Goal: Task Accomplishment & Management: Manage account settings

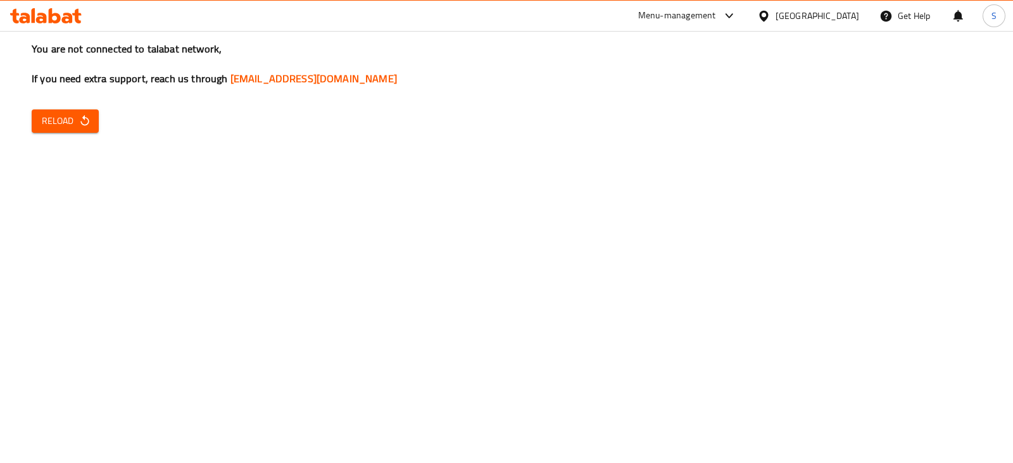
click at [716, 17] on div "Menu-management" at bounding box center [677, 15] width 78 height 15
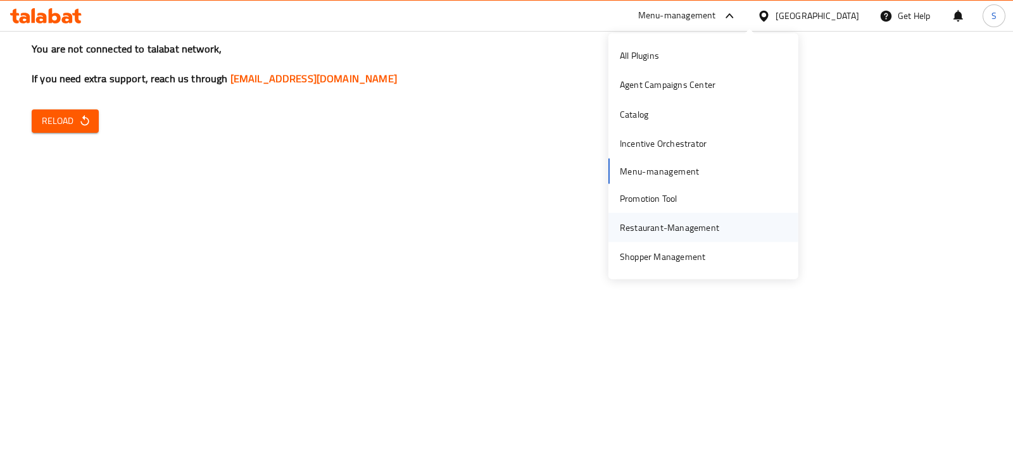
click at [670, 225] on div "Restaurant-Management" at bounding box center [669, 228] width 99 height 14
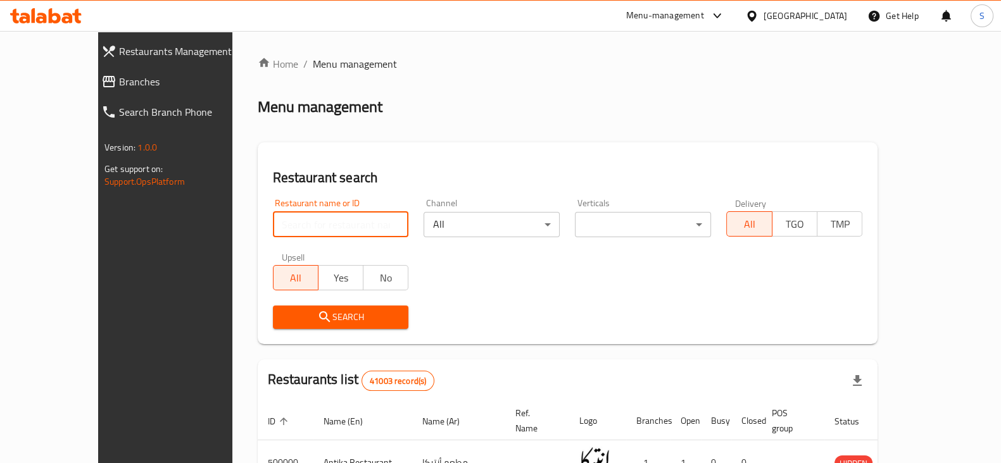
drag, startPoint x: 0, startPoint y: 0, endPoint x: 316, endPoint y: 223, distance: 386.8
click at [315, 223] on input "search" at bounding box center [341, 224] width 136 height 25
click at [284, 226] on input "search" at bounding box center [341, 224] width 136 height 25
click at [283, 225] on input "search" at bounding box center [341, 224] width 136 height 25
type input "ش"
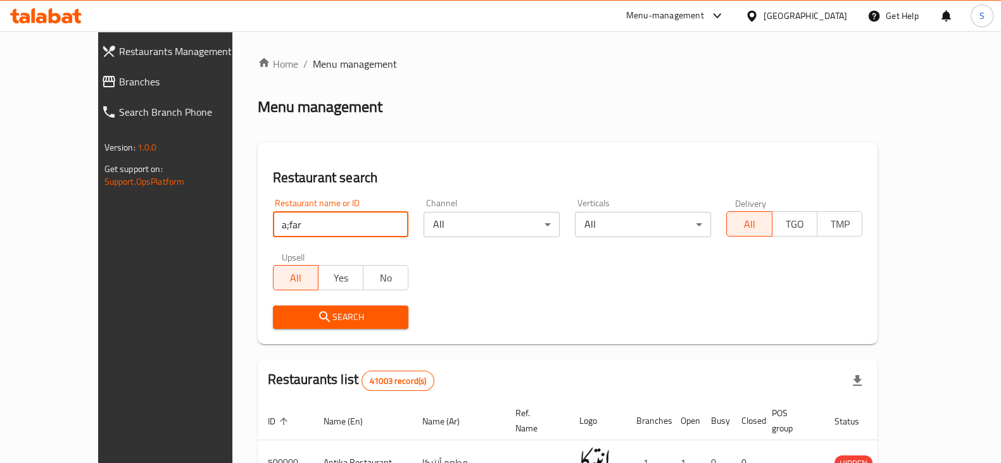
drag, startPoint x: 283, startPoint y: 225, endPoint x: 149, endPoint y: 223, distance: 134.2
click at [149, 223] on div "Restaurants Management Branches Search Branch Phone Version: 1.0.0 Get support …" at bounding box center [500, 448] width 805 height 835
type input "alfar"
click at [302, 315] on span "Search" at bounding box center [341, 317] width 116 height 16
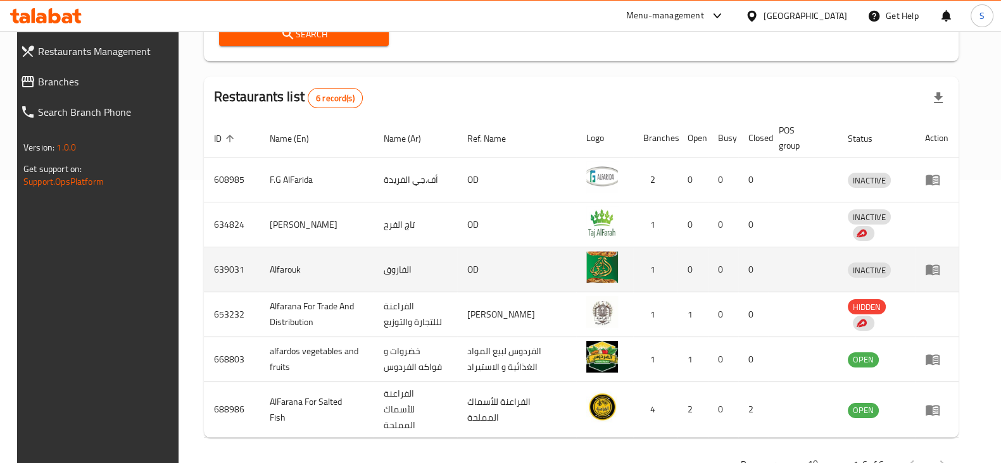
scroll to position [316, 0]
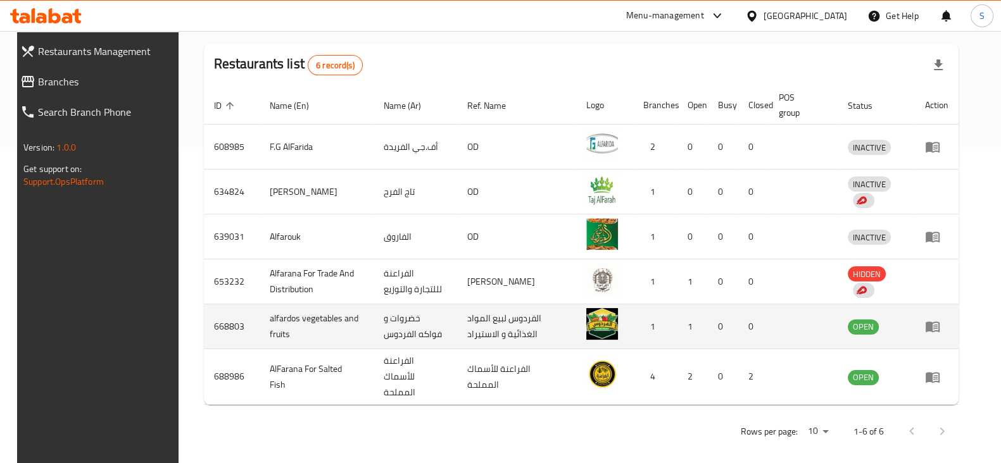
click at [940, 322] on icon "enhanced table" at bounding box center [932, 326] width 15 height 15
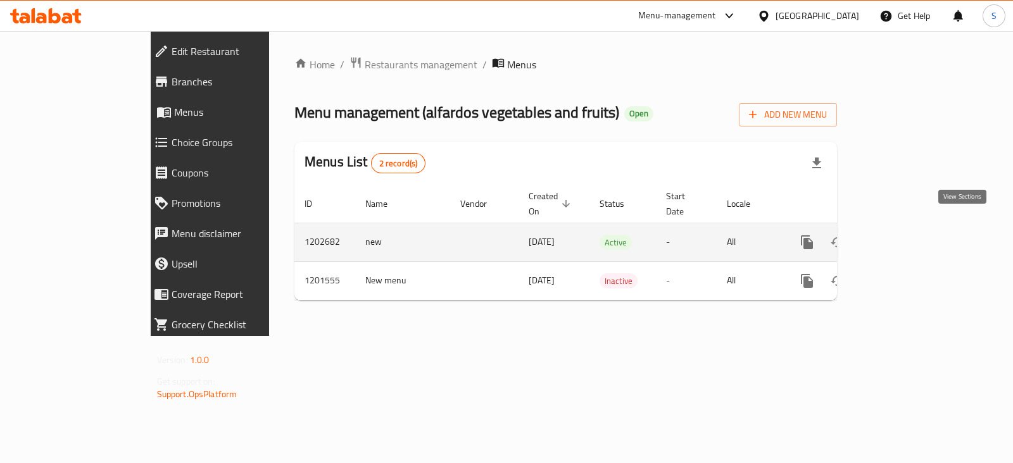
click at [906, 235] on icon "enhanced table" at bounding box center [897, 242] width 15 height 15
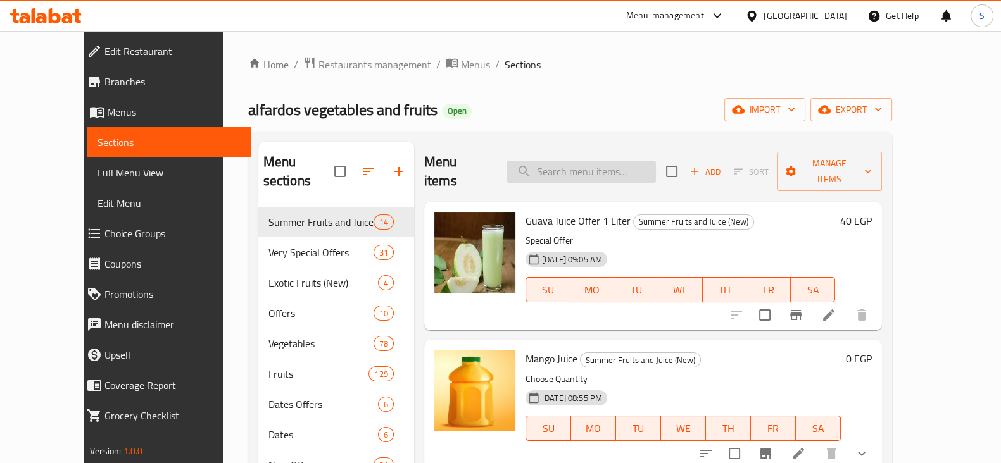
click at [581, 161] on input "search" at bounding box center [580, 172] width 149 height 22
paste input "جزر"
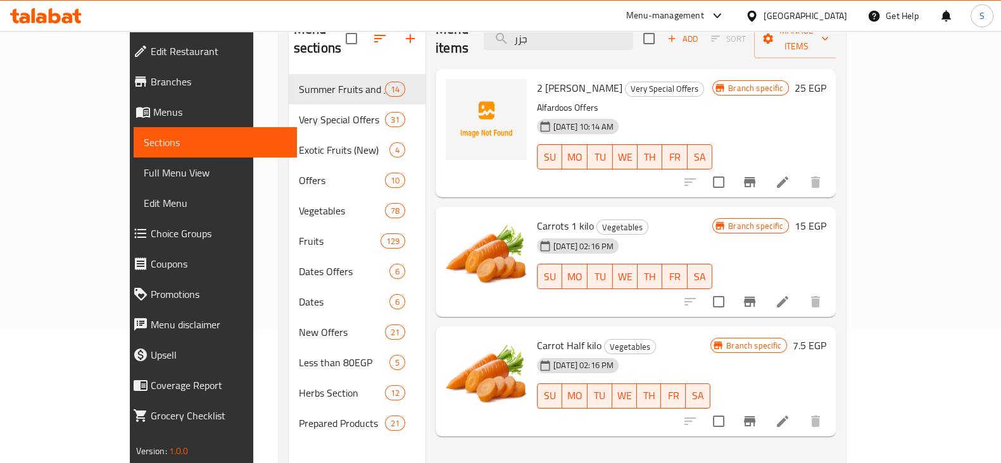
scroll to position [158, 0]
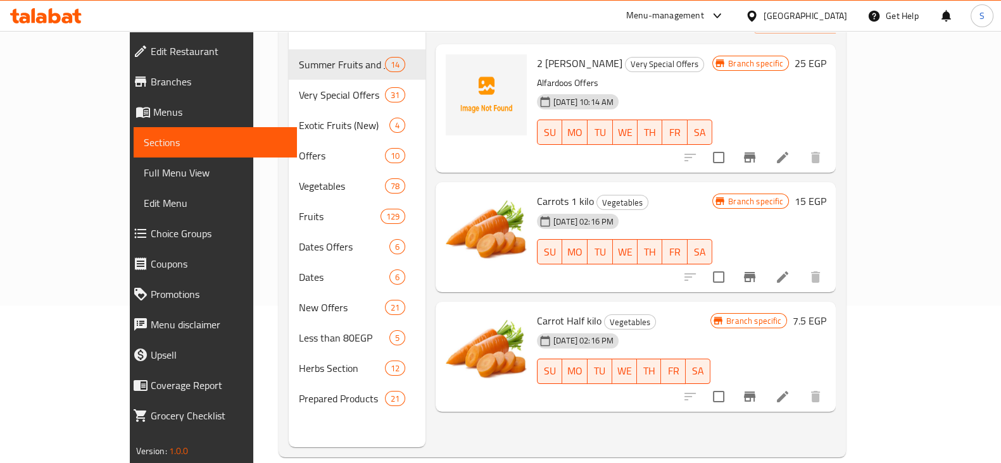
type input "جزر"
click at [755, 272] on icon "Branch-specific-item" at bounding box center [749, 277] width 11 height 10
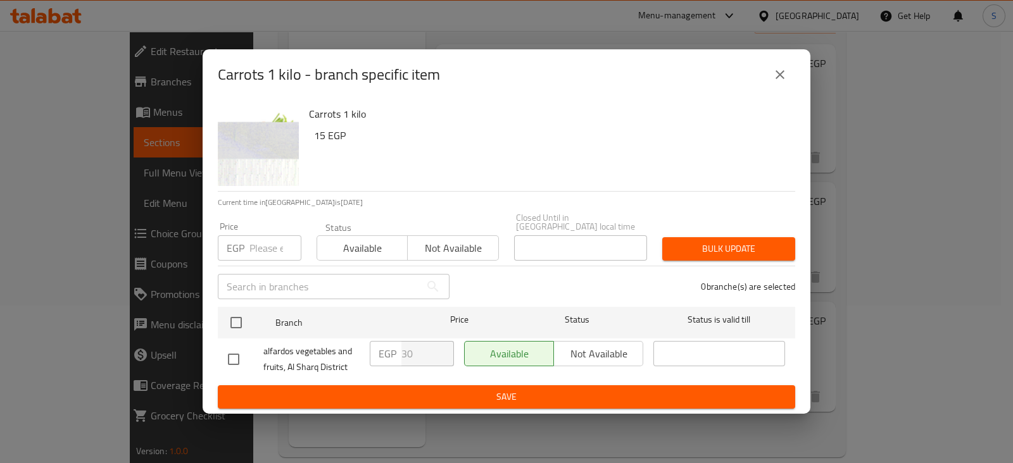
click at [259, 242] on input "number" at bounding box center [275, 247] width 52 height 25
type input "42"
click at [366, 245] on span "Available" at bounding box center [362, 248] width 80 height 18
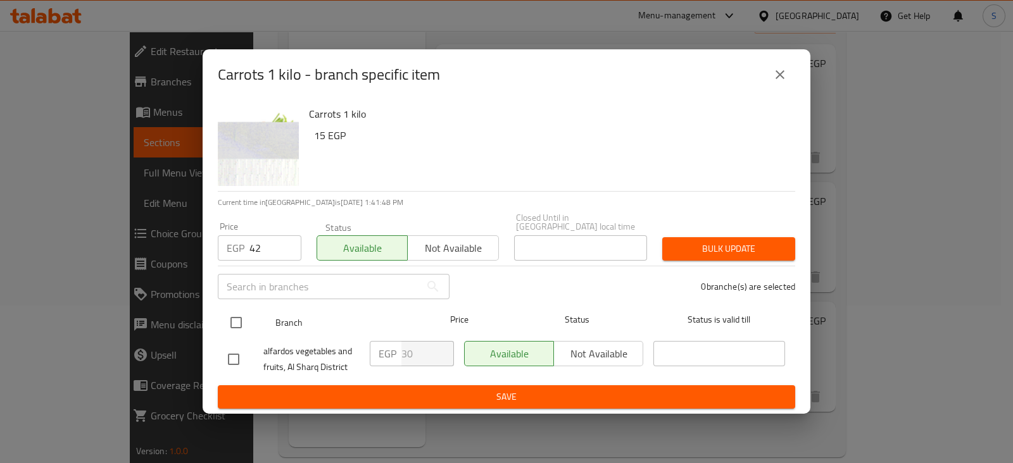
click at [234, 316] on input "checkbox" at bounding box center [236, 322] width 27 height 27
checkbox input "true"
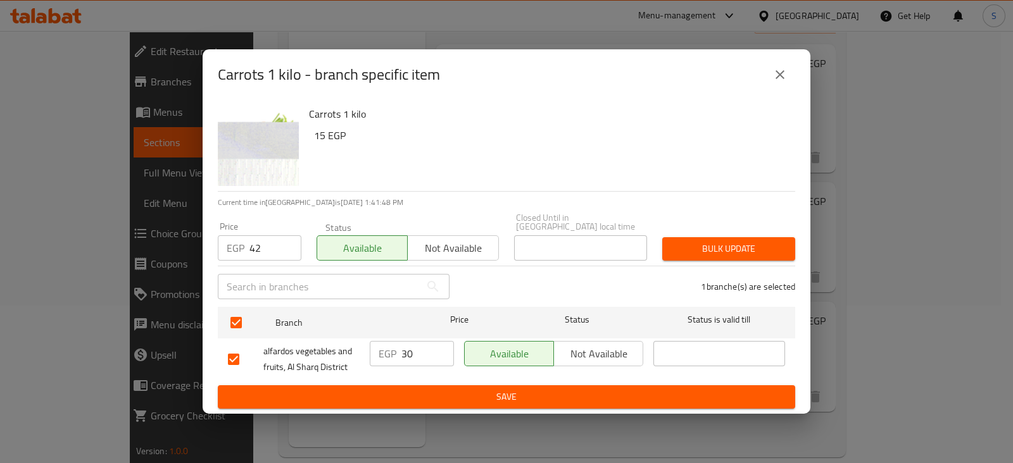
click at [751, 251] on span "Bulk update" at bounding box center [728, 249] width 113 height 16
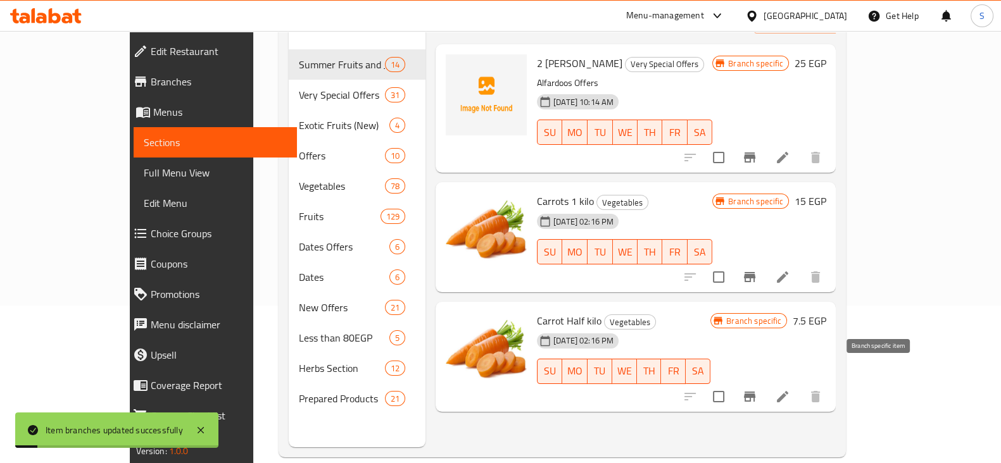
click at [757, 389] on icon "Branch-specific-item" at bounding box center [749, 396] width 15 height 15
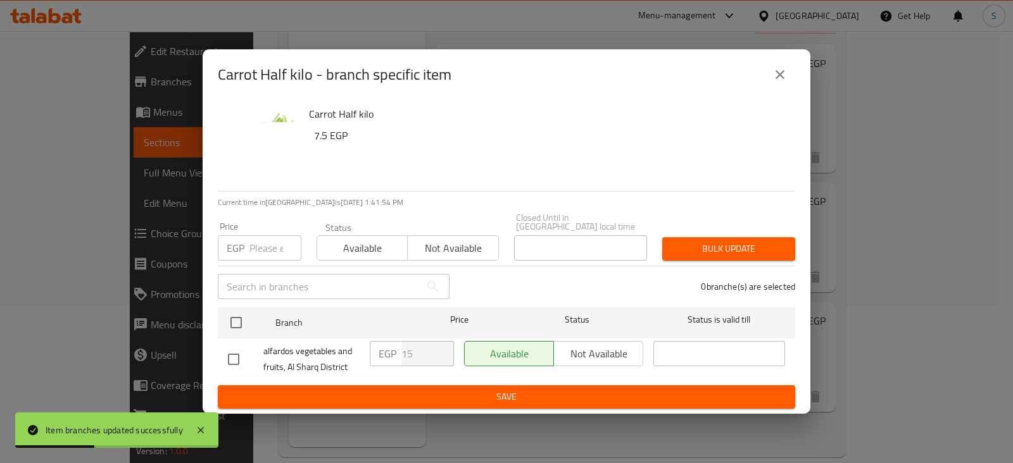
click at [259, 245] on input "number" at bounding box center [275, 247] width 52 height 25
type input "21"
click at [370, 257] on div "Status Available Not available" at bounding box center [407, 241] width 197 height 53
click at [363, 248] on span "Available" at bounding box center [362, 248] width 80 height 18
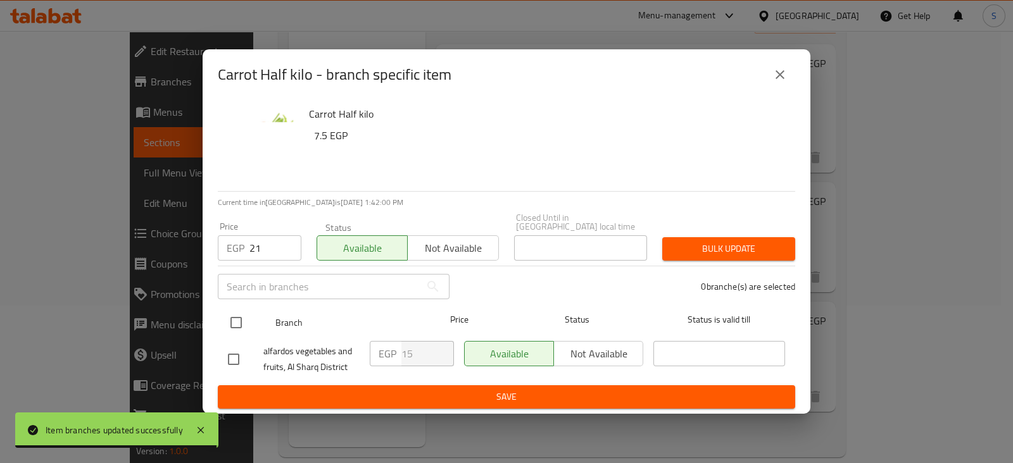
click at [236, 318] on input "checkbox" at bounding box center [236, 322] width 27 height 27
checkbox input "true"
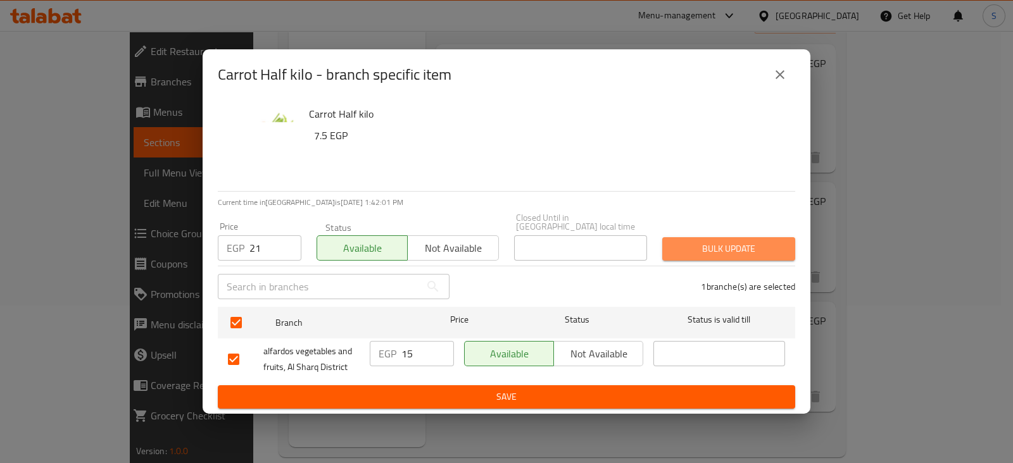
click at [727, 244] on span "Bulk update" at bounding box center [728, 249] width 113 height 16
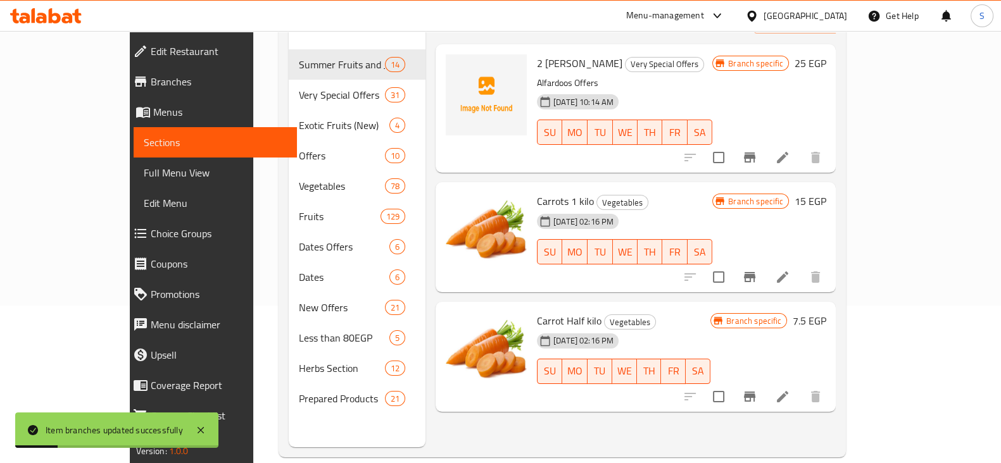
scroll to position [0, 0]
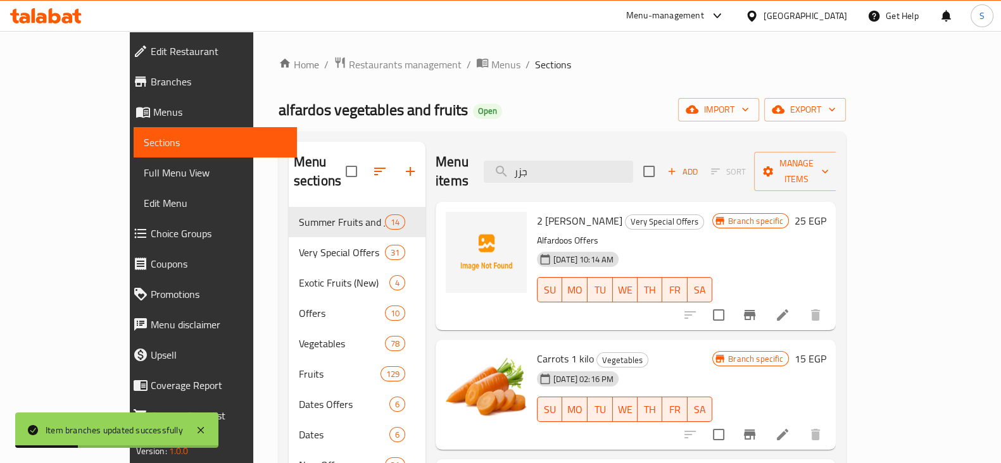
drag, startPoint x: 585, startPoint y: 158, endPoint x: 534, endPoint y: 163, distance: 52.1
click at [534, 163] on div "Menu items جزر Add Sort Manage items" at bounding box center [635, 172] width 400 height 60
drag, startPoint x: 593, startPoint y: 157, endPoint x: 541, endPoint y: 160, distance: 52.0
click at [547, 161] on input "جزر" at bounding box center [558, 172] width 149 height 22
paste input "نب"
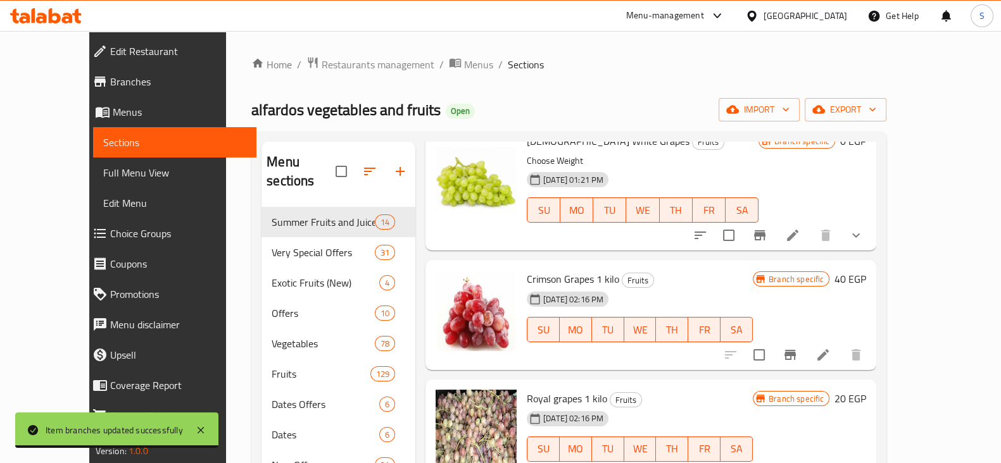
scroll to position [1186, 0]
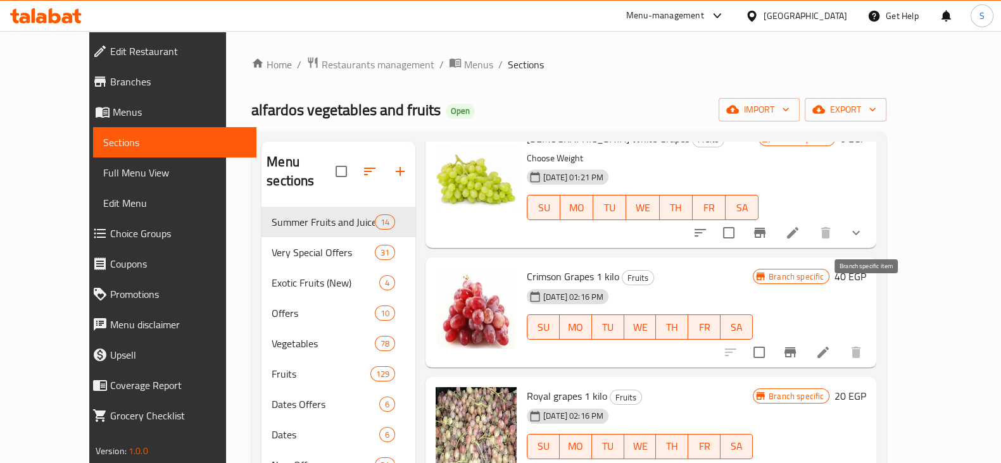
type input "عنب"
click at [796, 347] on icon "Branch-specific-item" at bounding box center [789, 352] width 11 height 10
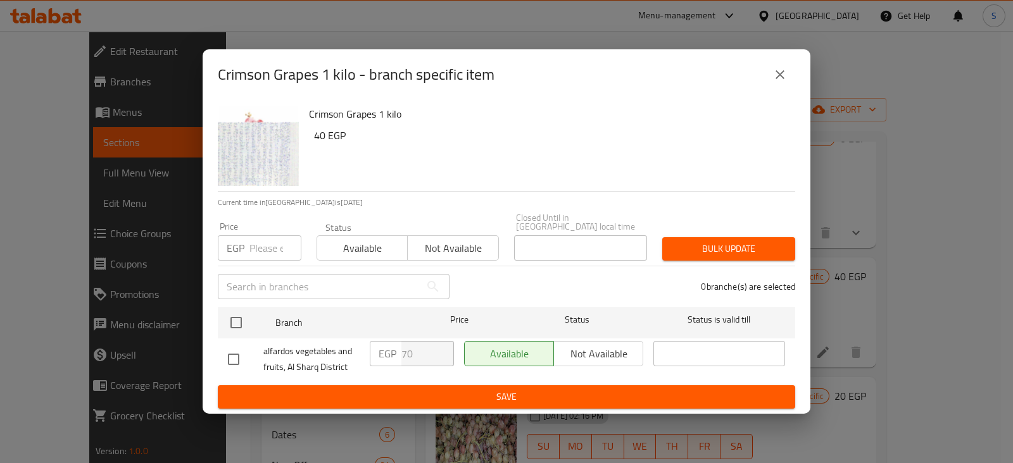
click at [270, 238] on input "number" at bounding box center [275, 247] width 52 height 25
click at [778, 79] on icon "close" at bounding box center [779, 74] width 9 height 9
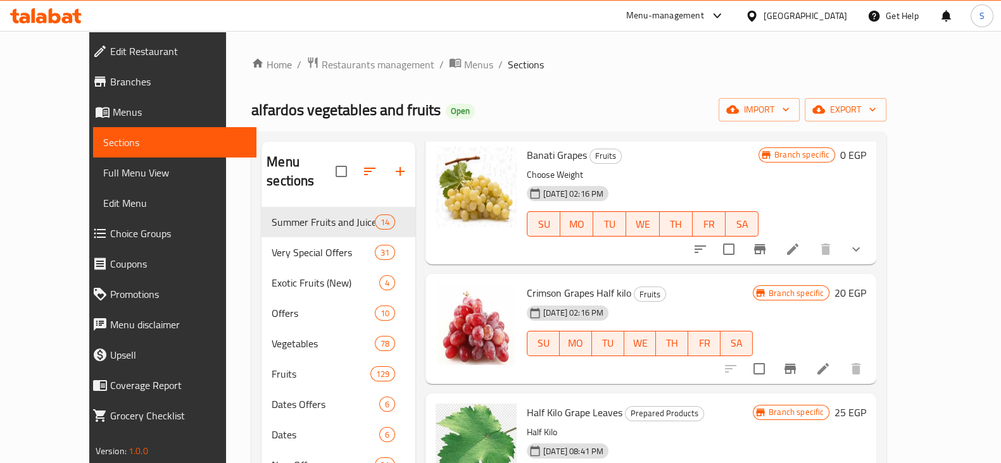
scroll to position [1627, 0]
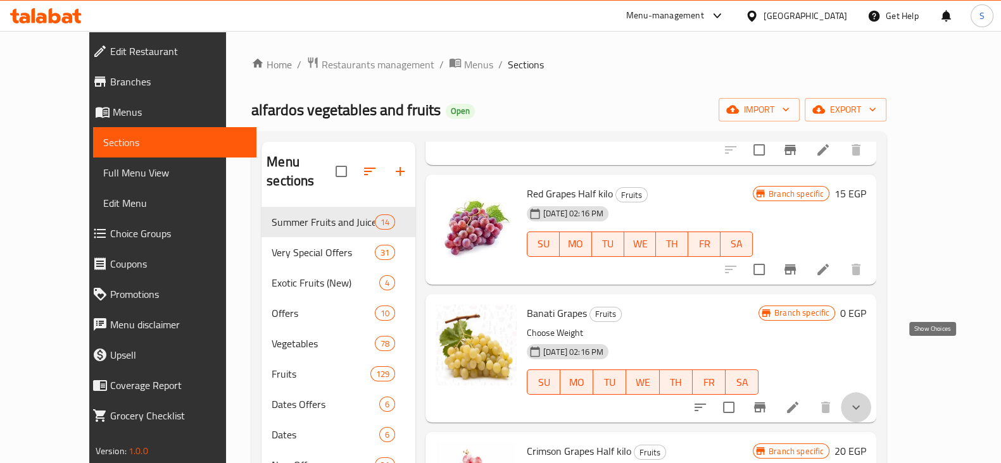
click at [863, 400] on icon "show more" at bounding box center [855, 407] width 15 height 15
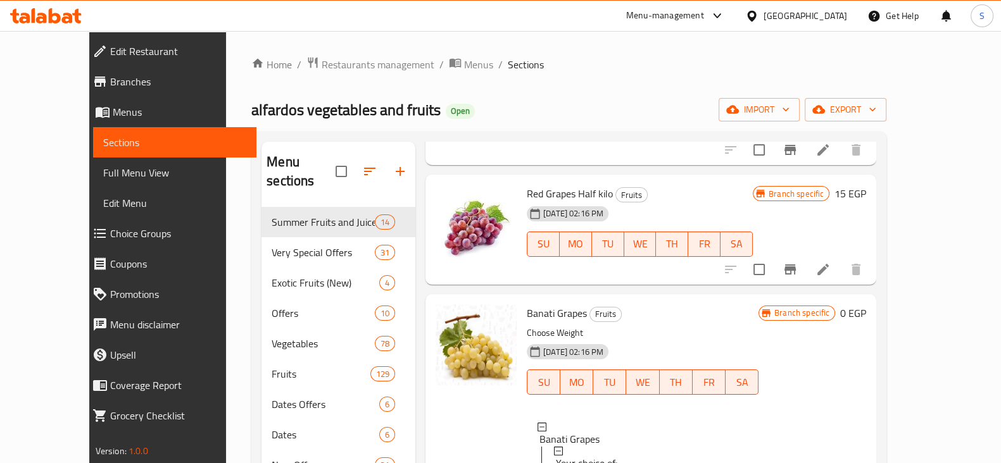
scroll to position [1, 0]
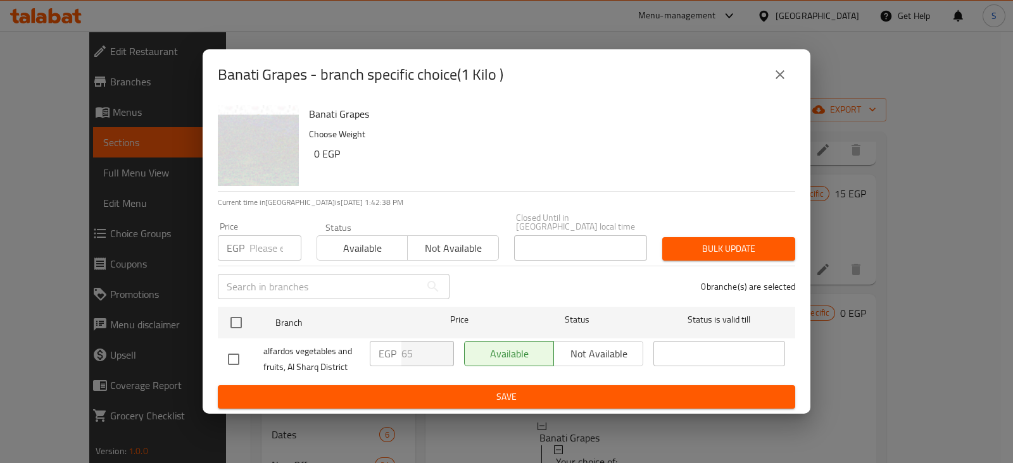
click at [256, 251] on input "number" at bounding box center [275, 247] width 52 height 25
type input "68"
click at [380, 240] on span "Available" at bounding box center [362, 248] width 80 height 18
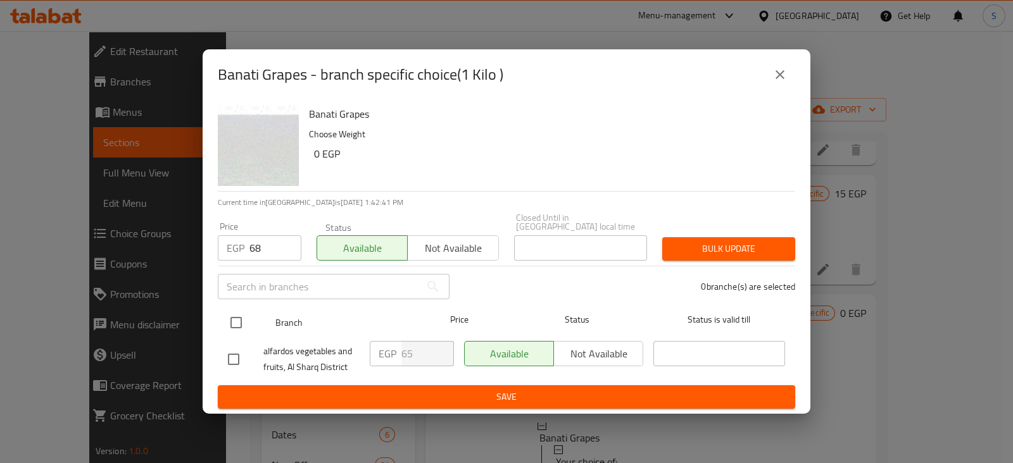
click at [225, 323] on input "checkbox" at bounding box center [236, 322] width 27 height 27
checkbox input "true"
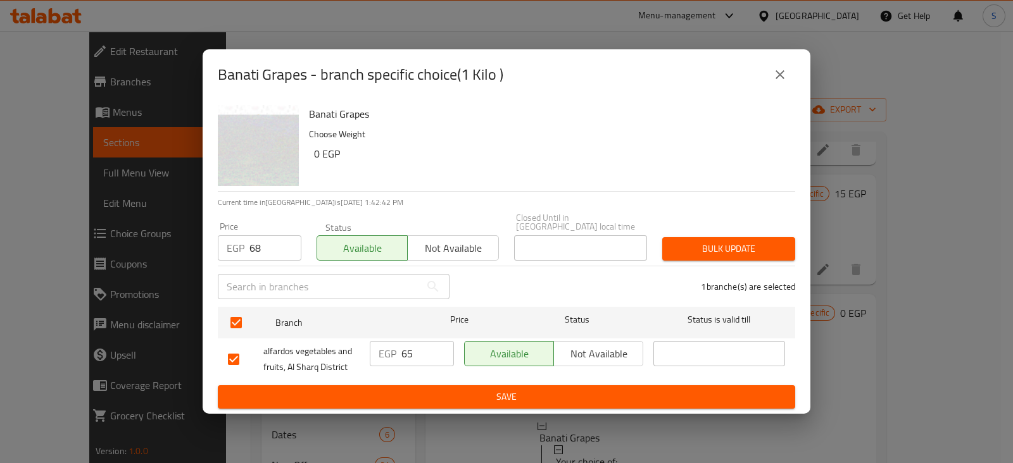
click at [689, 241] on span "Bulk update" at bounding box center [728, 249] width 113 height 16
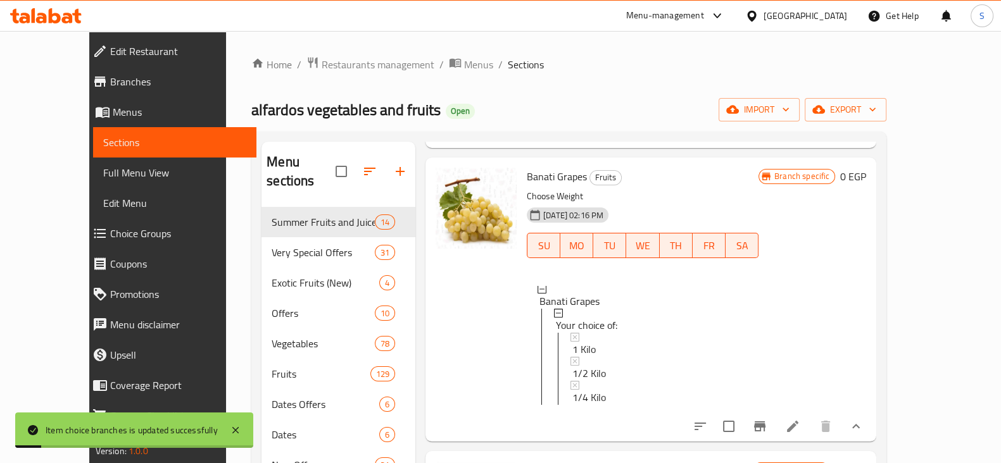
scroll to position [1785, 0]
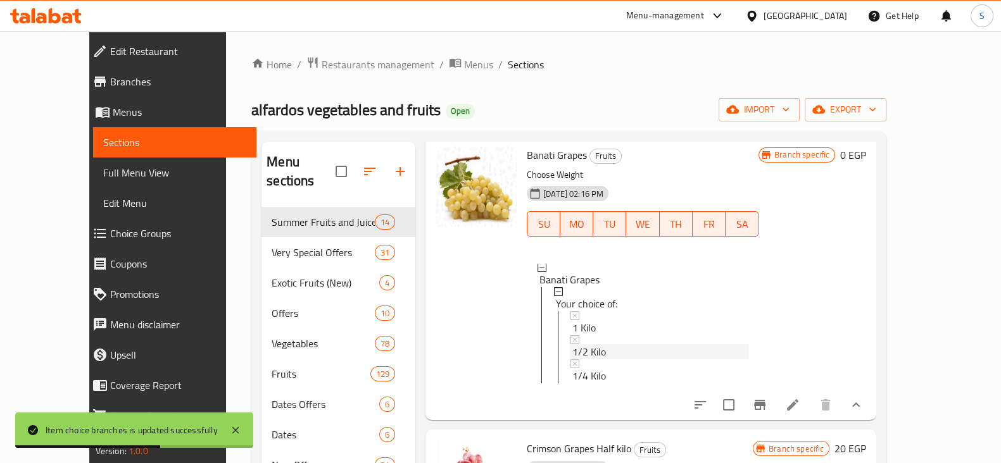
click at [572, 344] on span "1/2 Kilo" at bounding box center [589, 351] width 34 height 15
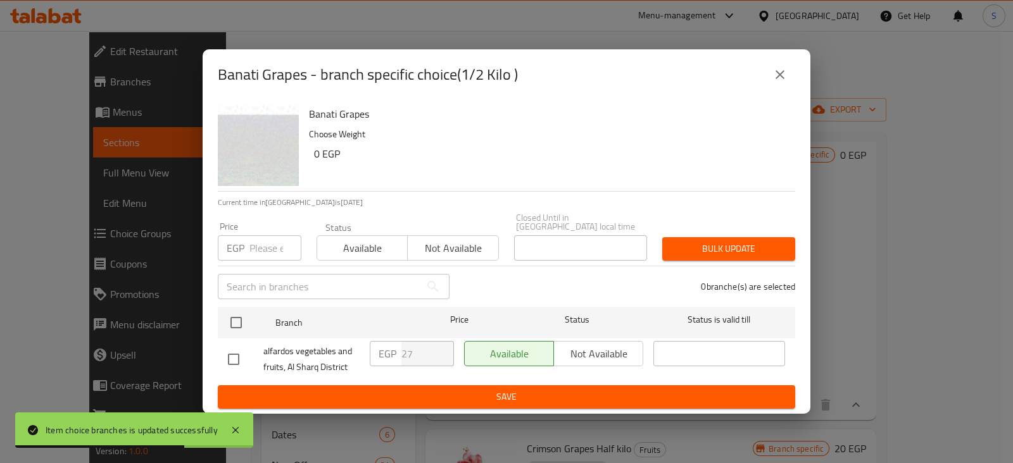
click at [271, 246] on input "number" at bounding box center [275, 247] width 52 height 25
type input "34"
click at [318, 245] on button "Available" at bounding box center [361, 247] width 91 height 25
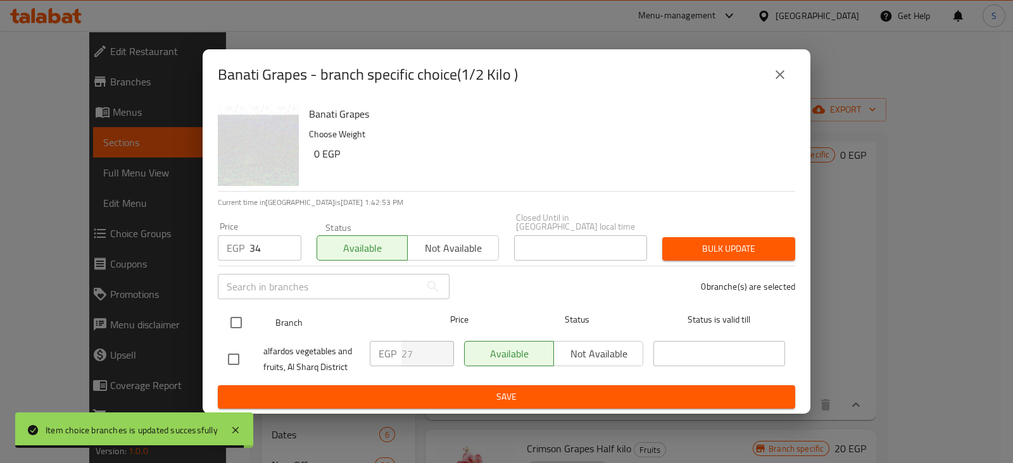
click at [227, 318] on input "checkbox" at bounding box center [236, 322] width 27 height 27
checkbox input "true"
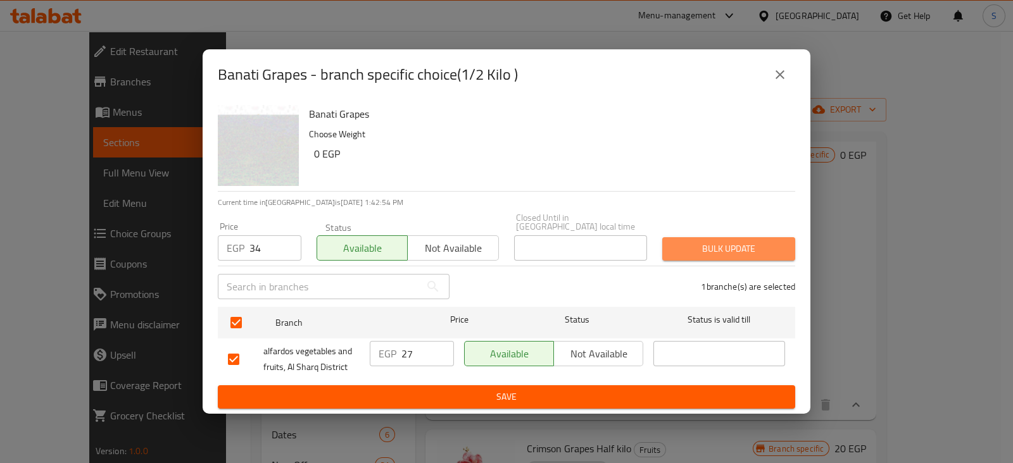
click at [684, 242] on span "Bulk update" at bounding box center [728, 249] width 113 height 16
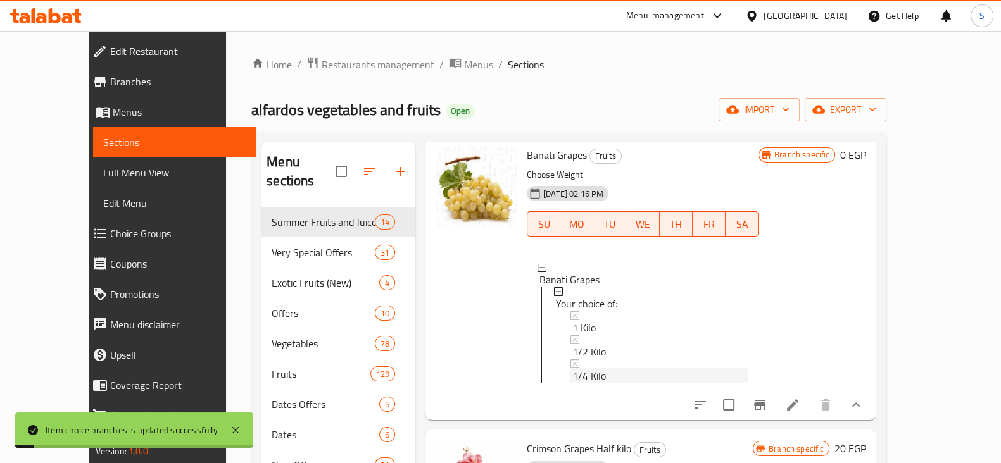
click at [577, 368] on span "1/4 Kilo" at bounding box center [589, 375] width 34 height 15
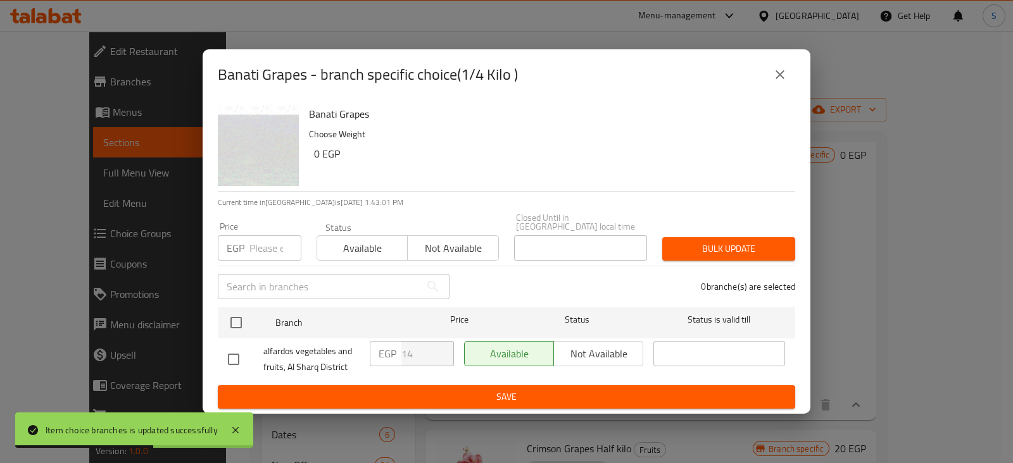
click at [272, 239] on input "number" at bounding box center [275, 247] width 52 height 25
type input "17"
click at [339, 254] on button "Available" at bounding box center [361, 247] width 91 height 25
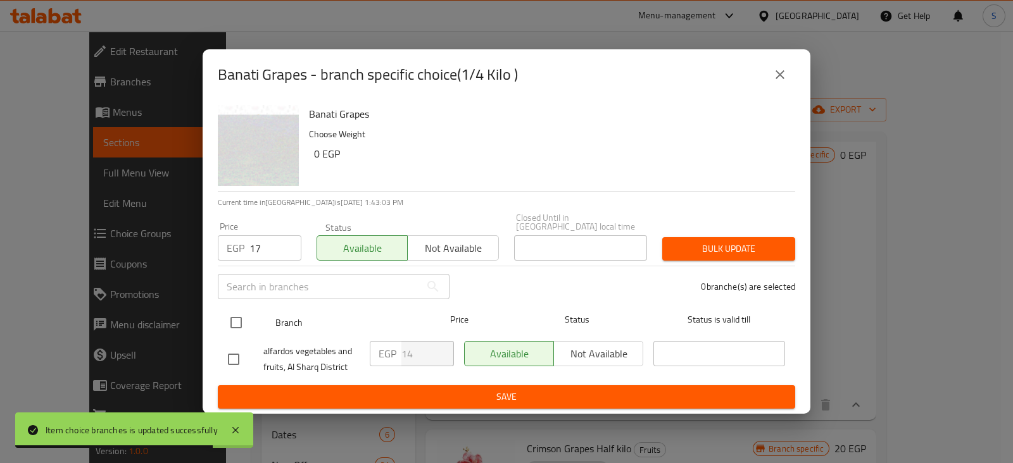
click at [227, 328] on input "checkbox" at bounding box center [236, 322] width 27 height 27
checkbox input "true"
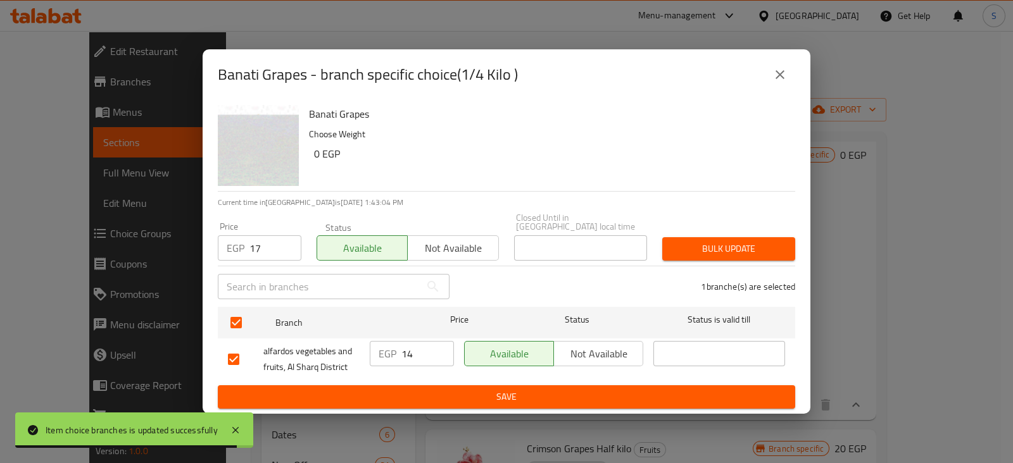
click at [734, 249] on span "Bulk update" at bounding box center [728, 249] width 113 height 16
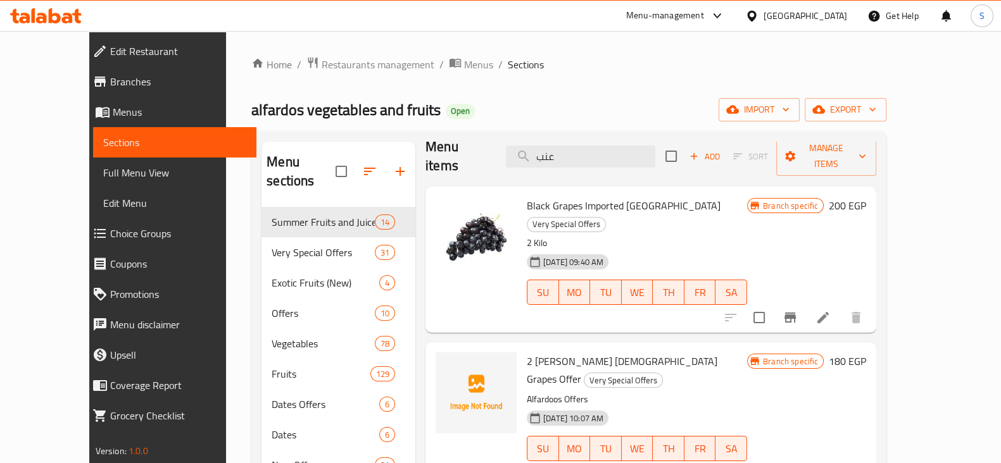
scroll to position [0, 0]
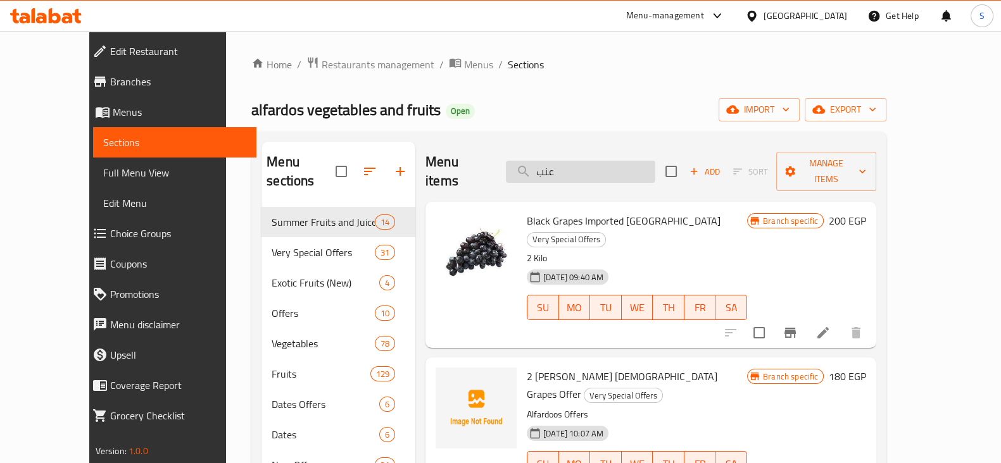
drag, startPoint x: 582, startPoint y: 159, endPoint x: 540, endPoint y: 166, distance: 42.9
click at [540, 166] on input "عنب" at bounding box center [580, 172] width 149 height 22
type input "a"
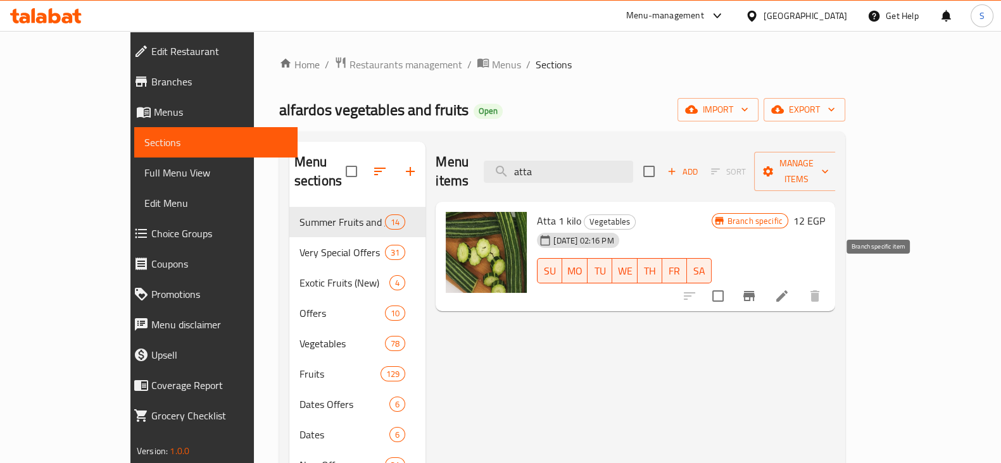
type input "atta"
click at [756, 289] on icon "Branch-specific-item" at bounding box center [748, 296] width 15 height 15
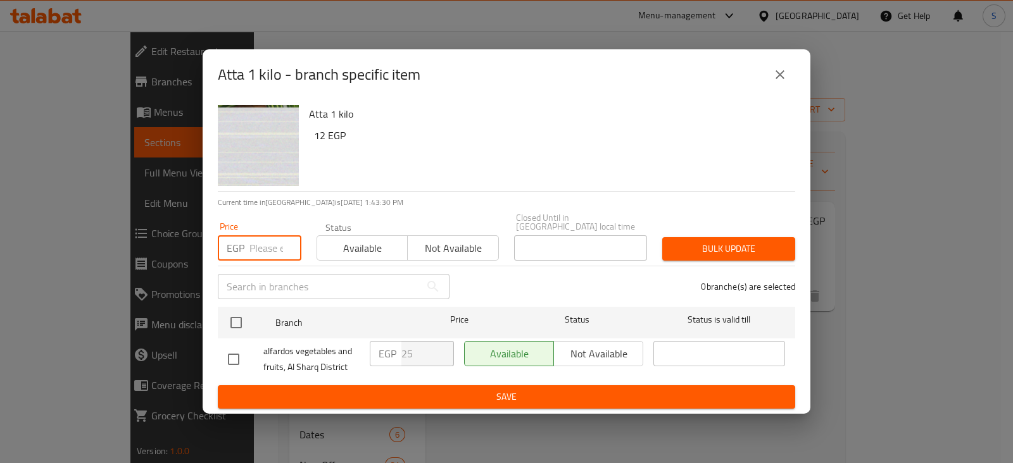
click at [264, 244] on input "number" at bounding box center [275, 247] width 52 height 25
type input "33"
click at [373, 239] on span "Available" at bounding box center [362, 248] width 80 height 18
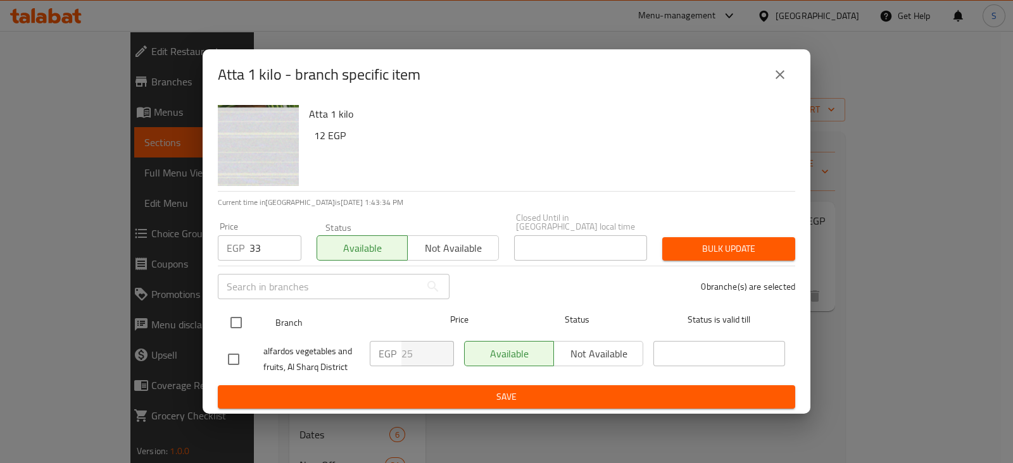
click at [241, 311] on input "checkbox" at bounding box center [236, 322] width 27 height 27
checkbox input "true"
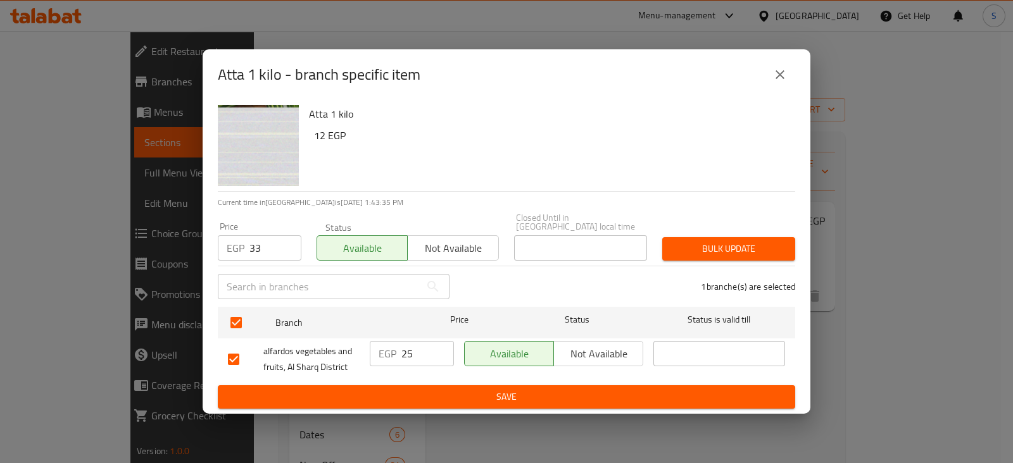
click at [699, 244] on span "Bulk update" at bounding box center [728, 249] width 113 height 16
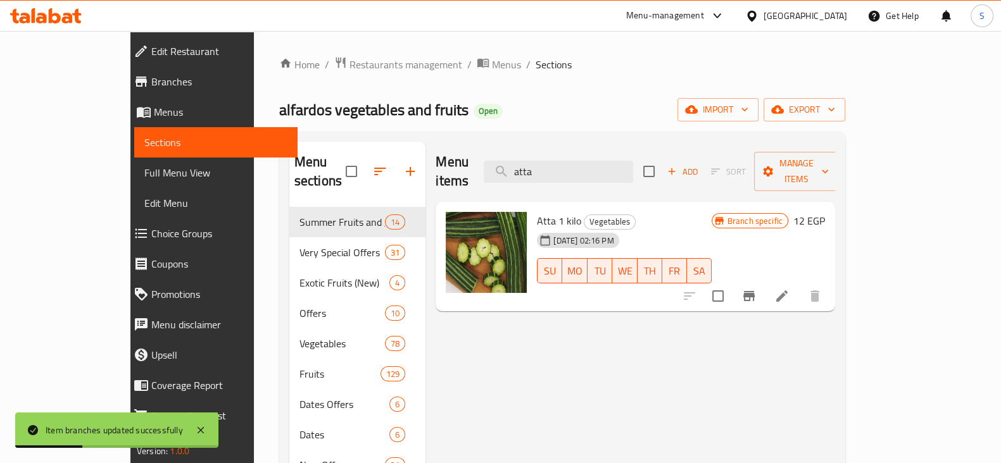
drag, startPoint x: 576, startPoint y: 172, endPoint x: 521, endPoint y: 178, distance: 54.7
click at [523, 179] on div "Menu items atta Add Sort Manage items" at bounding box center [634, 172] width 399 height 60
drag, startPoint x: 590, startPoint y: 160, endPoint x: 507, endPoint y: 165, distance: 83.7
click at [507, 165] on div "Menu items atta Add Sort Manage items" at bounding box center [634, 172] width 399 height 60
paste input "مانجا"
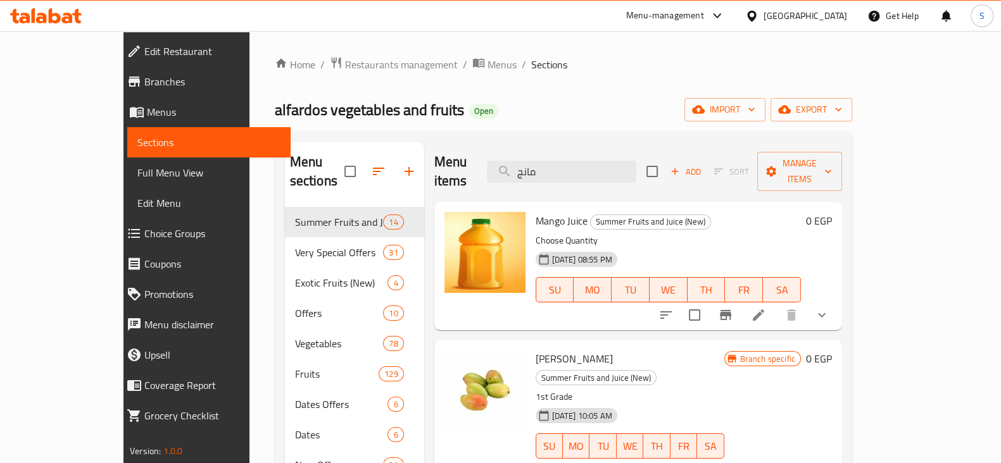
drag, startPoint x: 589, startPoint y: 163, endPoint x: 508, endPoint y: 163, distance: 80.4
click at [508, 163] on div "Menu items مانج Add Sort Manage items" at bounding box center [638, 172] width 408 height 60
type input "f"
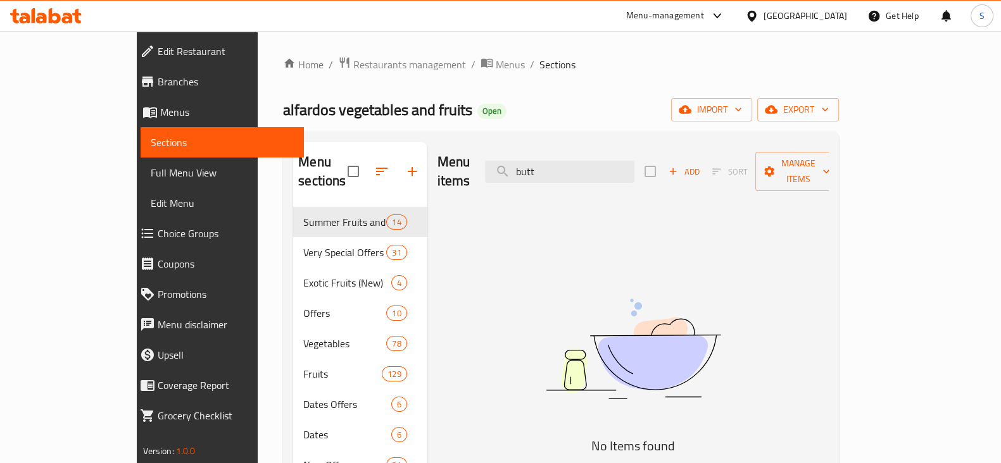
drag, startPoint x: 600, startPoint y: 162, endPoint x: 509, endPoint y: 161, distance: 90.5
click at [510, 161] on div "Menu items butt Add Sort Manage items" at bounding box center [633, 172] width 392 height 60
type input "t"
drag, startPoint x: 599, startPoint y: 178, endPoint x: 592, endPoint y: 169, distance: 10.9
click at [593, 175] on div "Menu items فراش Add Sort Manage items" at bounding box center [633, 172] width 392 height 60
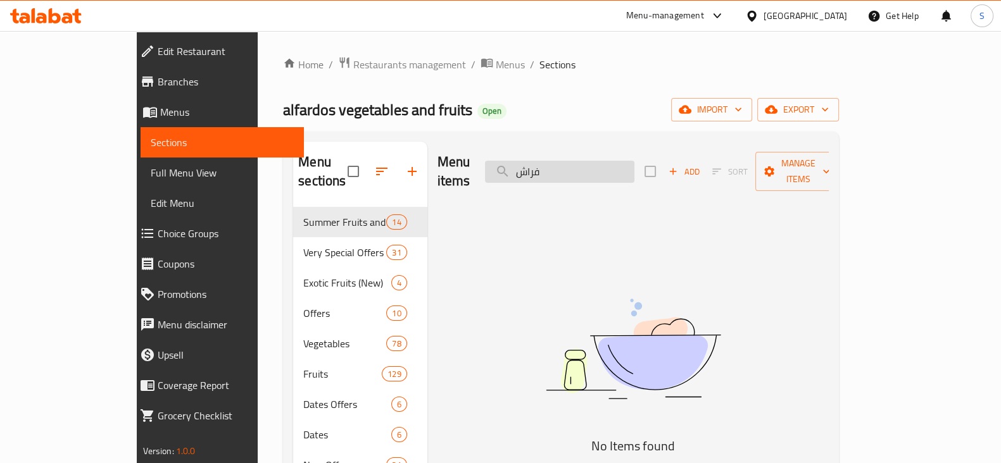
drag, startPoint x: 590, startPoint y: 164, endPoint x: 537, endPoint y: 161, distance: 53.3
click at [544, 161] on input "فراش" at bounding box center [559, 172] width 149 height 22
paste input "عويس"
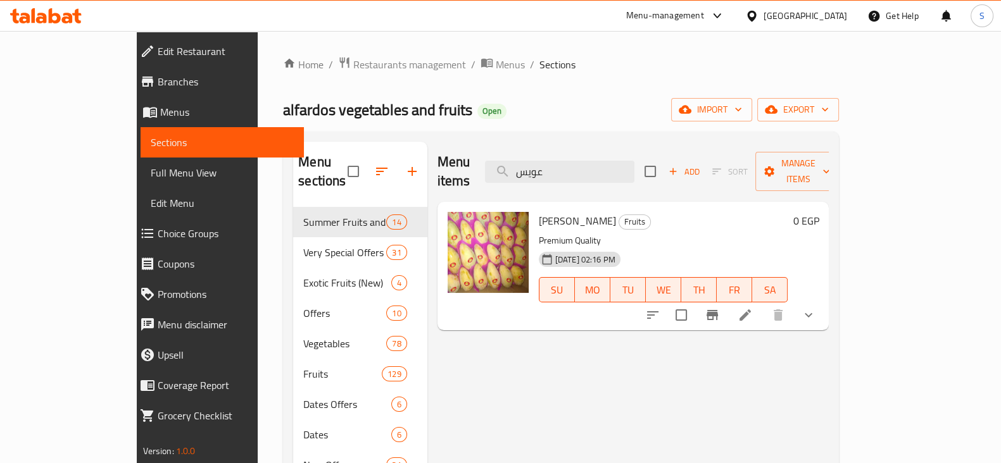
type input "عويس"
click at [812, 313] on icon "show more" at bounding box center [808, 315] width 8 height 4
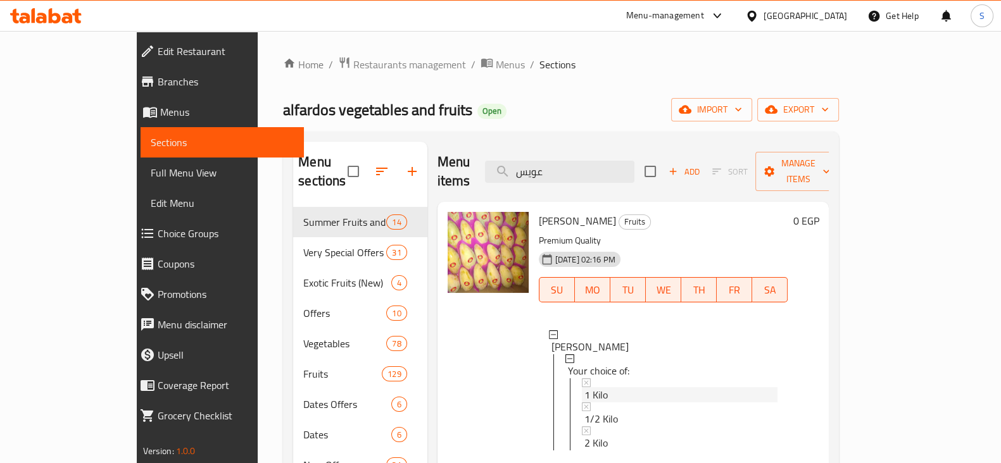
click at [584, 387] on span "1 Kilo" at bounding box center [595, 394] width 23 height 15
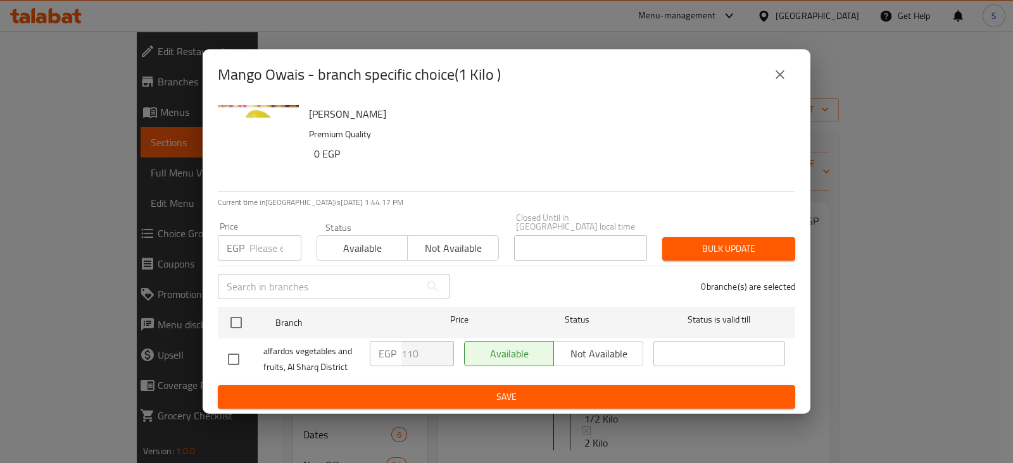
click at [259, 244] on input "number" at bounding box center [275, 247] width 52 height 25
type input "115"
drag, startPoint x: 353, startPoint y: 248, endPoint x: 345, endPoint y: 256, distance: 11.2
click at [353, 248] on span "Available" at bounding box center [362, 248] width 80 height 18
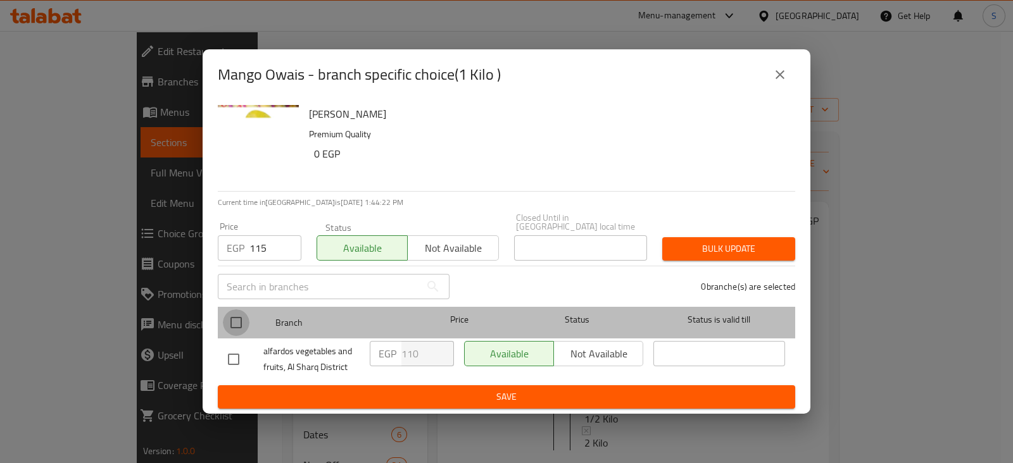
click at [240, 322] on input "checkbox" at bounding box center [236, 322] width 27 height 27
checkbox input "true"
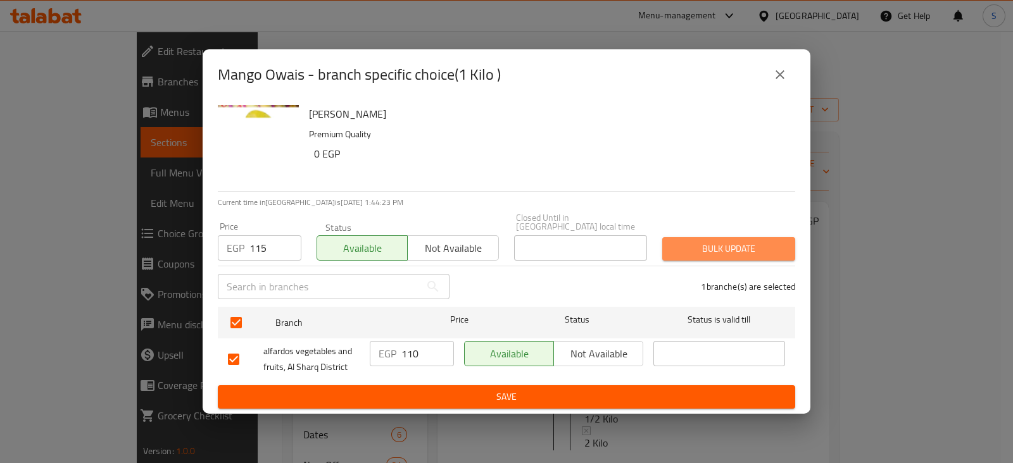
click at [768, 247] on span "Bulk update" at bounding box center [728, 249] width 113 height 16
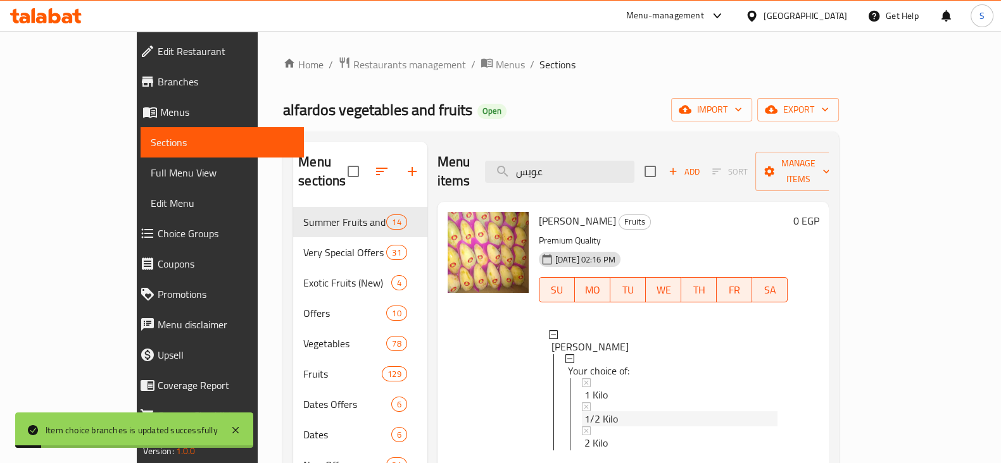
click at [584, 411] on span "1/2 Kilo" at bounding box center [601, 418] width 34 height 15
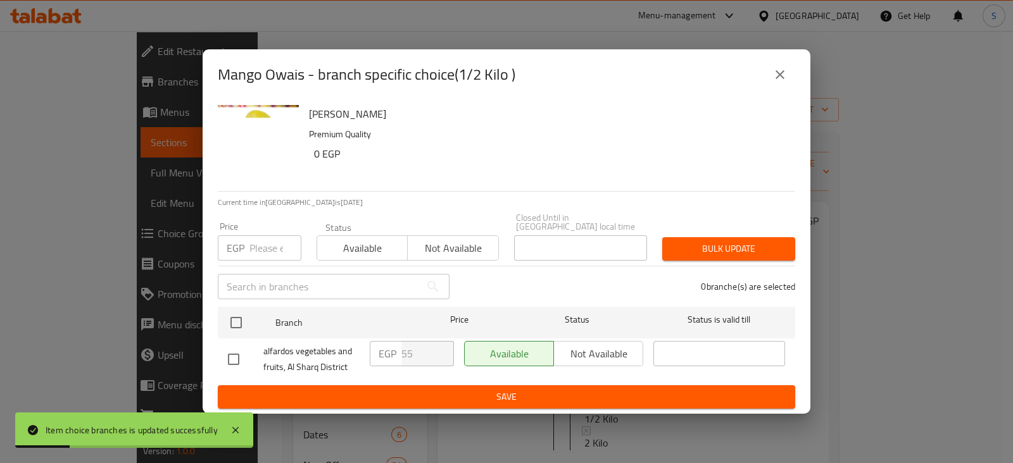
click at [251, 239] on input "number" at bounding box center [275, 247] width 52 height 25
type input "55"
click at [346, 247] on span "Available" at bounding box center [362, 248] width 80 height 18
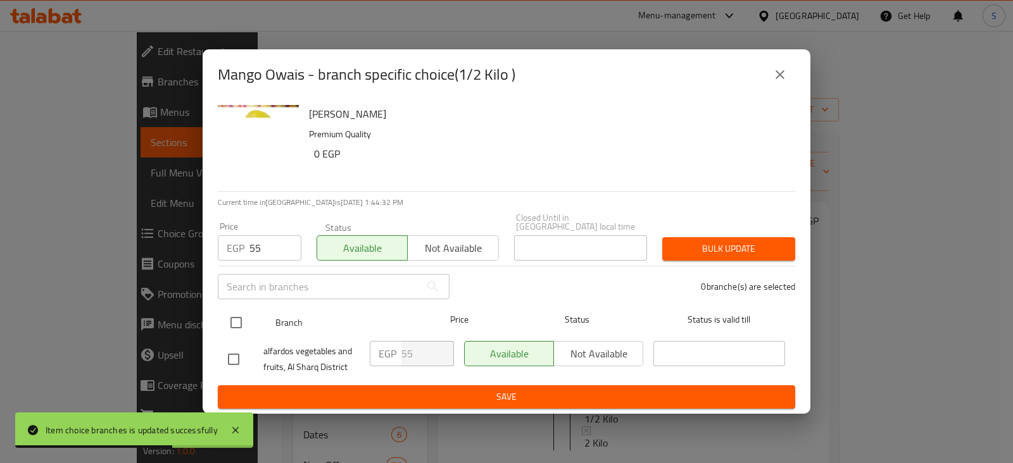
click at [237, 317] on input "checkbox" at bounding box center [236, 322] width 27 height 27
checkbox input "true"
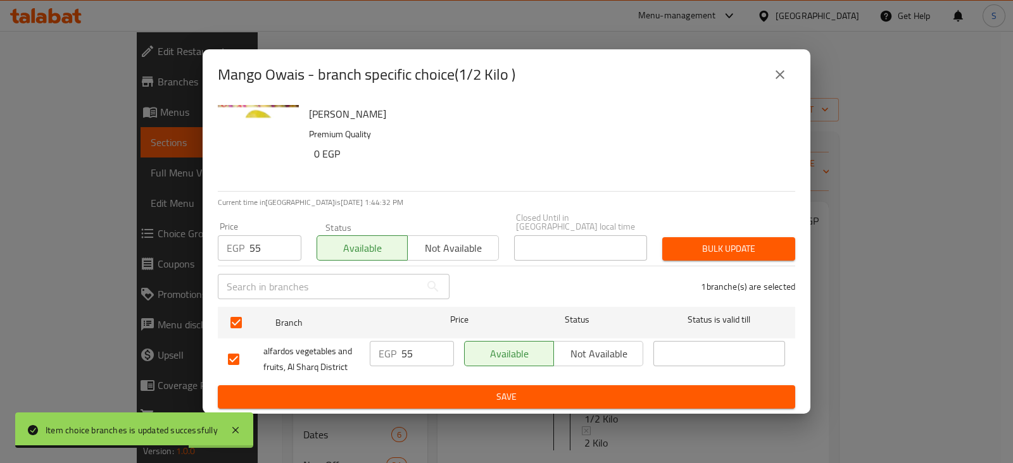
click at [712, 241] on span "Bulk update" at bounding box center [728, 249] width 113 height 16
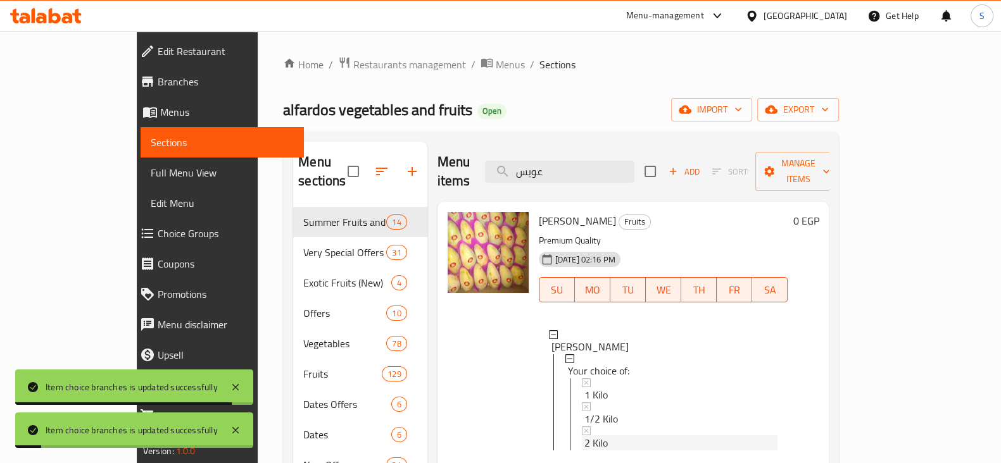
click at [584, 435] on span "2 Kilo" at bounding box center [595, 442] width 23 height 15
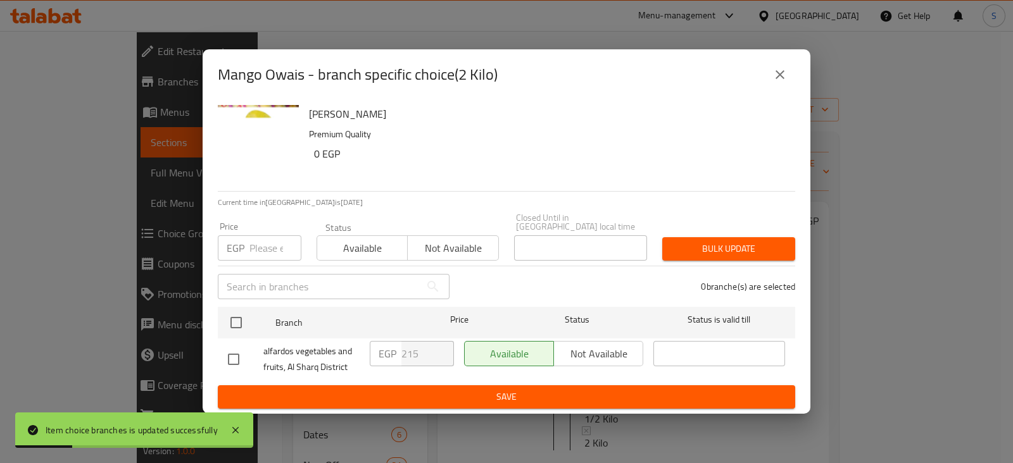
click at [261, 242] on input "number" at bounding box center [275, 247] width 52 height 25
type input "218"
click at [374, 239] on span "Available" at bounding box center [362, 248] width 80 height 18
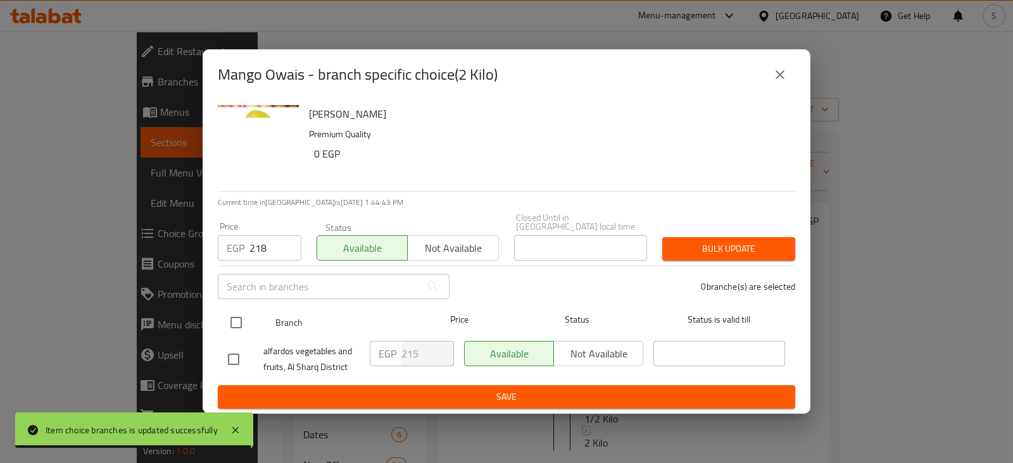
click at [235, 318] on input "checkbox" at bounding box center [236, 322] width 27 height 27
checkbox input "true"
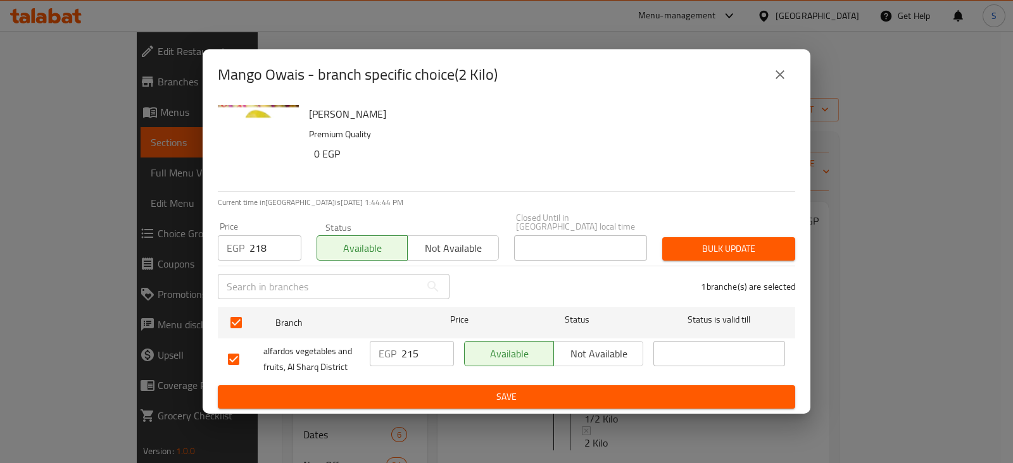
click at [734, 251] on span "Bulk update" at bounding box center [728, 249] width 113 height 16
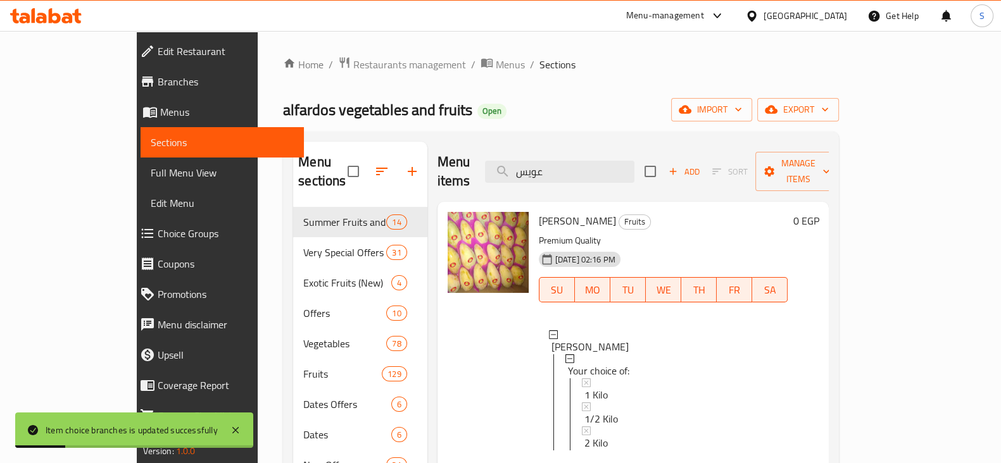
drag, startPoint x: 601, startPoint y: 157, endPoint x: 533, endPoint y: 160, distance: 68.4
click at [533, 160] on div "Menu items عويس Add Sort Manage items" at bounding box center [633, 172] width 392 height 60
paste input "بده"
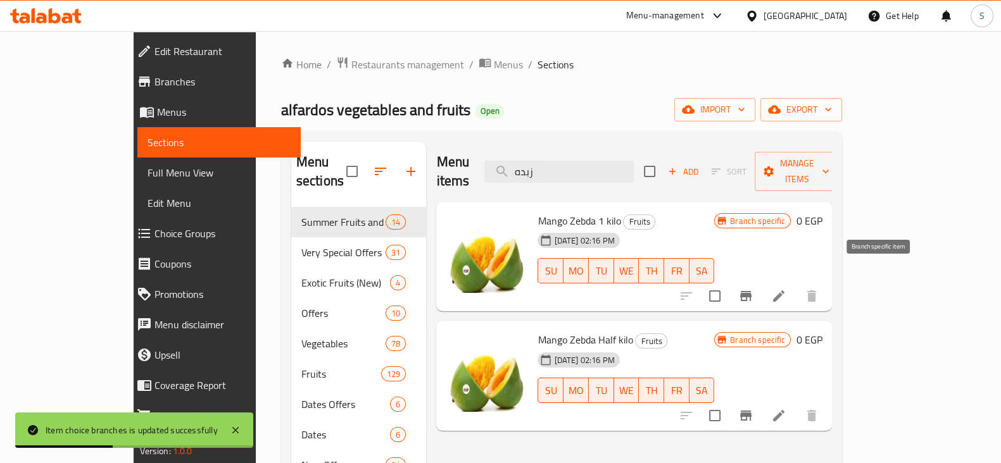
type input "زبده"
click at [751, 291] on icon "Branch-specific-item" at bounding box center [745, 296] width 11 height 10
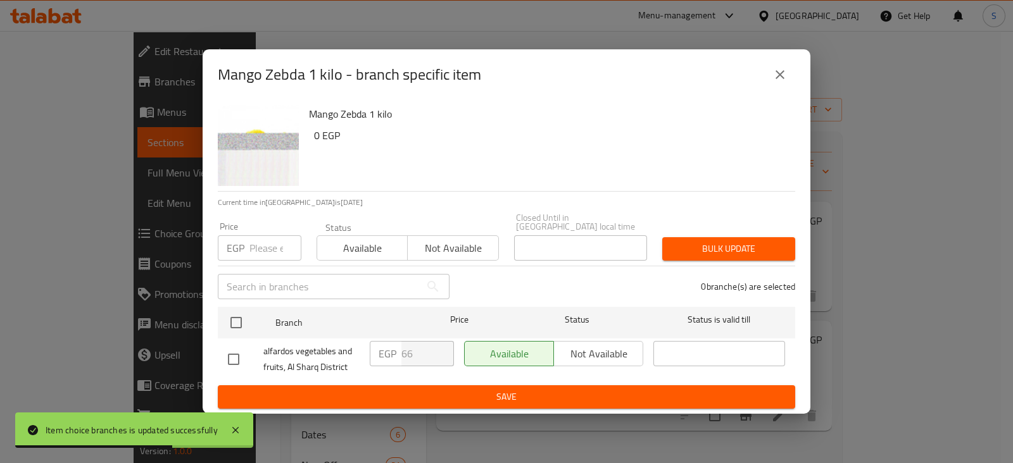
click at [272, 248] on input "number" at bounding box center [275, 247] width 52 height 25
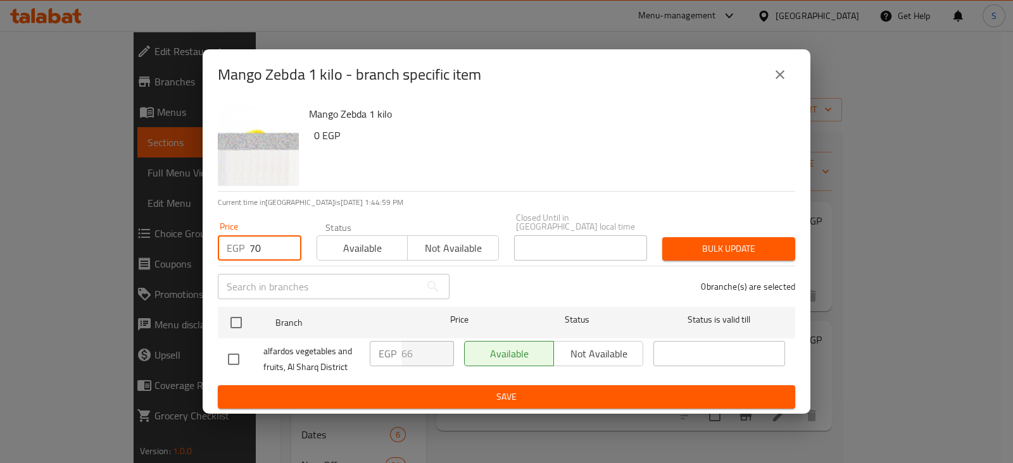
type input "70"
click at [370, 254] on button "Available" at bounding box center [361, 247] width 91 height 25
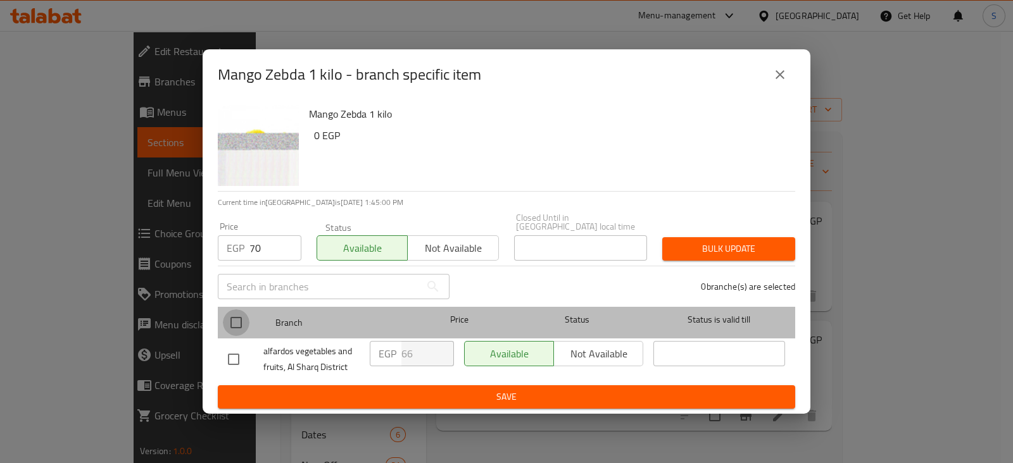
click at [235, 313] on input "checkbox" at bounding box center [236, 322] width 27 height 27
checkbox input "true"
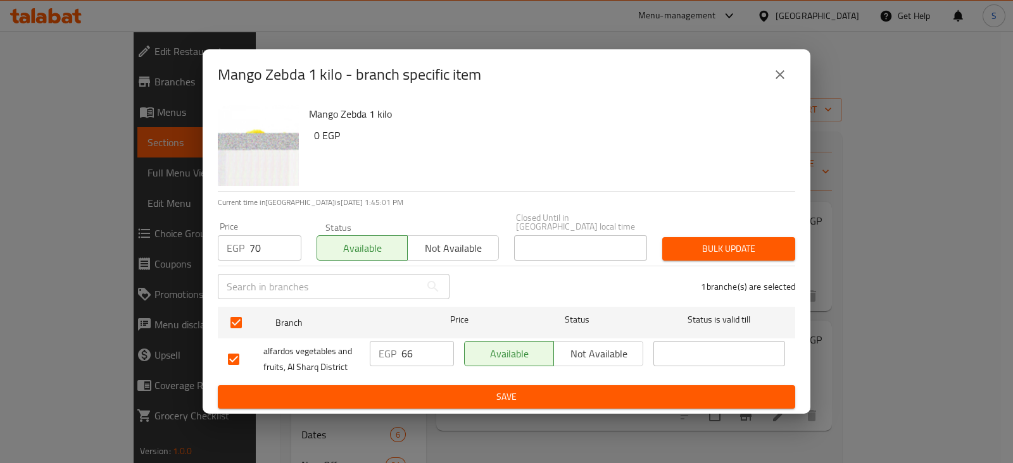
click at [712, 250] on span "Bulk update" at bounding box center [728, 249] width 113 height 16
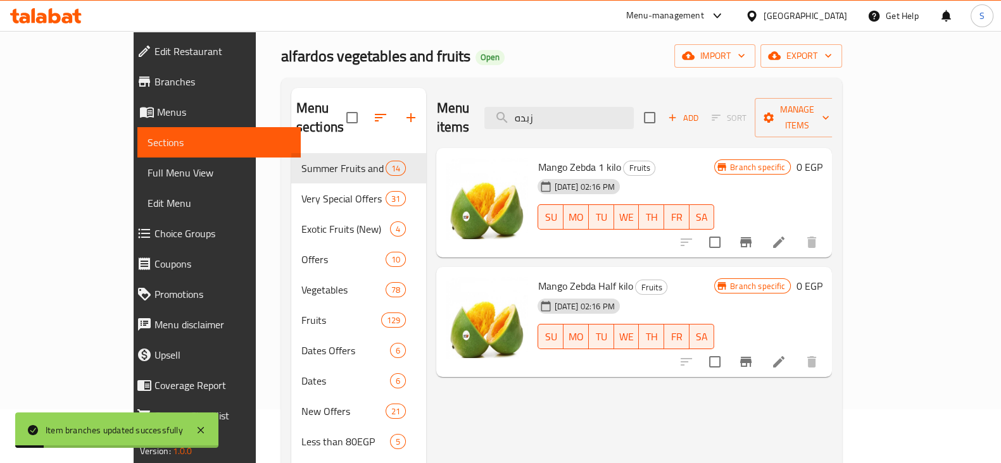
scroll to position [78, 0]
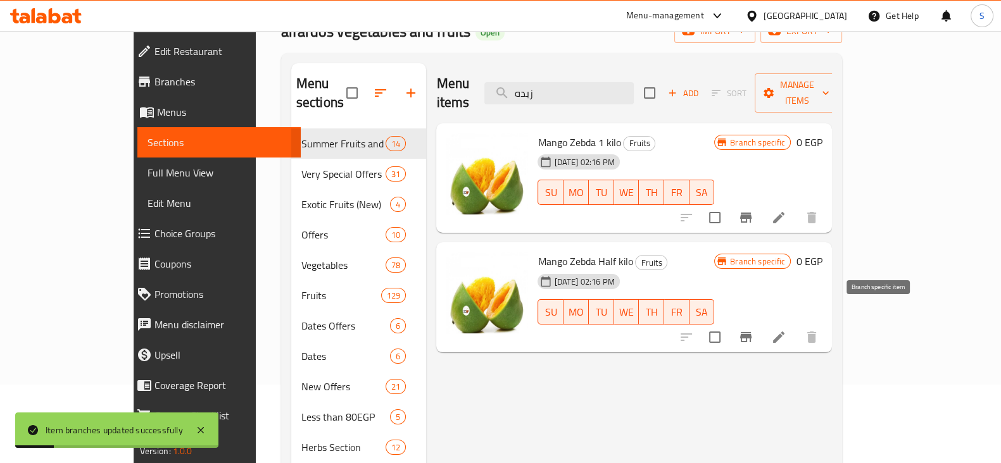
click at [753, 330] on icon "Branch-specific-item" at bounding box center [745, 337] width 15 height 15
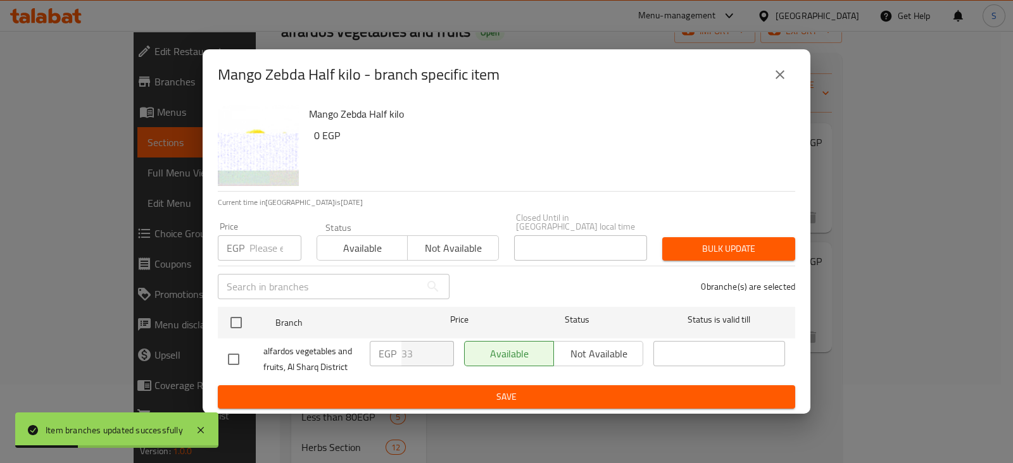
click at [263, 249] on input "number" at bounding box center [275, 247] width 52 height 25
type input "35"
click at [372, 239] on span "Available" at bounding box center [362, 248] width 80 height 18
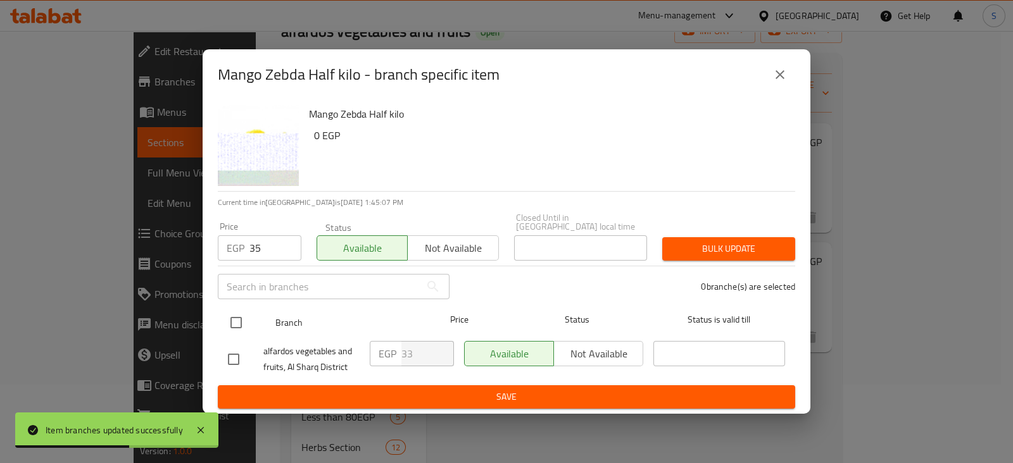
drag, startPoint x: 236, startPoint y: 323, endPoint x: 273, endPoint y: 320, distance: 37.5
click at [237, 323] on input "checkbox" at bounding box center [236, 322] width 27 height 27
checkbox input "true"
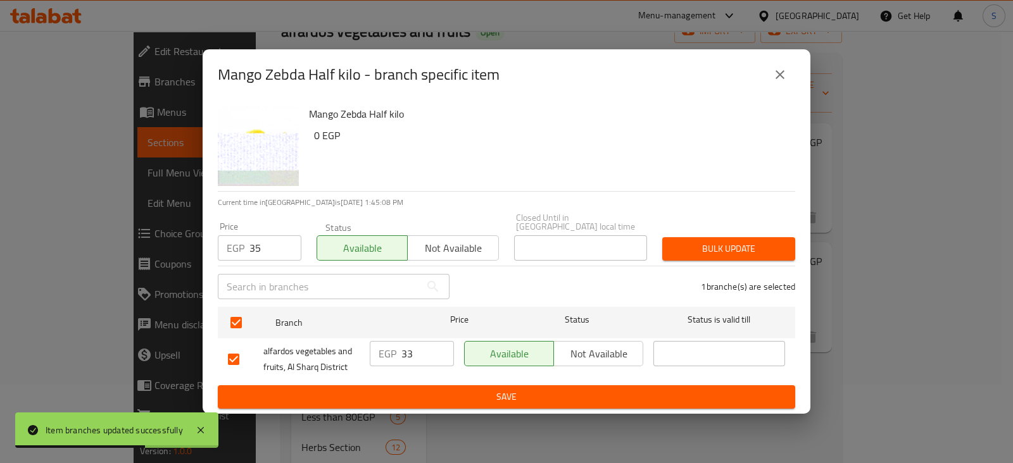
click at [696, 247] on span "Bulk update" at bounding box center [728, 249] width 113 height 16
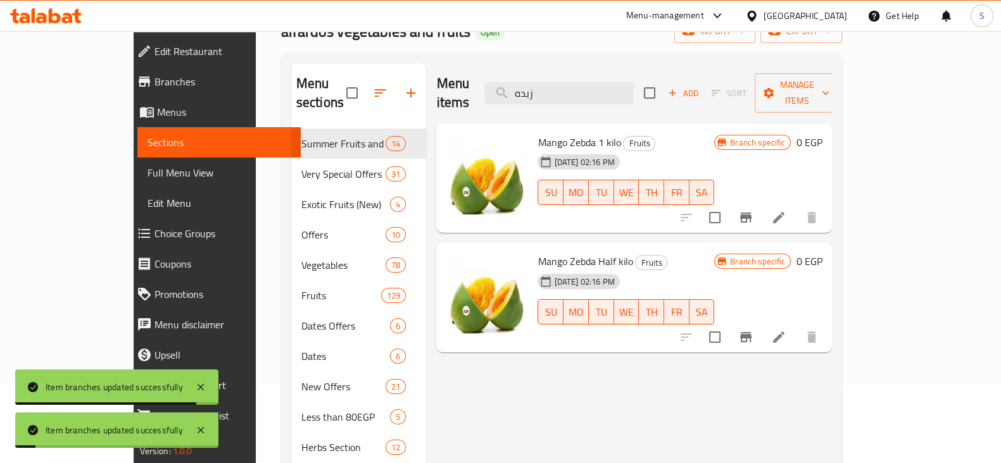
scroll to position [0, 0]
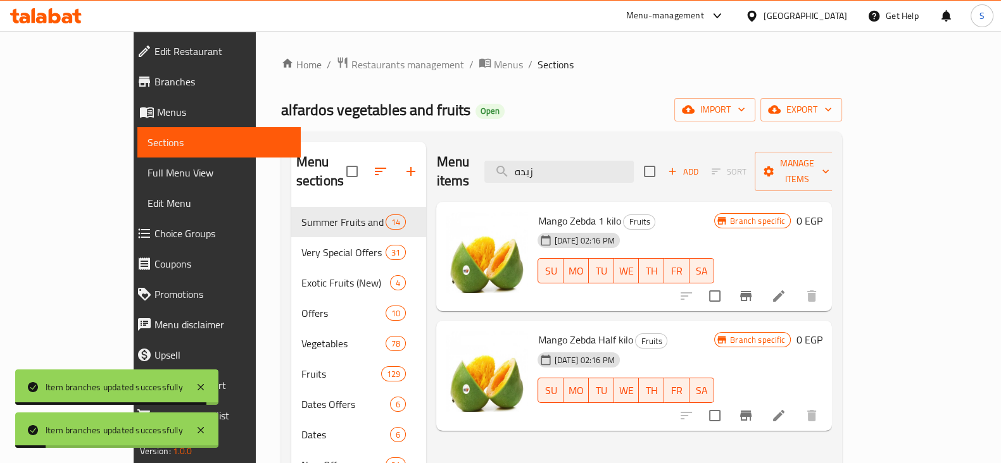
drag, startPoint x: 598, startPoint y: 159, endPoint x: 517, endPoint y: 159, distance: 81.0
click at [523, 159] on div "Menu items زبده Add Sort Manage items" at bounding box center [634, 172] width 396 height 60
paste input "نعومى"
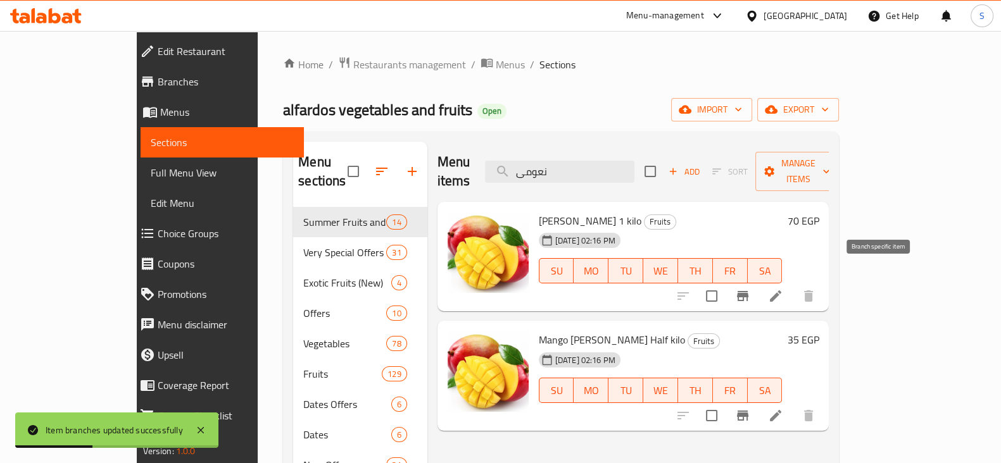
type input "نعومى"
click at [748, 291] on icon "Branch-specific-item" at bounding box center [742, 296] width 11 height 10
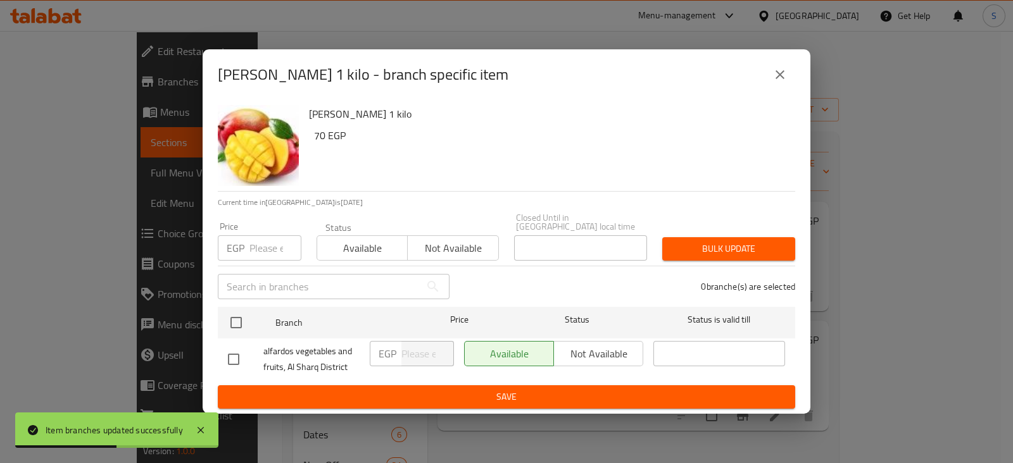
click at [263, 245] on input "number" at bounding box center [275, 247] width 52 height 25
type input "75"
click at [340, 245] on span "Available" at bounding box center [362, 248] width 80 height 18
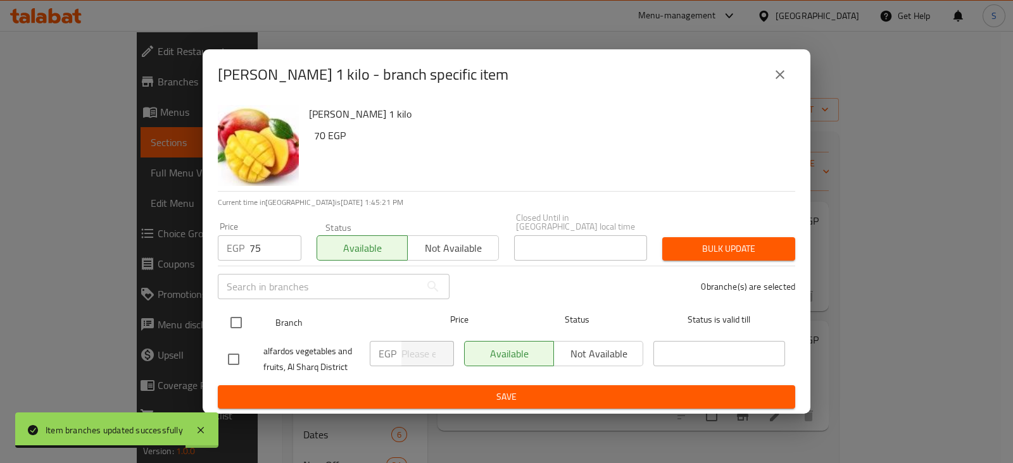
click at [231, 311] on input "checkbox" at bounding box center [236, 322] width 27 height 27
checkbox input "true"
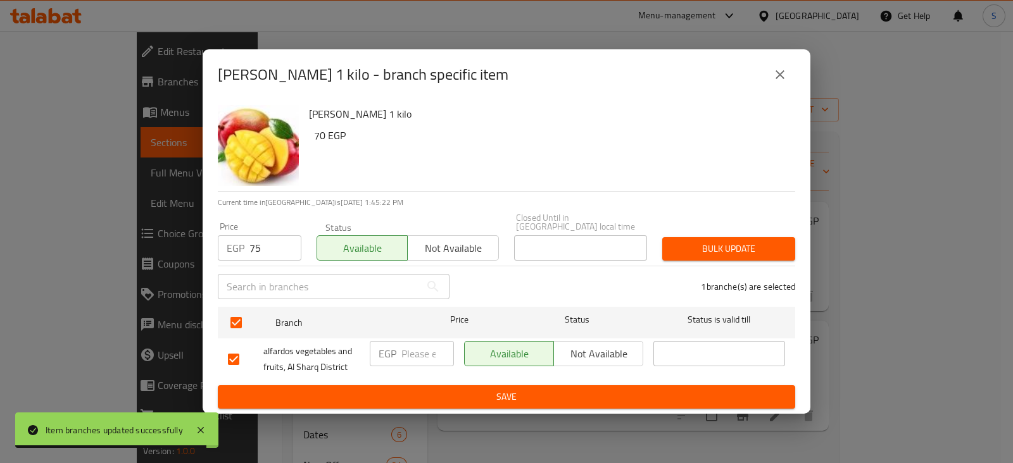
click at [703, 241] on span "Bulk update" at bounding box center [728, 249] width 113 height 16
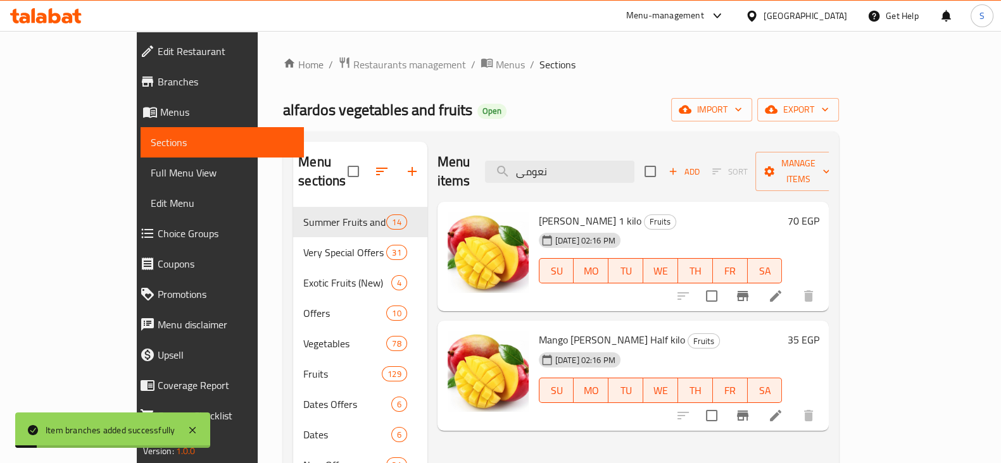
click at [748, 411] on icon "Branch-specific-item" at bounding box center [742, 416] width 11 height 10
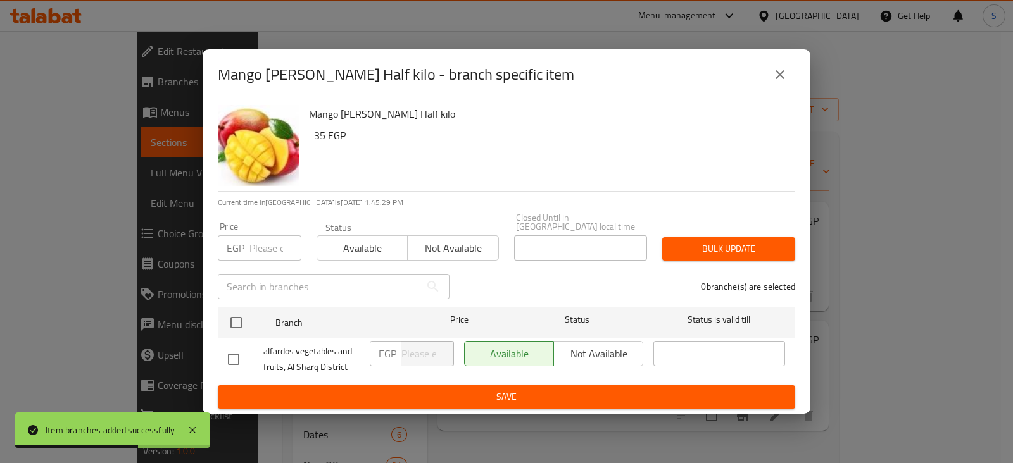
click at [268, 251] on input "number" at bounding box center [275, 247] width 52 height 25
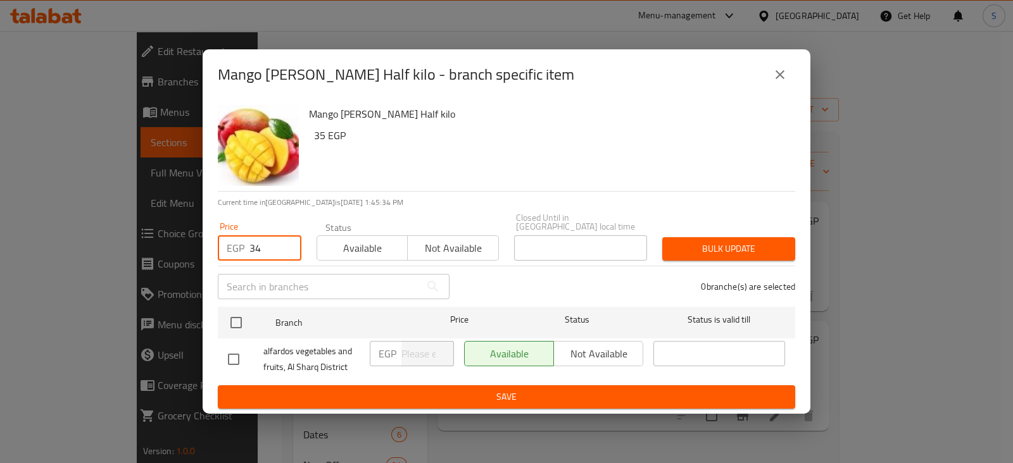
type input "34"
click at [347, 247] on span "Available" at bounding box center [362, 248] width 80 height 18
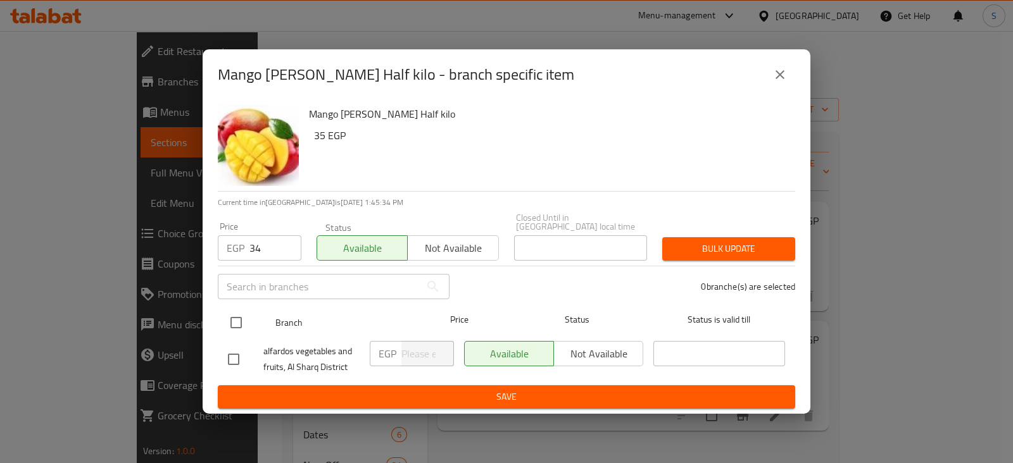
click at [231, 323] on input "checkbox" at bounding box center [236, 322] width 27 height 27
checkbox input "true"
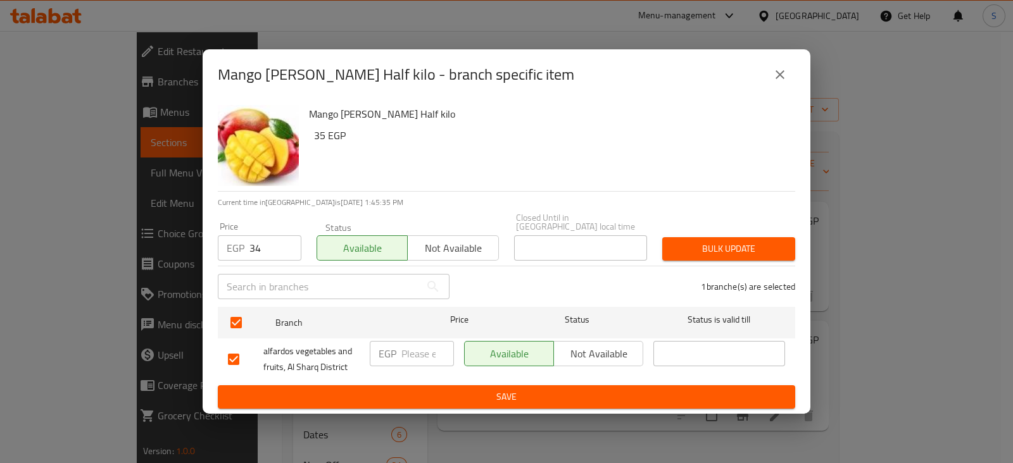
click at [694, 241] on span "Bulk update" at bounding box center [728, 249] width 113 height 16
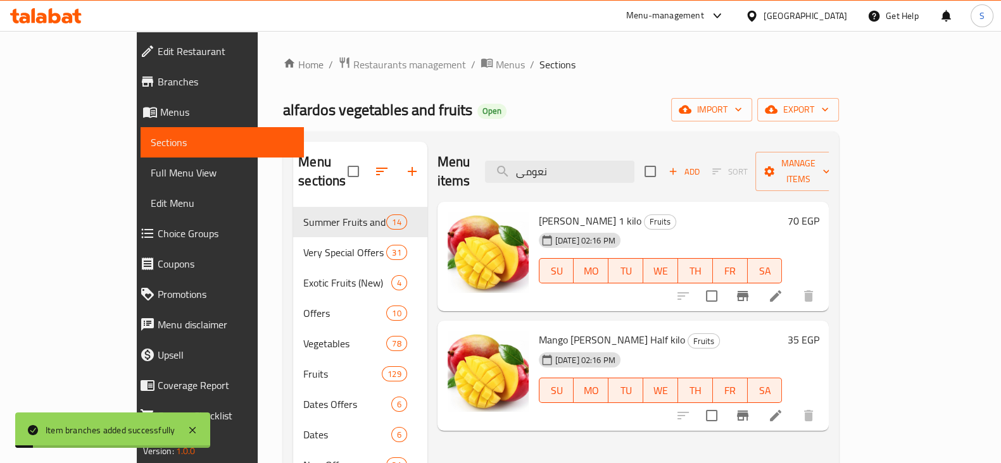
drag, startPoint x: 611, startPoint y: 163, endPoint x: 517, endPoint y: 166, distance: 94.3
click at [518, 166] on div "Menu items نعومى Add Sort Manage items" at bounding box center [633, 172] width 392 height 60
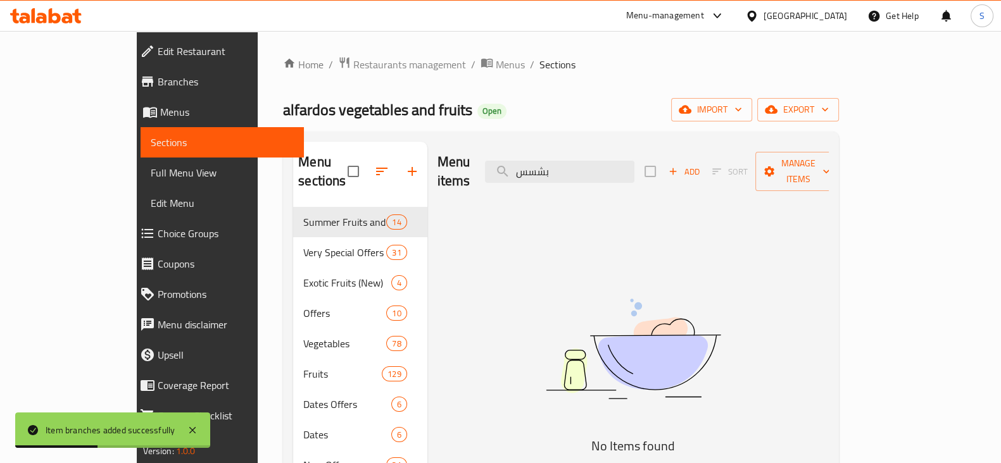
drag, startPoint x: 575, startPoint y: 171, endPoint x: 461, endPoint y: 175, distance: 113.4
click at [466, 177] on div "Menu items بشسس Add Sort Manage items" at bounding box center [633, 172] width 392 height 60
type input "ق"
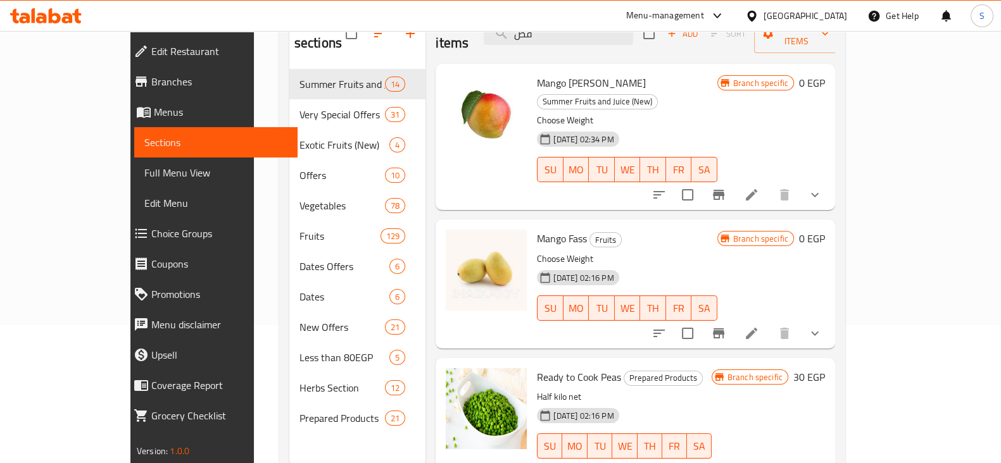
scroll to position [158, 0]
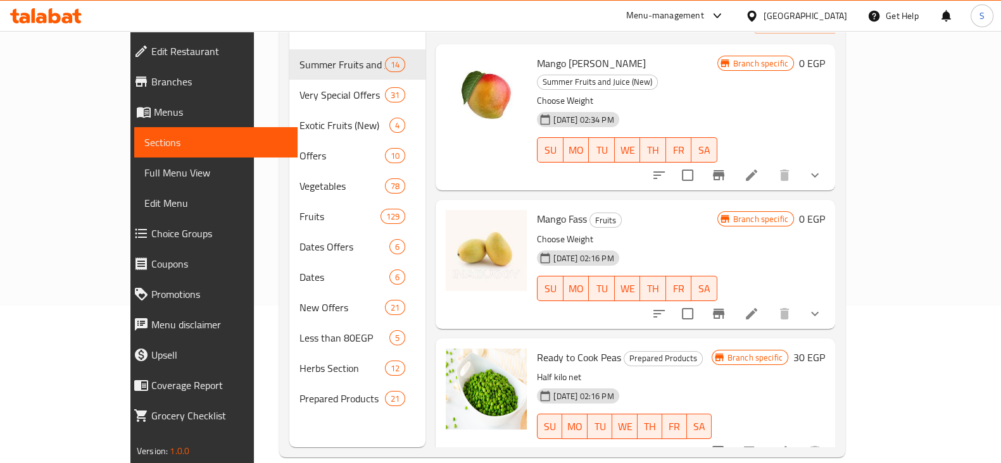
type input "فص"
click at [822, 306] on icon "show more" at bounding box center [814, 313] width 15 height 15
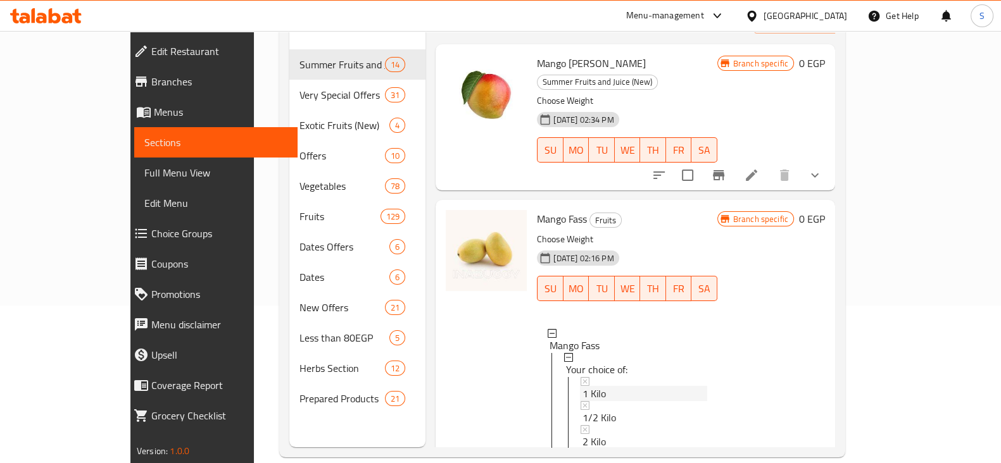
click at [582, 386] on span "1 Kilo" at bounding box center [593, 393] width 23 height 15
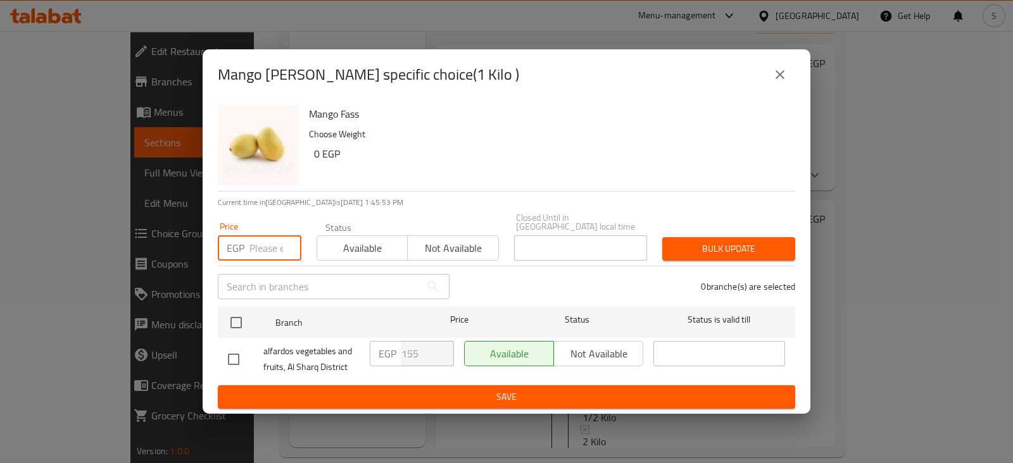
click at [267, 245] on input "number" at bounding box center [275, 247] width 52 height 25
click at [256, 244] on input "number" at bounding box center [275, 247] width 52 height 25
click at [780, 77] on icon "close" at bounding box center [779, 74] width 15 height 15
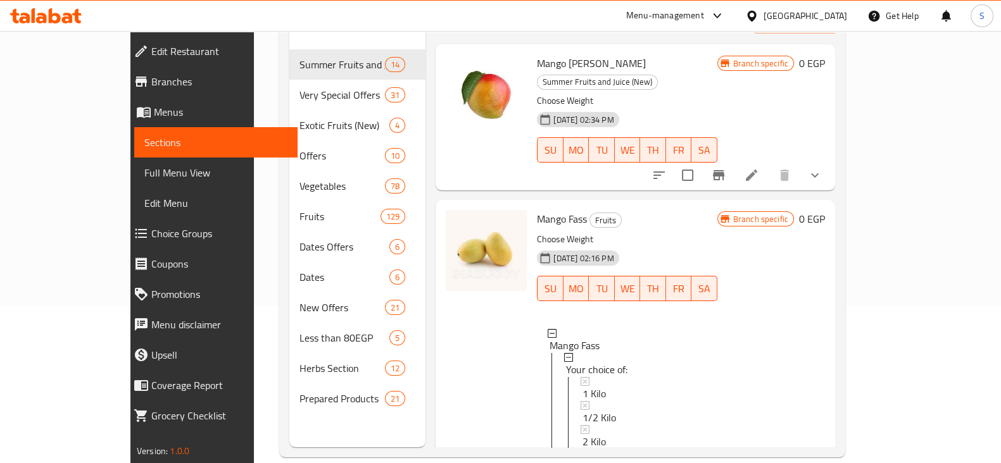
scroll to position [1, 0]
click at [582, 433] on span "2 Kilo" at bounding box center [593, 440] width 23 height 15
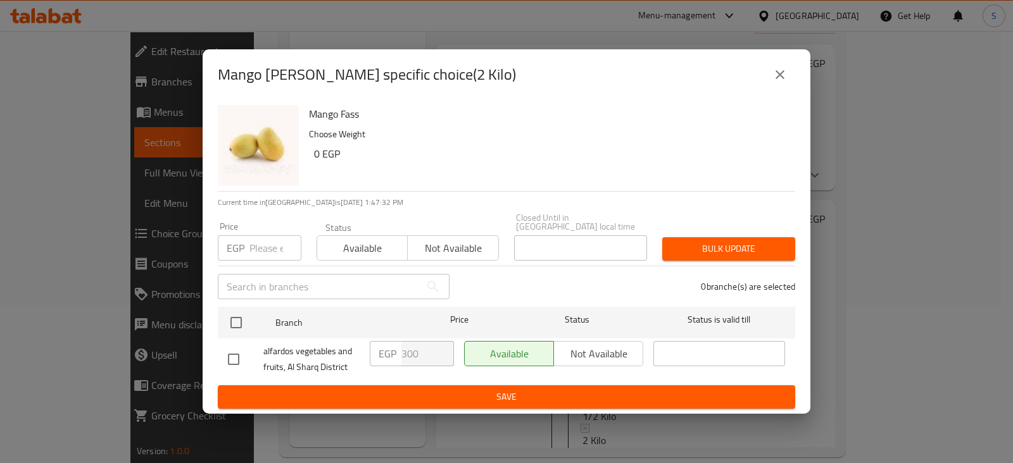
click at [263, 247] on input "number" at bounding box center [275, 247] width 52 height 25
type input "297"
click at [339, 239] on span "Available" at bounding box center [362, 248] width 80 height 18
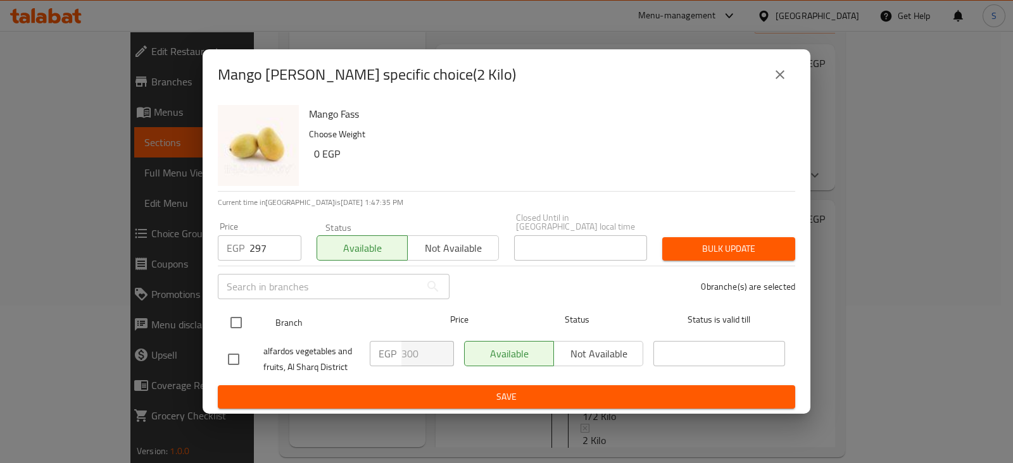
click at [231, 318] on input "checkbox" at bounding box center [236, 322] width 27 height 27
checkbox input "true"
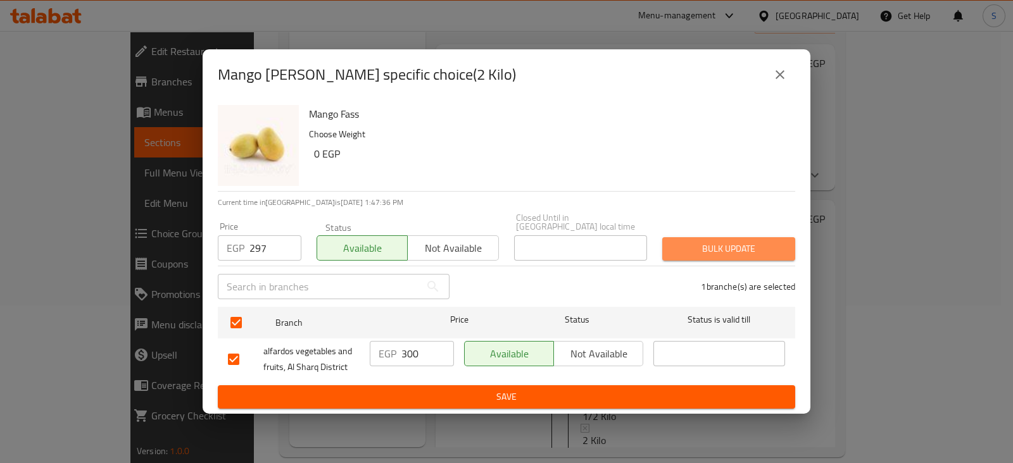
click at [689, 241] on span "Bulk update" at bounding box center [728, 249] width 113 height 16
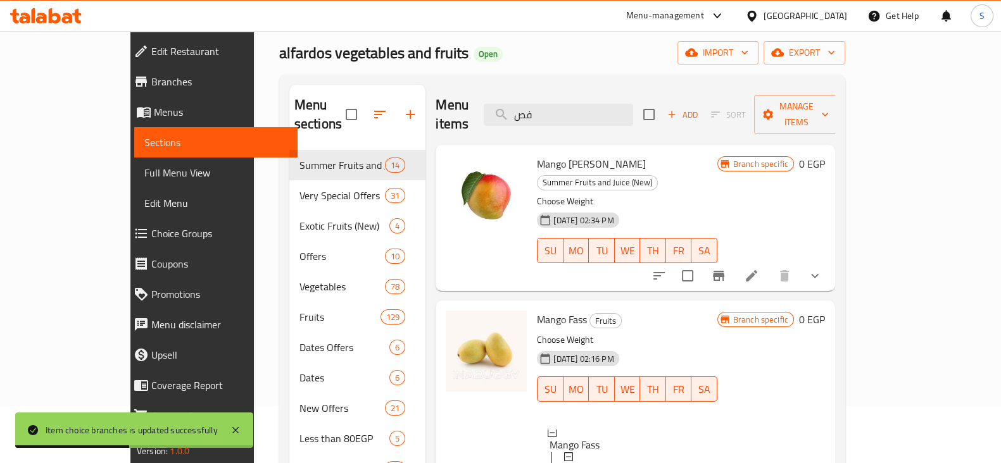
scroll to position [0, 0]
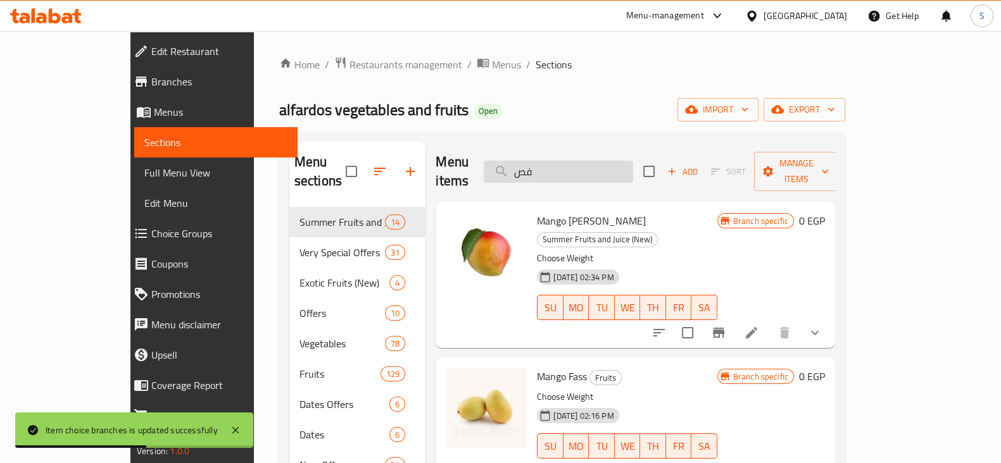
drag, startPoint x: 574, startPoint y: 160, endPoint x: 535, endPoint y: 165, distance: 39.6
click at [541, 165] on input "فص" at bounding box center [558, 172] width 149 height 22
paste input "سعودي"
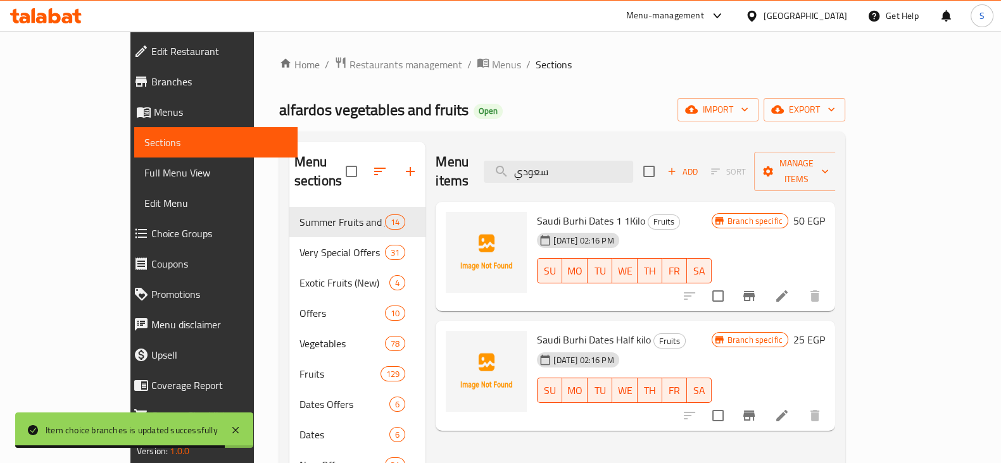
drag, startPoint x: 644, startPoint y: 164, endPoint x: 340, endPoint y: 152, distance: 304.7
click at [340, 152] on div "Menu sections Summer Fruits and Juice (New) 14 Very Special Offers 31 Exotic Fr…" at bounding box center [562, 373] width 546 height 463
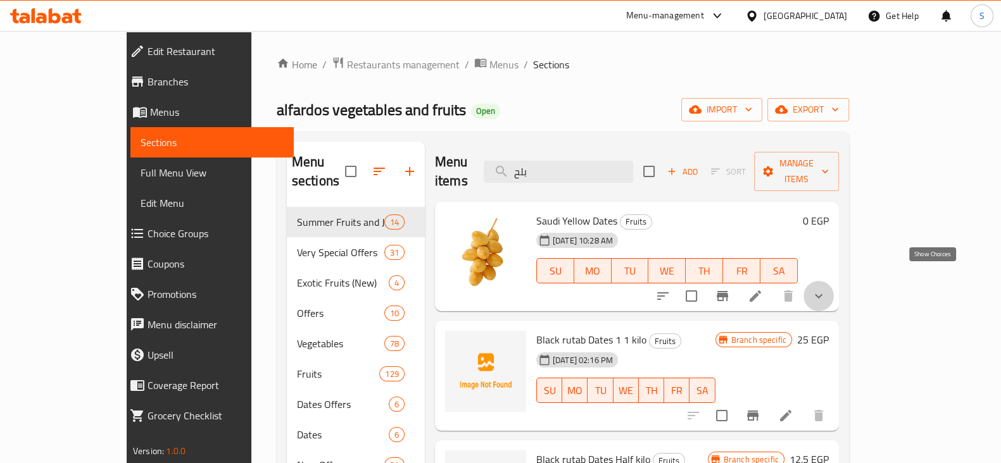
click at [826, 289] on icon "show more" at bounding box center [818, 296] width 15 height 15
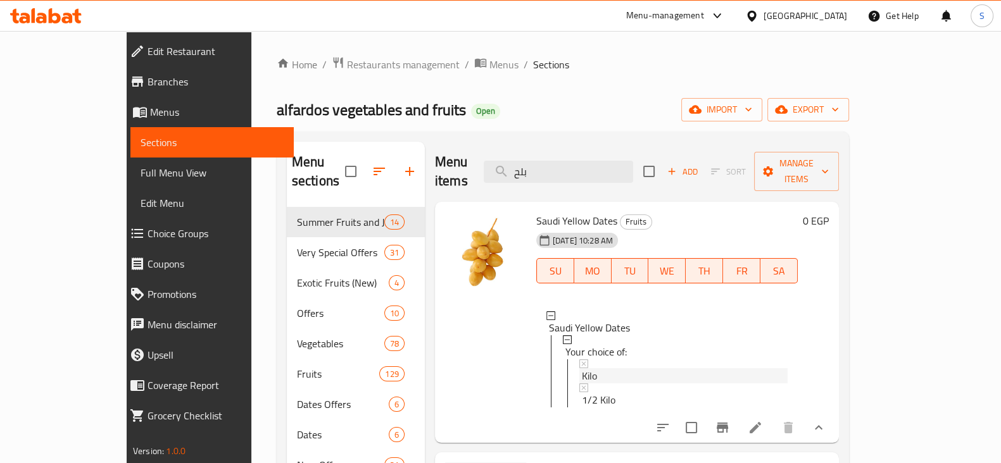
click at [582, 368] on span "Kilo" at bounding box center [589, 375] width 15 height 15
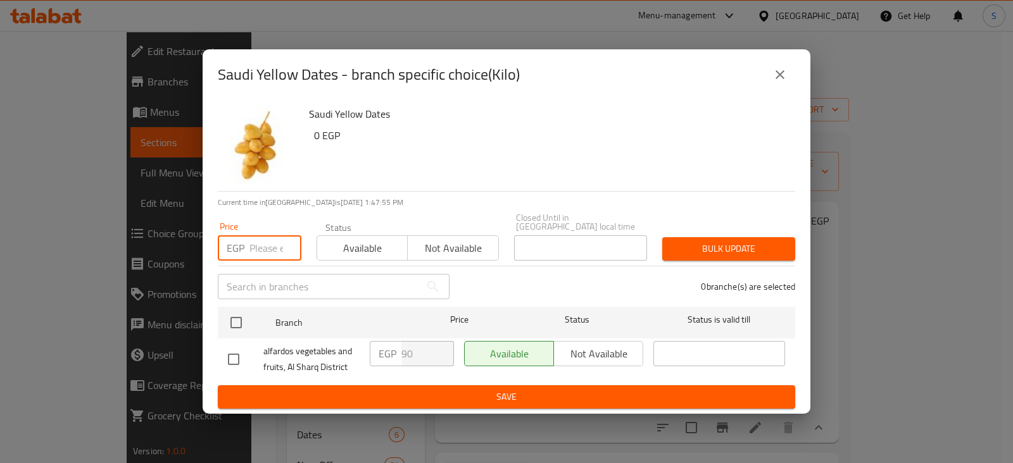
click at [268, 245] on input "number" at bounding box center [275, 247] width 52 height 25
click at [263, 237] on input "number" at bounding box center [275, 247] width 52 height 25
click at [256, 248] on input "number" at bounding box center [275, 247] width 52 height 25
click at [267, 249] on input "number" at bounding box center [275, 247] width 52 height 25
click at [265, 250] on input "number" at bounding box center [275, 247] width 52 height 25
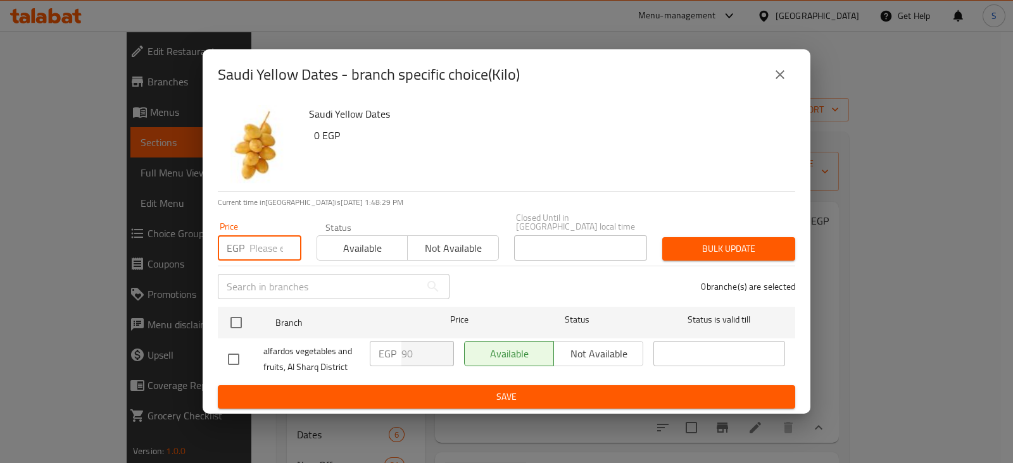
click at [782, 80] on icon "close" at bounding box center [779, 74] width 15 height 15
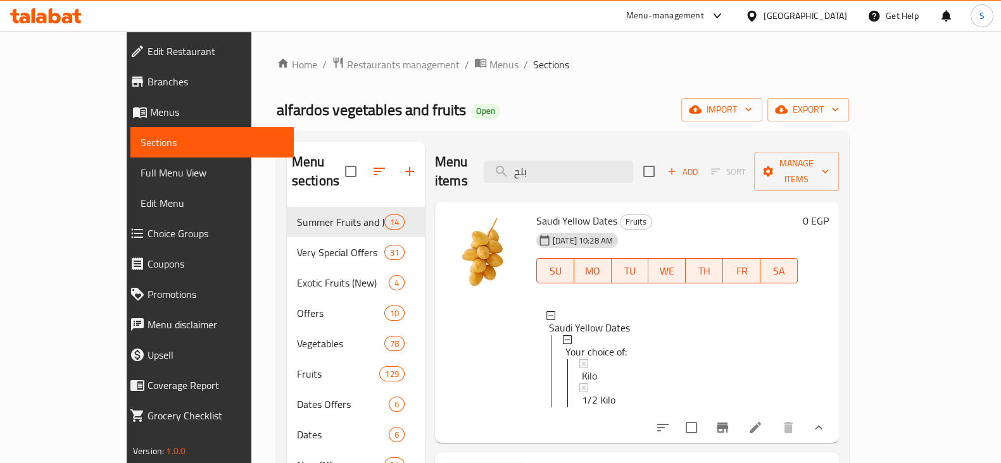
drag, startPoint x: 581, startPoint y: 165, endPoint x: 518, endPoint y: 165, distance: 63.3
click at [521, 165] on div "Menu items بلح Add Sort Manage items" at bounding box center [637, 172] width 404 height 60
paste input "مر"
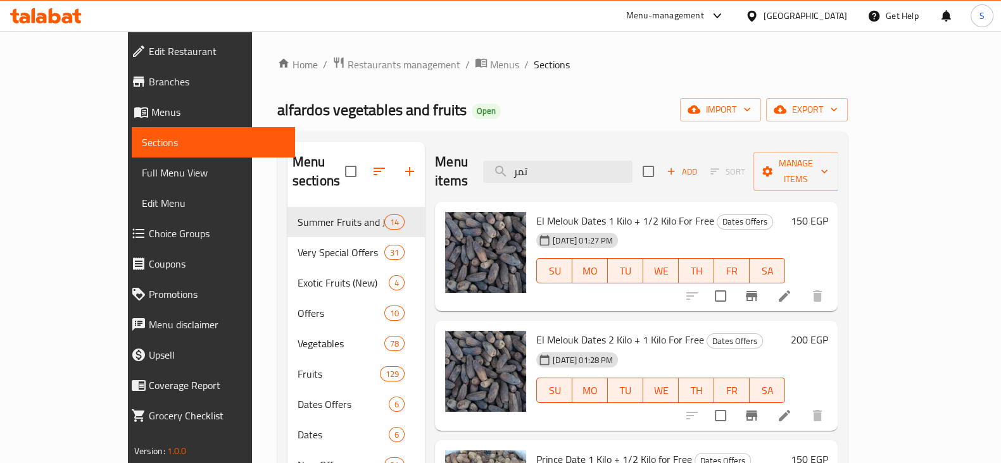
drag, startPoint x: 589, startPoint y: 161, endPoint x: 527, endPoint y: 159, distance: 61.4
click at [529, 161] on input "تمر" at bounding box center [557, 172] width 149 height 22
paste input "ماطم"
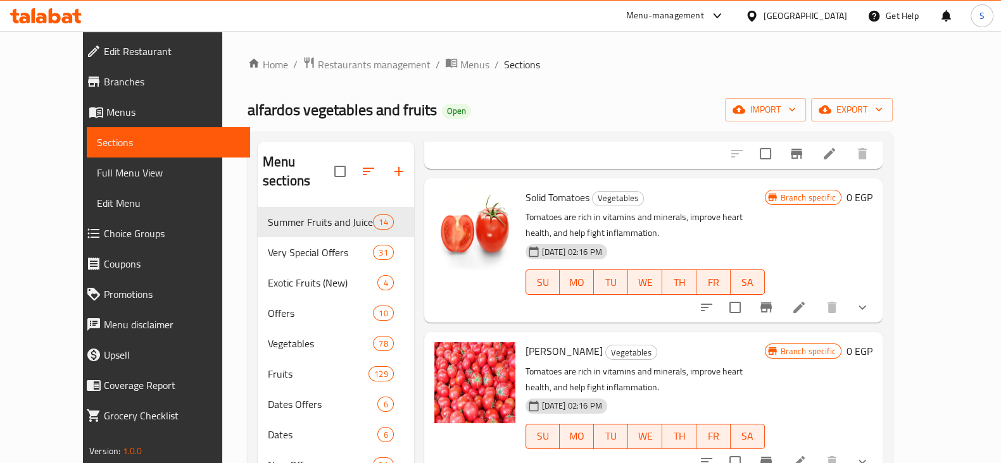
scroll to position [316, 0]
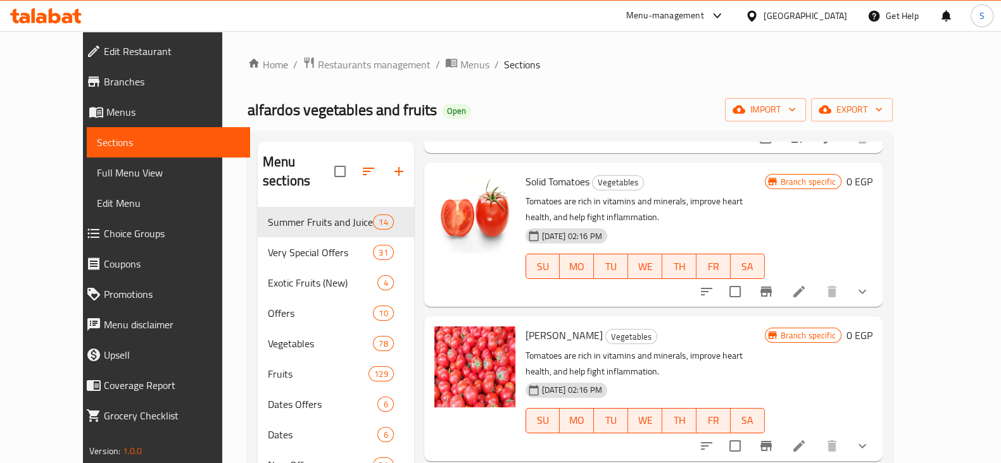
type input "طماطم"
click at [870, 284] on icon "show more" at bounding box center [861, 291] width 15 height 15
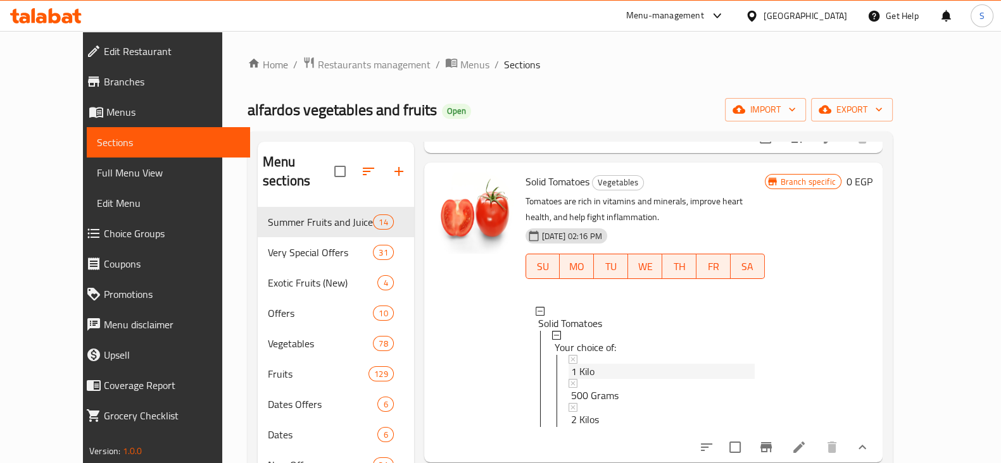
click at [571, 364] on span "1 Kilo" at bounding box center [582, 371] width 23 height 15
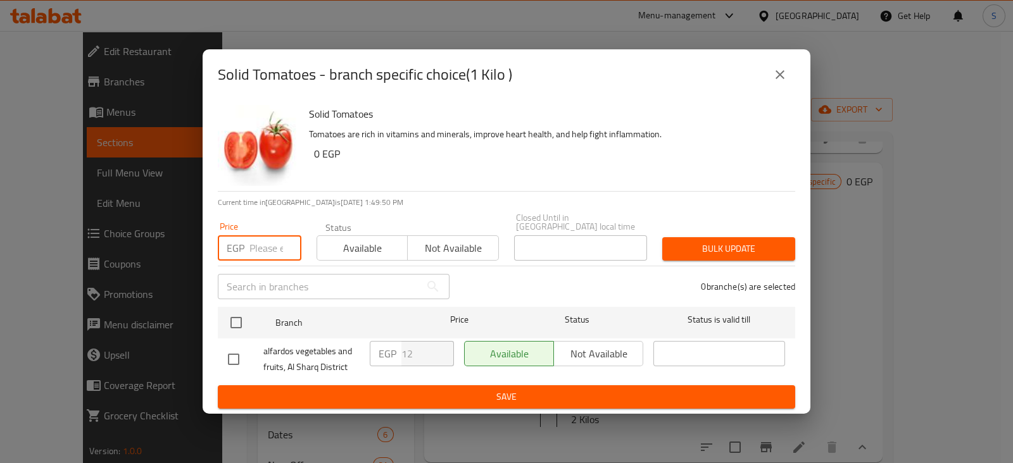
click at [259, 239] on input "number" at bounding box center [275, 247] width 52 height 25
click at [256, 236] on input "number" at bounding box center [275, 247] width 52 height 25
click at [242, 241] on p "EGP" at bounding box center [236, 247] width 18 height 15
click at [266, 244] on input "number" at bounding box center [275, 247] width 52 height 25
type input "17"
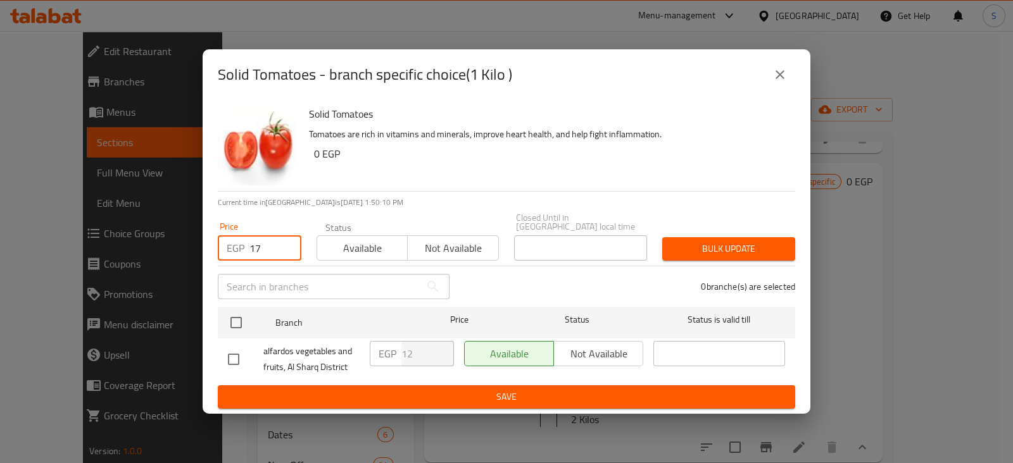
click at [342, 242] on span "Available" at bounding box center [362, 248] width 80 height 18
drag, startPoint x: 262, startPoint y: 251, endPoint x: 211, endPoint y: 250, distance: 50.6
click at [212, 250] on div "Price EGP 17 Price" at bounding box center [259, 242] width 99 height 54
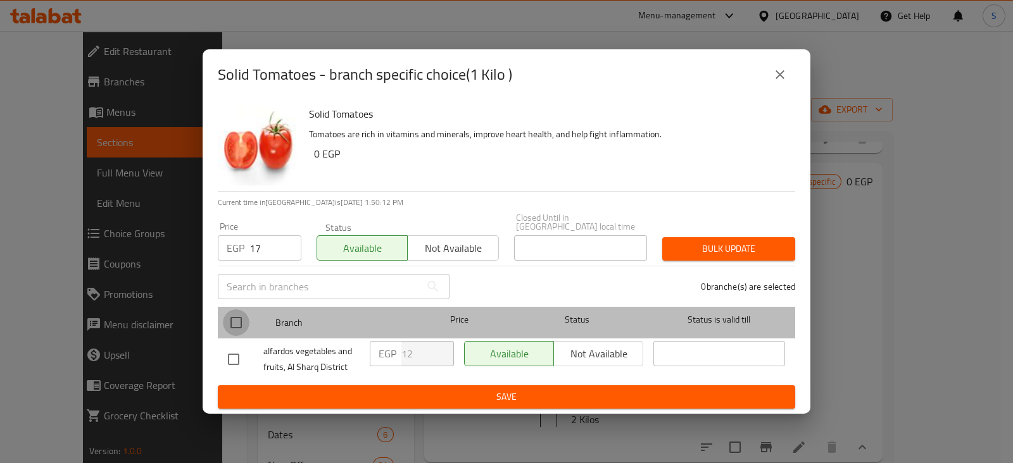
click at [231, 322] on input "checkbox" at bounding box center [236, 322] width 27 height 27
checkbox input "true"
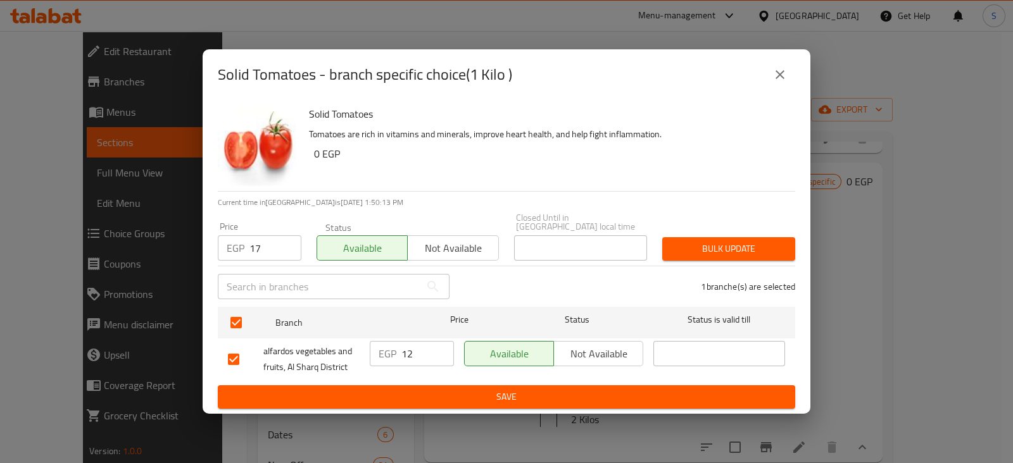
click at [697, 242] on span "Bulk update" at bounding box center [728, 249] width 113 height 16
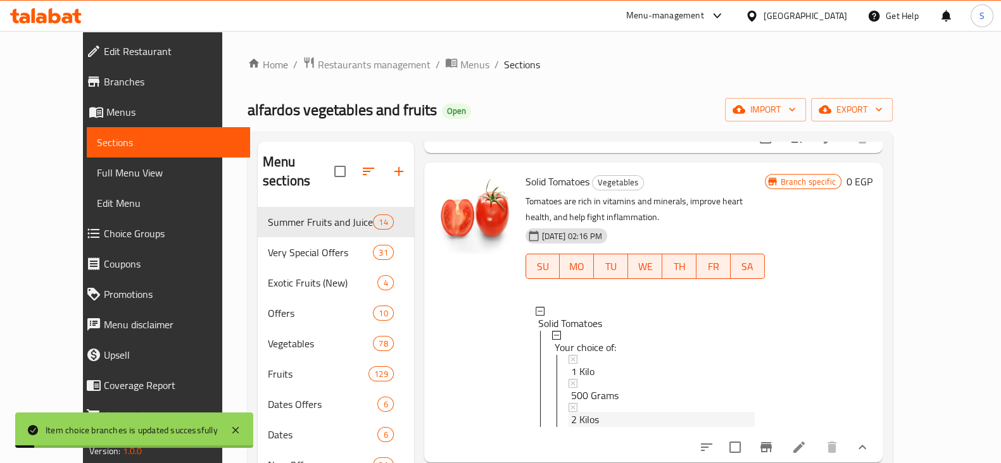
click at [585, 412] on div "2 Kilos" at bounding box center [663, 419] width 184 height 15
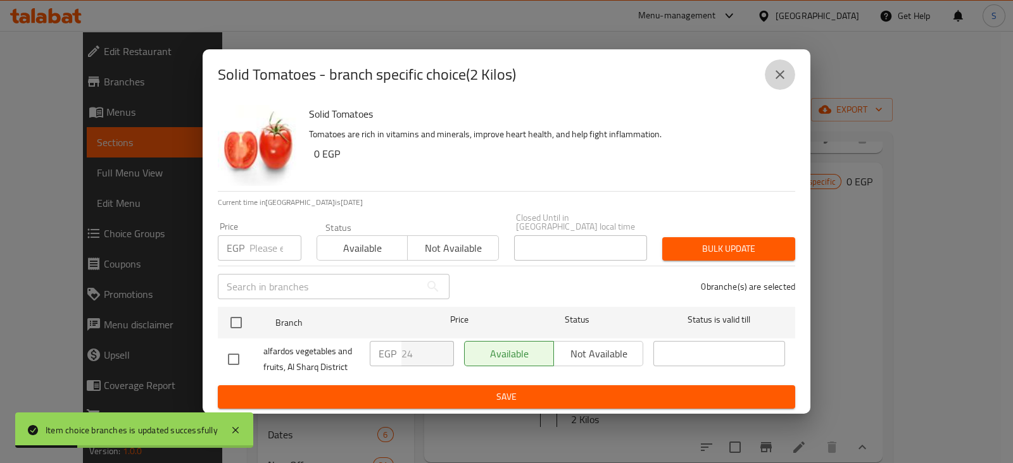
drag, startPoint x: 777, startPoint y: 77, endPoint x: 753, endPoint y: 122, distance: 50.1
click at [778, 77] on icon "close" at bounding box center [779, 74] width 15 height 15
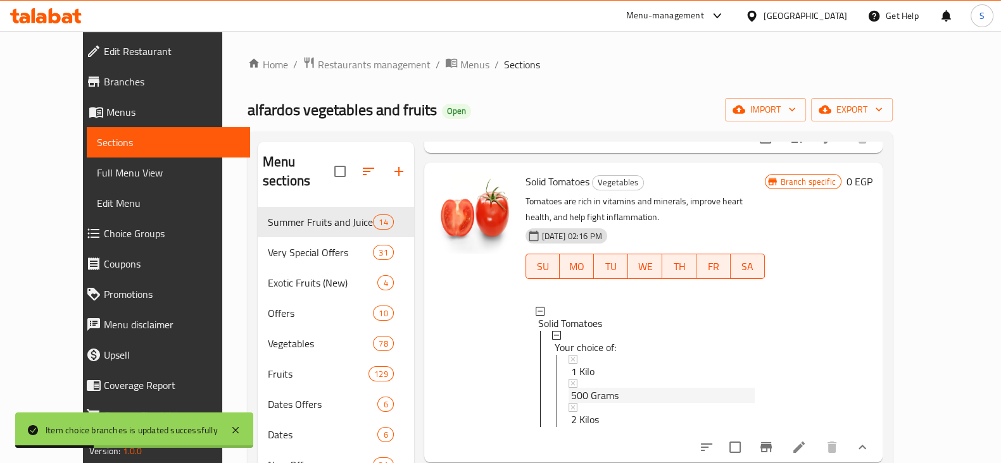
click at [571, 388] on span "500 Grams" at bounding box center [594, 395] width 47 height 15
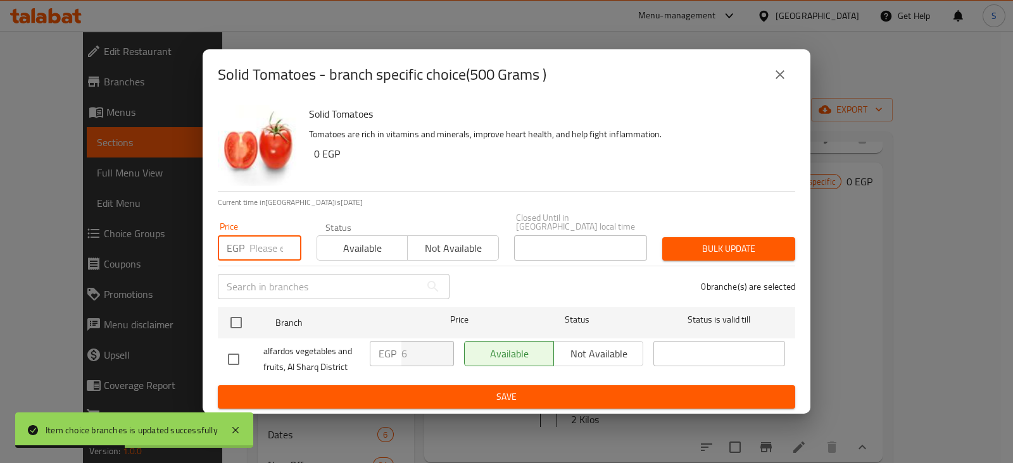
click at [258, 245] on input "number" at bounding box center [275, 247] width 52 height 25
click at [250, 245] on input "number" at bounding box center [275, 247] width 52 height 25
type input "7"
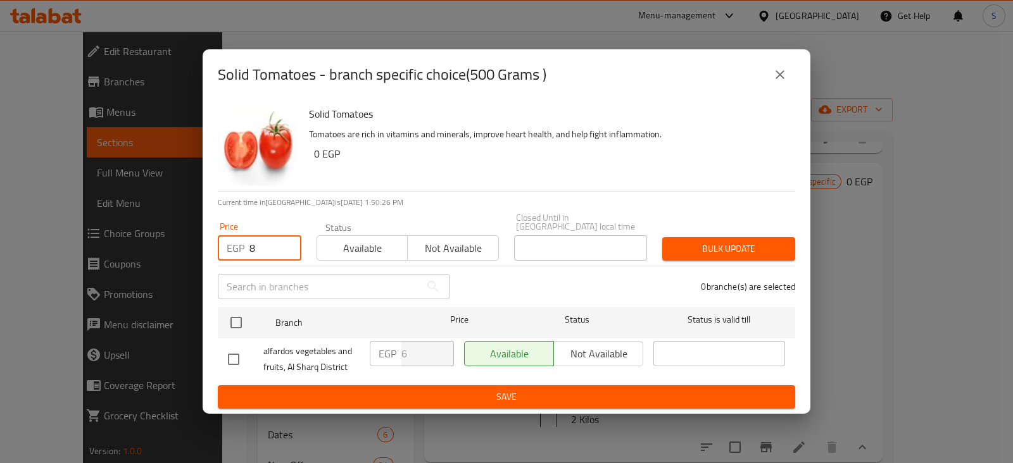
type input "8"
click at [344, 242] on span "Available" at bounding box center [362, 248] width 80 height 18
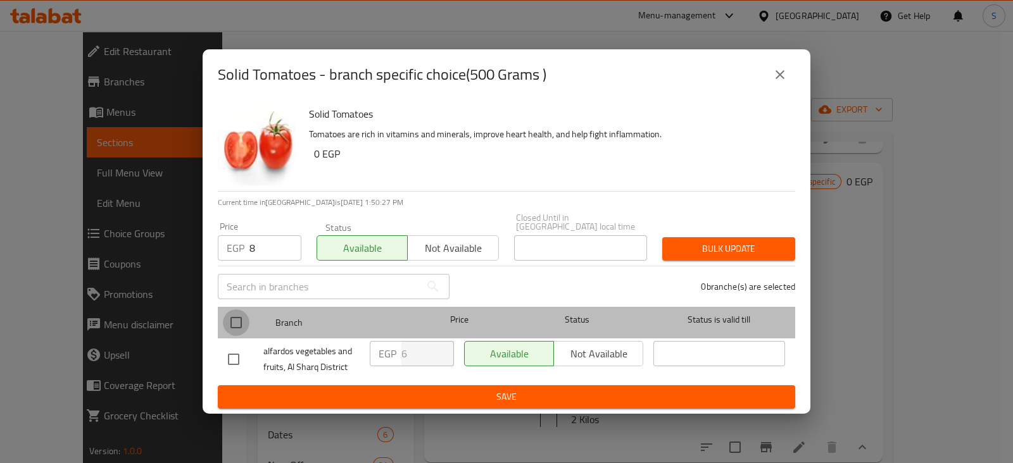
click at [234, 317] on input "checkbox" at bounding box center [236, 322] width 27 height 27
checkbox input "true"
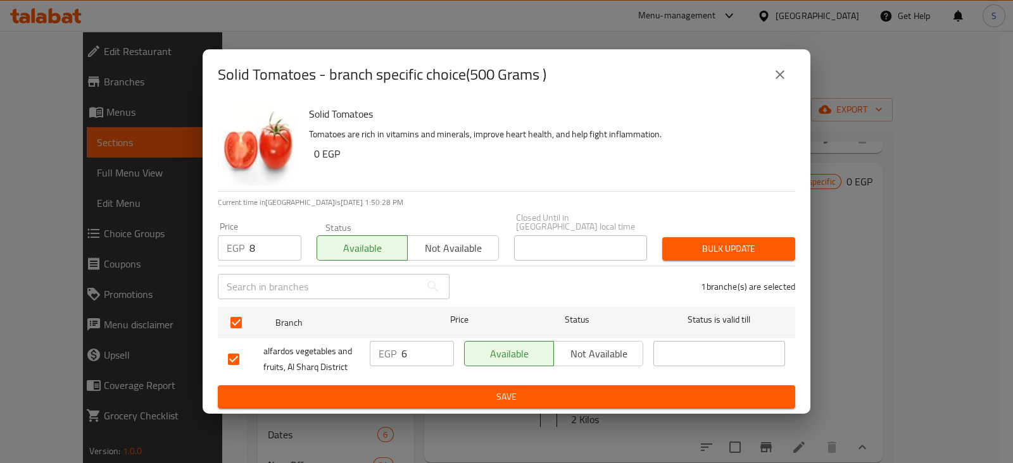
click at [708, 241] on span "Bulk update" at bounding box center [728, 249] width 113 height 16
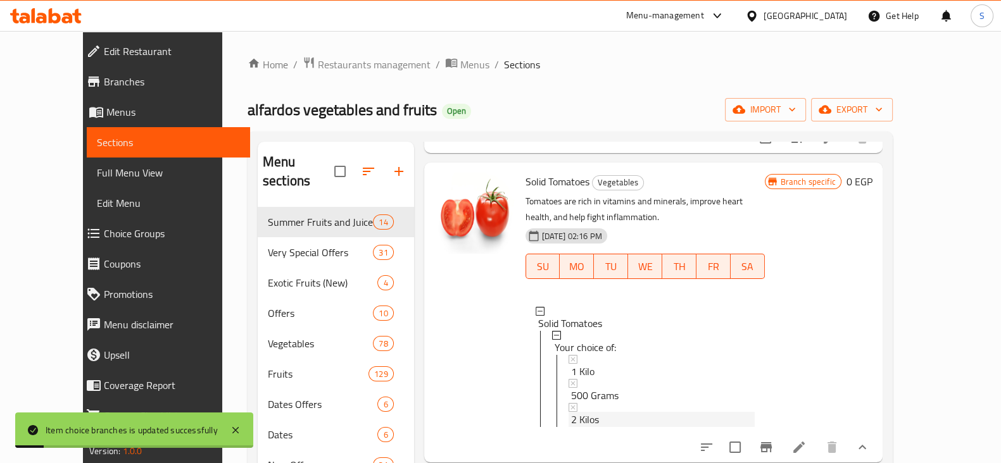
click at [571, 412] on span "2 Kilos" at bounding box center [585, 419] width 28 height 15
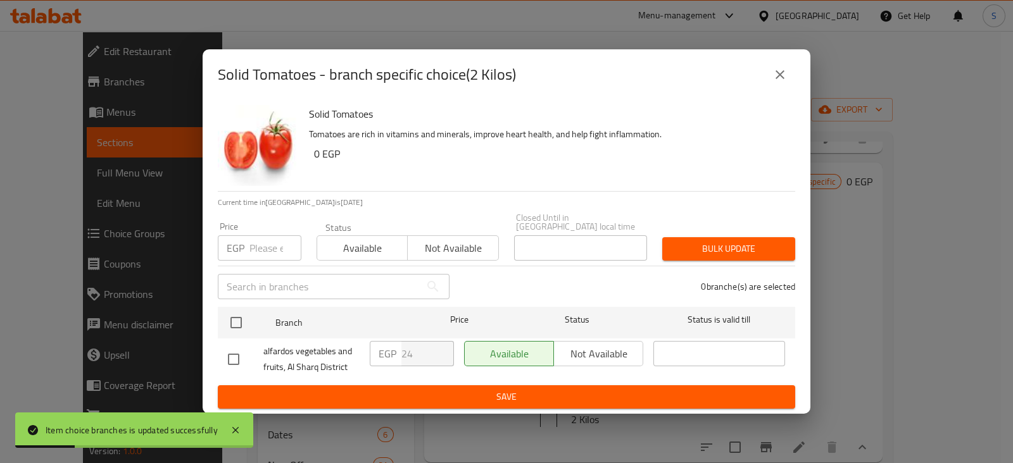
click at [269, 238] on input "number" at bounding box center [275, 247] width 52 height 25
click at [257, 247] on input "number" at bounding box center [275, 247] width 52 height 25
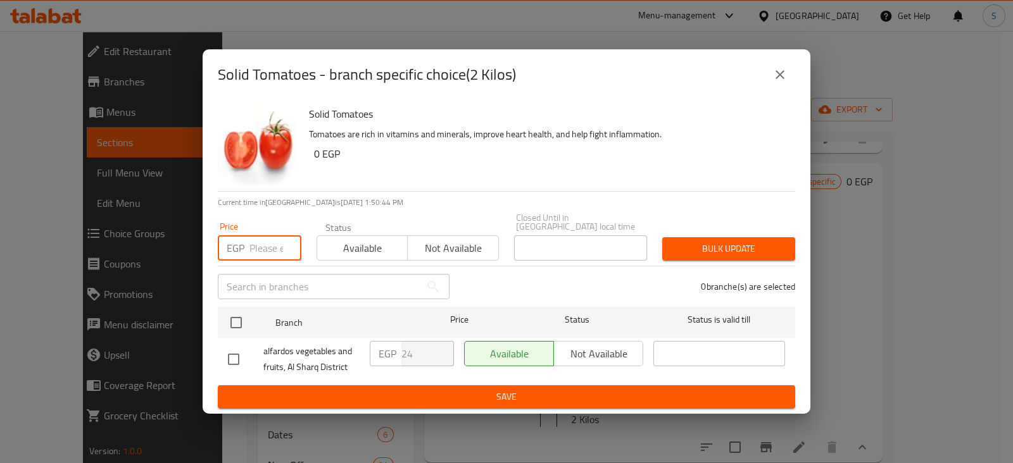
click at [249, 240] on input "number" at bounding box center [275, 247] width 52 height 25
click at [249, 235] on input "number" at bounding box center [275, 247] width 52 height 25
click at [263, 243] on input "number" at bounding box center [275, 247] width 52 height 25
click at [280, 258] on div "Price EGP Price" at bounding box center [259, 242] width 99 height 54
click at [263, 239] on input "number" at bounding box center [275, 247] width 52 height 25
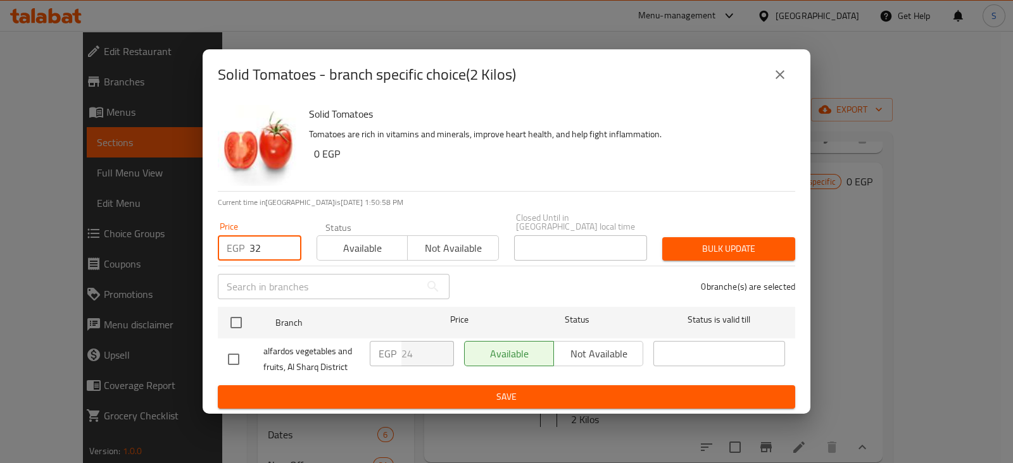
type input "32"
drag, startPoint x: 347, startPoint y: 246, endPoint x: 326, endPoint y: 251, distance: 21.6
click at [345, 246] on span "Available" at bounding box center [362, 248] width 80 height 18
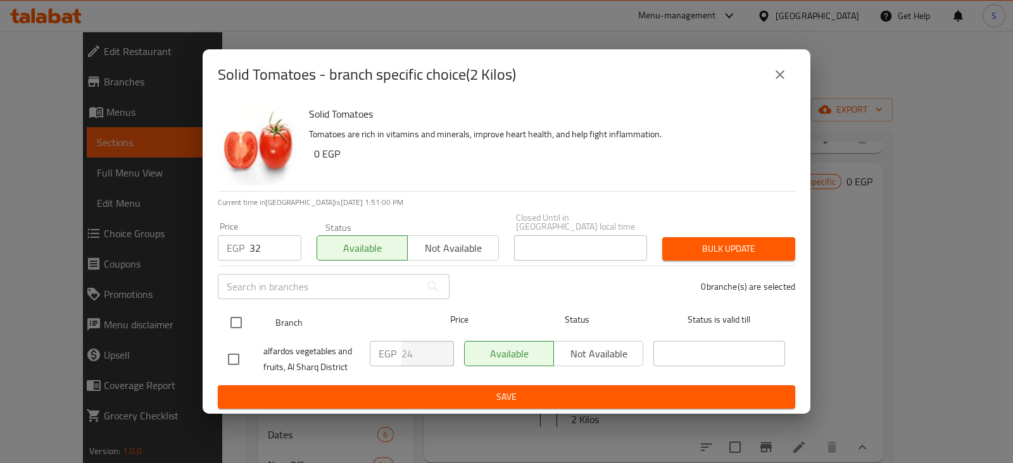
click at [244, 319] on input "checkbox" at bounding box center [236, 322] width 27 height 27
checkbox input "true"
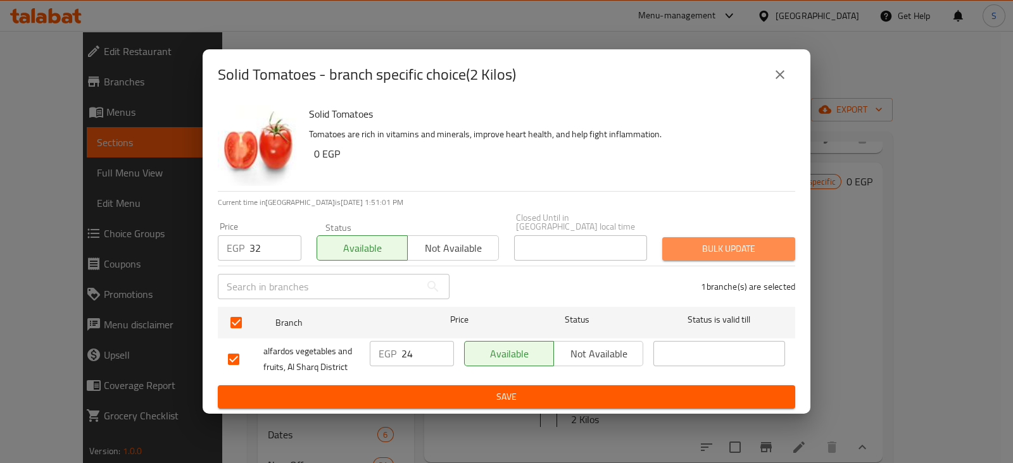
click at [704, 241] on span "Bulk update" at bounding box center [728, 249] width 113 height 16
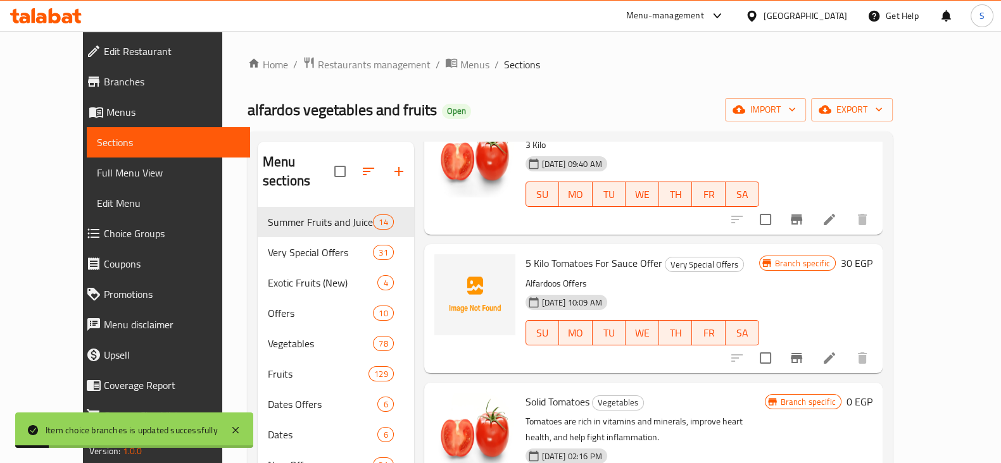
scroll to position [0, 0]
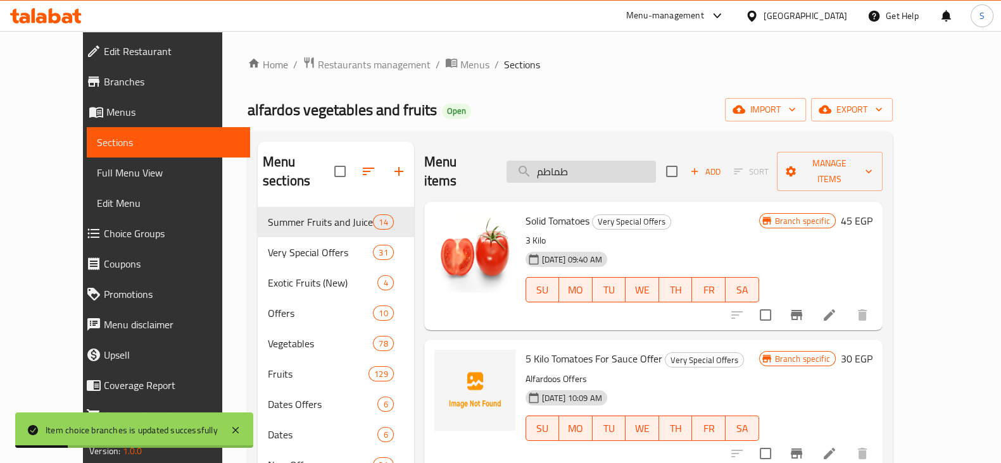
drag, startPoint x: 596, startPoint y: 150, endPoint x: 590, endPoint y: 158, distance: 10.0
click at [592, 155] on div "Menu items طماطم Add Sort Manage items" at bounding box center [653, 172] width 458 height 60
drag, startPoint x: 592, startPoint y: 166, endPoint x: 530, endPoint y: 164, distance: 62.1
click at [530, 164] on input "طماطم" at bounding box center [580, 172] width 149 height 22
paste input "لح"
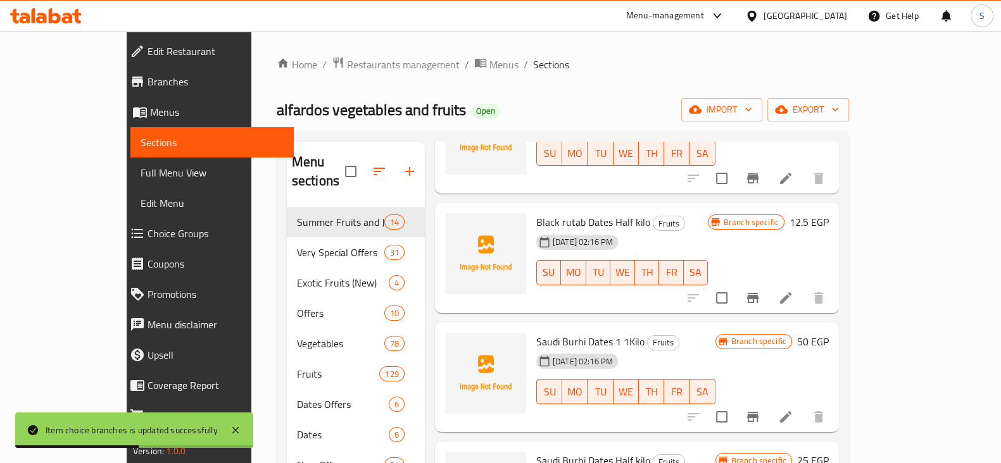
scroll to position [78, 0]
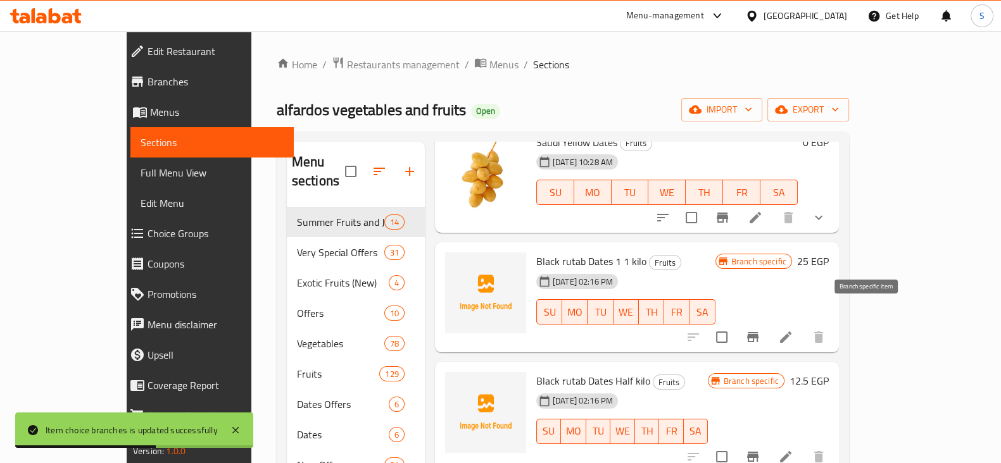
type input "بلح"
click at [760, 330] on icon "Branch-specific-item" at bounding box center [752, 337] width 15 height 15
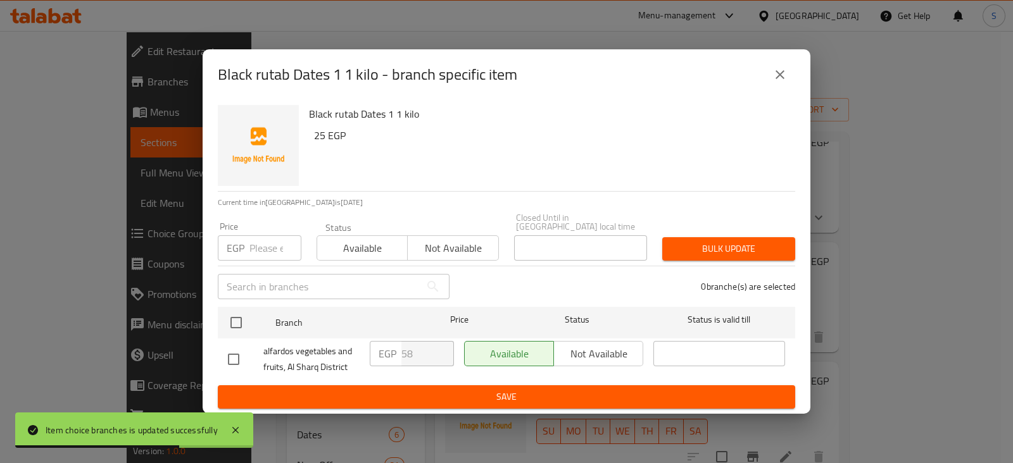
click at [264, 235] on input "number" at bounding box center [275, 247] width 52 height 25
click at [263, 237] on input "number" at bounding box center [275, 247] width 52 height 25
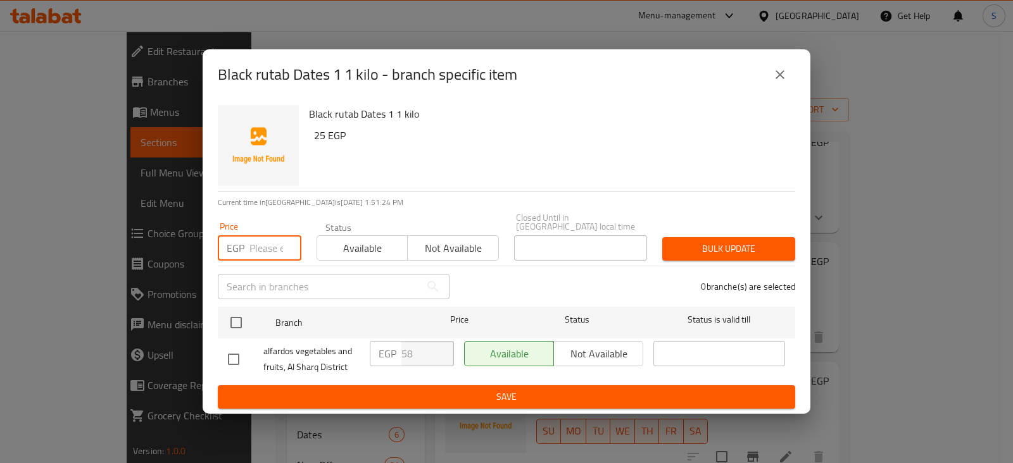
click at [260, 246] on input "number" at bounding box center [275, 247] width 52 height 25
click at [253, 239] on input "number" at bounding box center [275, 247] width 52 height 25
click at [265, 245] on input "number" at bounding box center [275, 247] width 52 height 25
click at [256, 243] on input "number" at bounding box center [275, 247] width 52 height 25
click at [782, 74] on icon "close" at bounding box center [779, 74] width 15 height 15
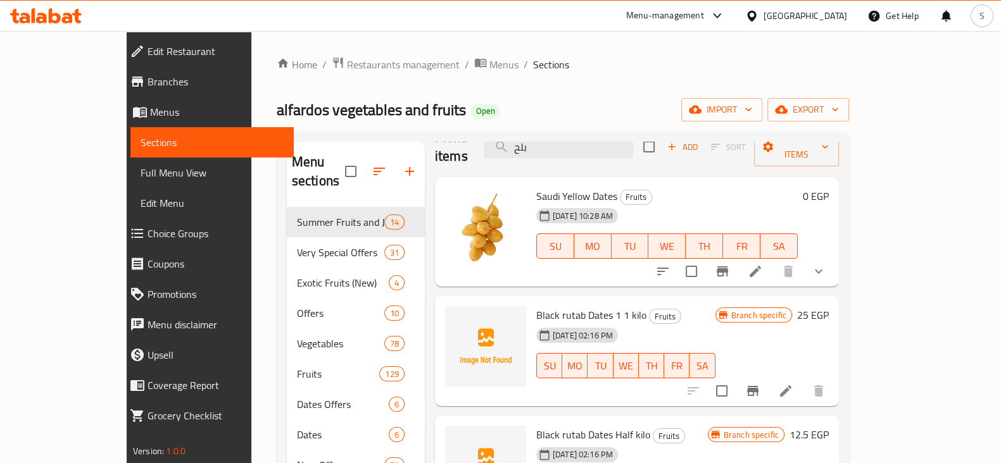
scroll to position [0, 0]
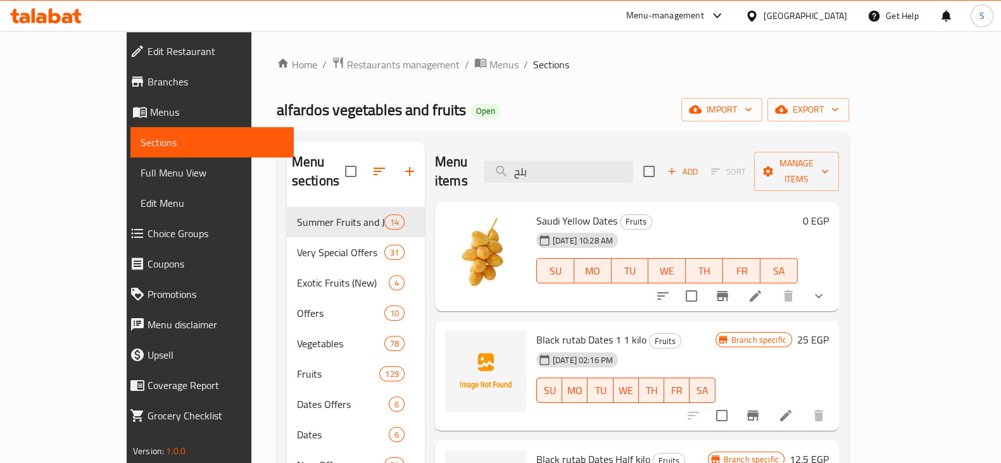
drag, startPoint x: 560, startPoint y: 166, endPoint x: 508, endPoint y: 165, distance: 51.9
click at [519, 166] on div "Menu items بلح Add Sort Manage items" at bounding box center [637, 172] width 404 height 60
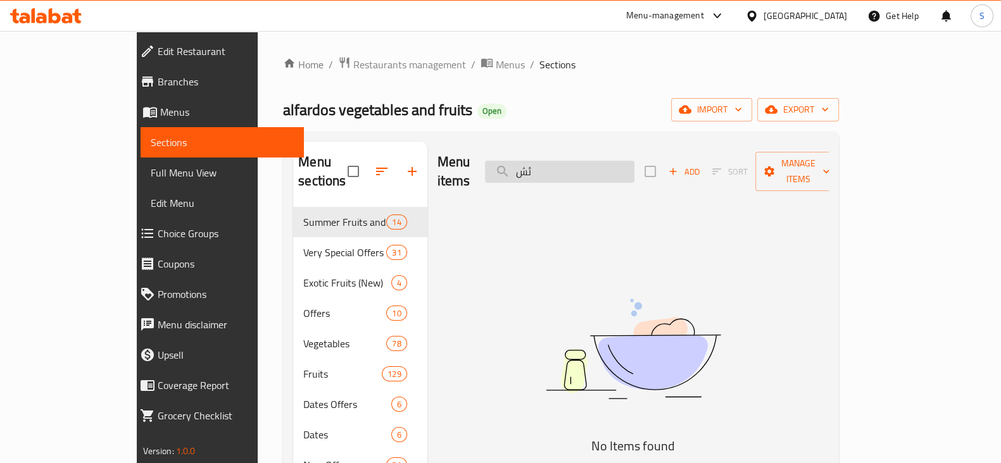
type input "ئ"
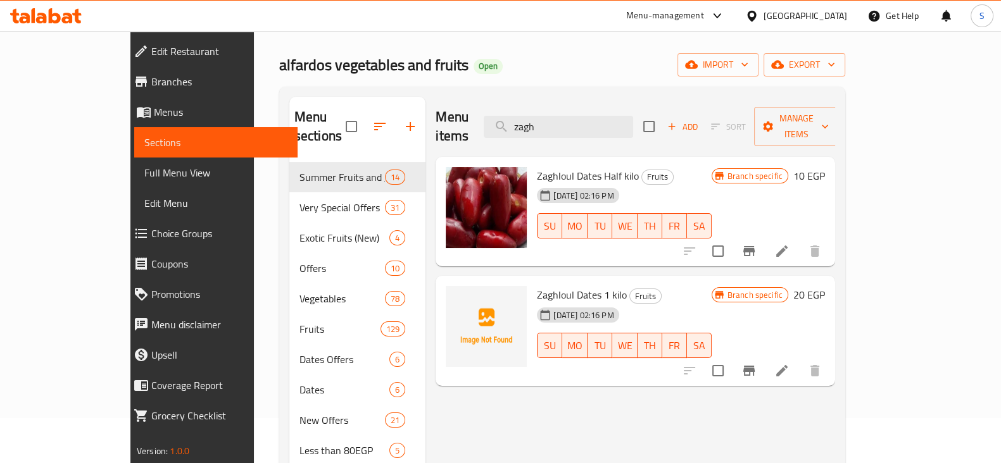
scroll to position [78, 0]
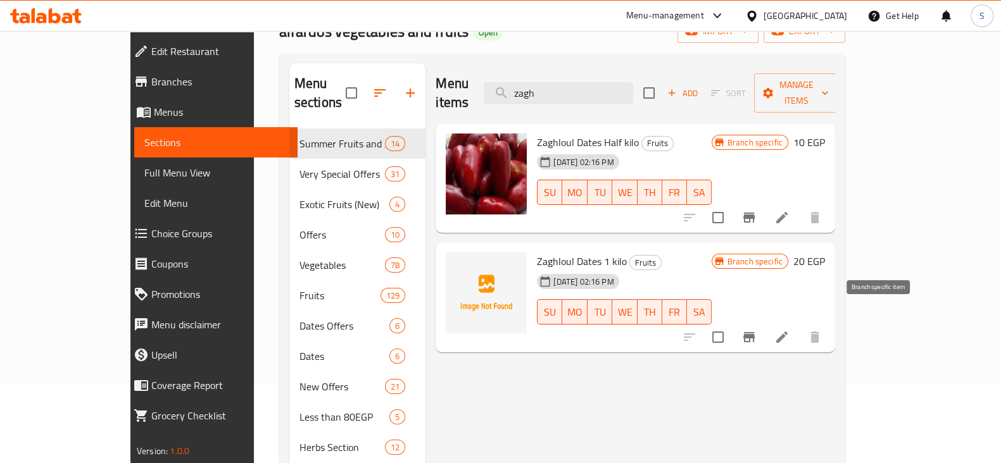
type input "zagh"
click at [756, 330] on icon "Branch-specific-item" at bounding box center [748, 337] width 15 height 15
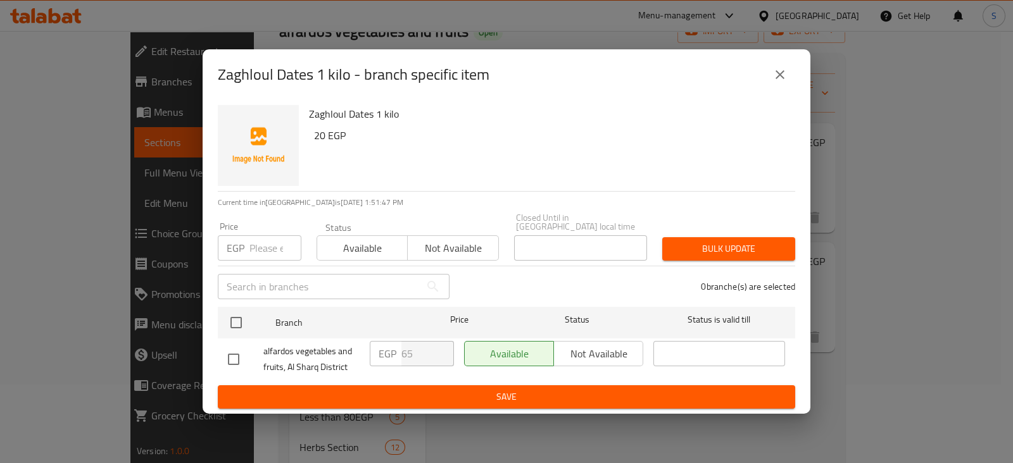
click at [266, 248] on input "number" at bounding box center [275, 247] width 52 height 25
click at [780, 78] on icon "close" at bounding box center [779, 74] width 9 height 9
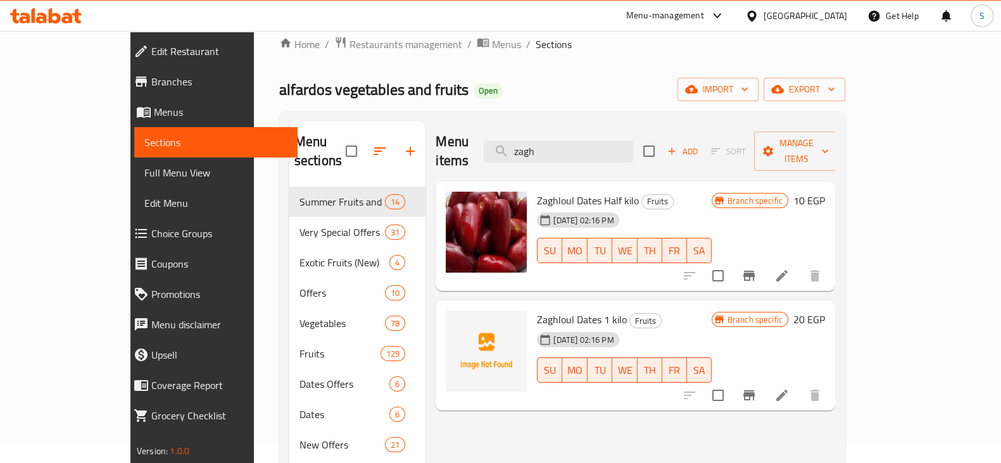
scroll to position [0, 0]
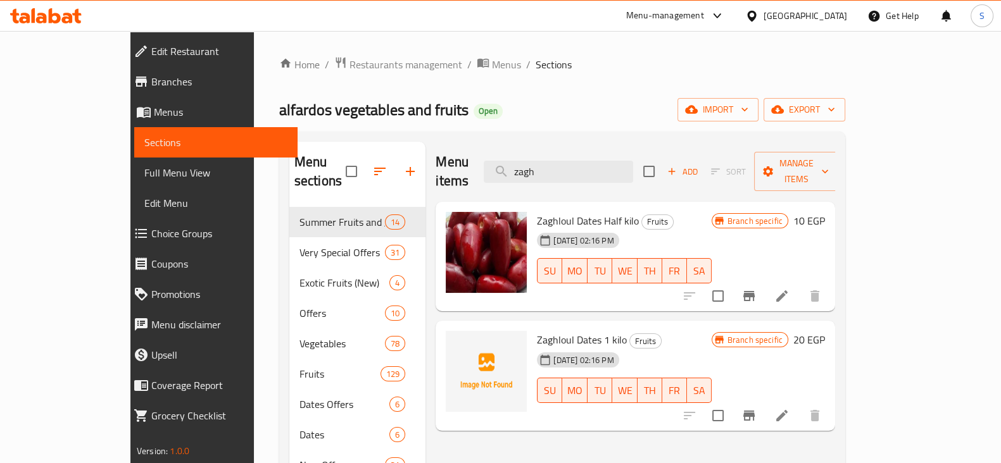
drag, startPoint x: 604, startPoint y: 167, endPoint x: 525, endPoint y: 168, distance: 79.1
click at [531, 168] on div "Menu items zagh Add Sort Manage items" at bounding box center [634, 172] width 399 height 60
paste input "مشروم"
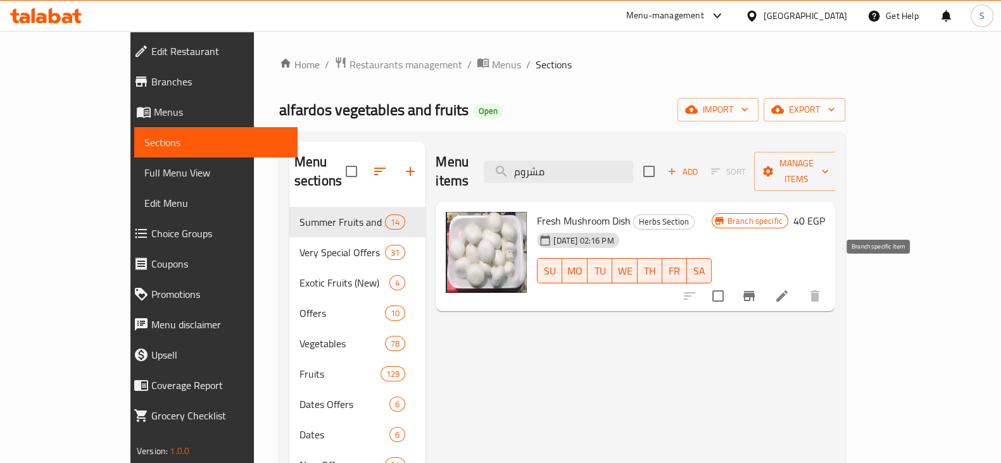
type input "مشروم"
click at [754, 291] on icon "Branch-specific-item" at bounding box center [748, 296] width 11 height 10
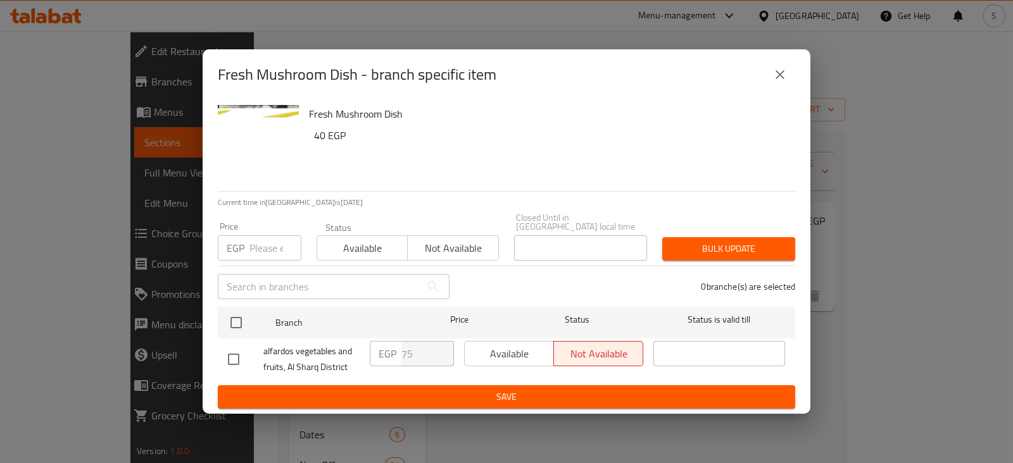
click at [259, 247] on input "number" at bounding box center [275, 247] width 52 height 25
type input "85"
click at [358, 239] on span "Available" at bounding box center [362, 248] width 80 height 18
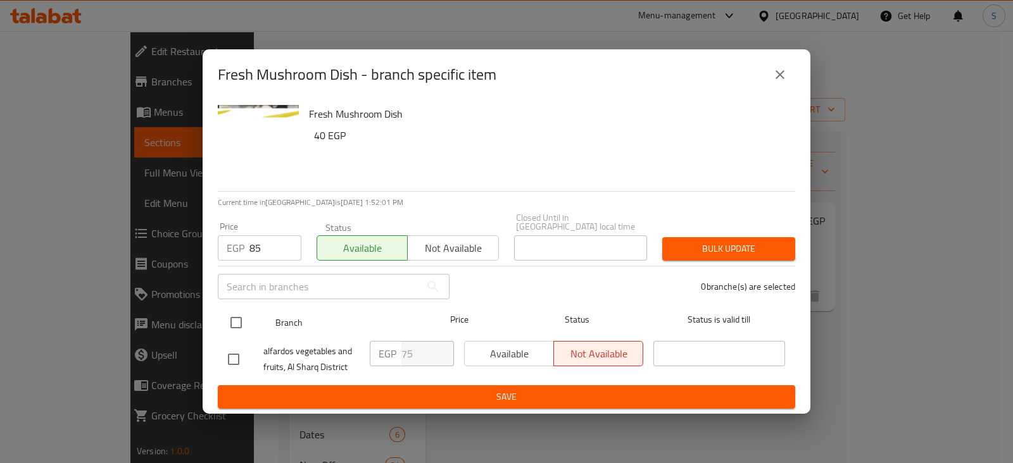
click at [235, 313] on input "checkbox" at bounding box center [236, 322] width 27 height 27
checkbox input "true"
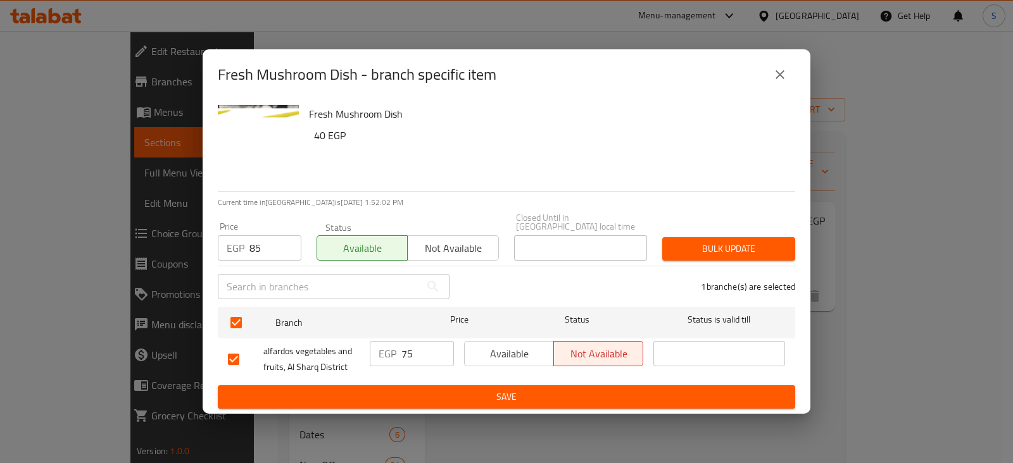
click at [706, 244] on span "Bulk update" at bounding box center [728, 249] width 113 height 16
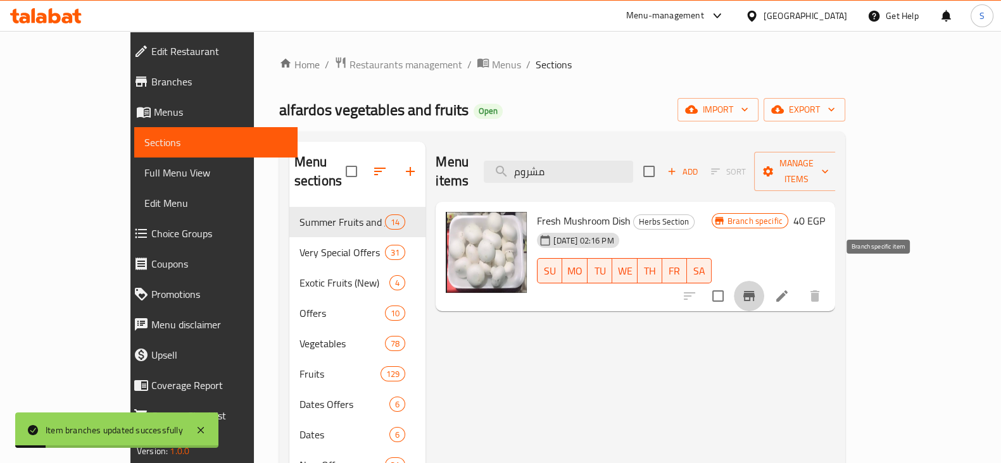
click at [754, 291] on icon "Branch-specific-item" at bounding box center [748, 296] width 11 height 10
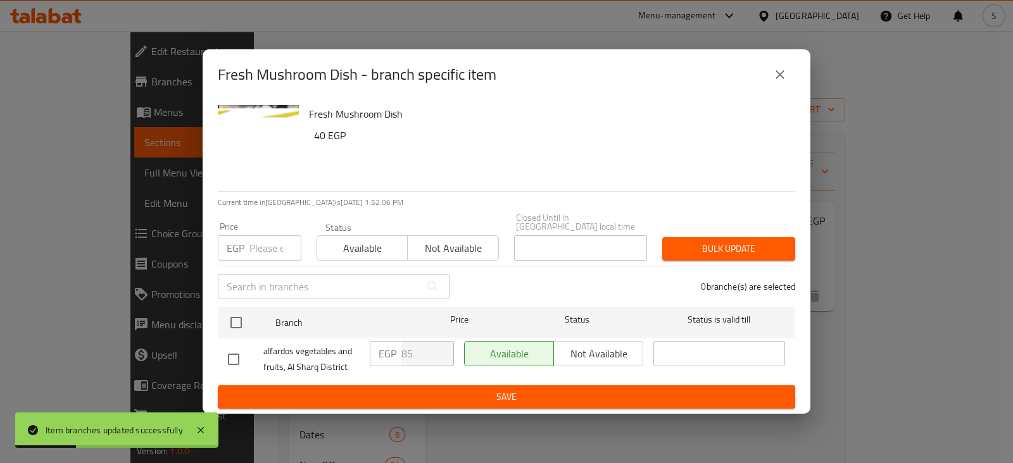
click at [780, 77] on icon "close" at bounding box center [779, 74] width 15 height 15
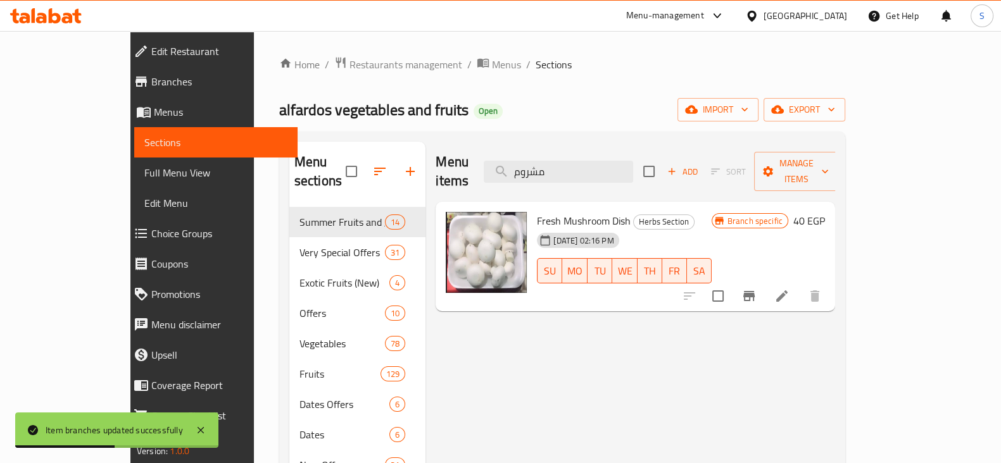
drag, startPoint x: 606, startPoint y: 161, endPoint x: 518, endPoint y: 165, distance: 88.1
click at [519, 166] on div "Menu items مشروم Add Sort Manage items" at bounding box center [634, 172] width 399 height 60
paste input "شما"
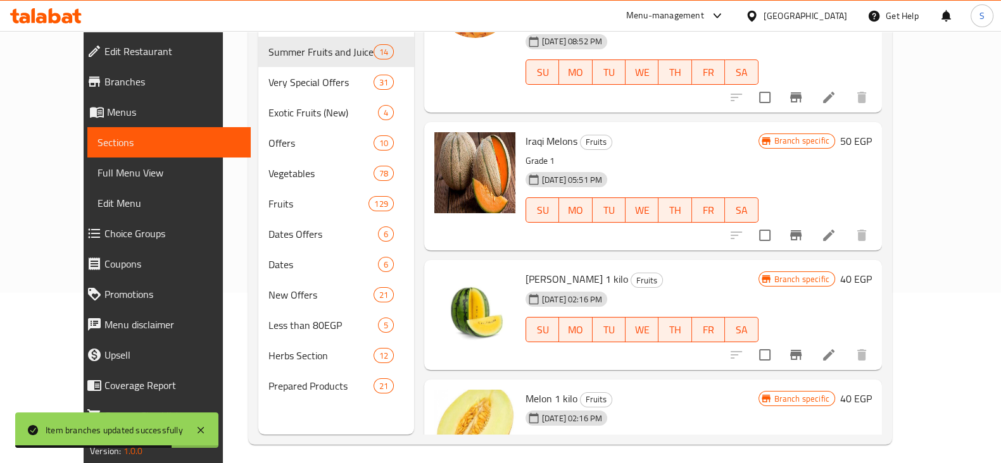
scroll to position [177, 0]
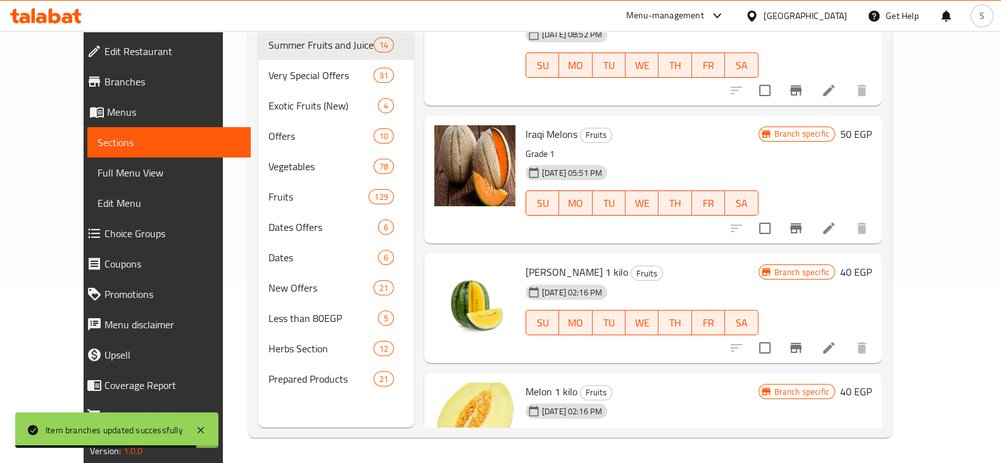
type input "شمام"
click at [801, 462] on icon "Branch-specific-item" at bounding box center [795, 467] width 11 height 10
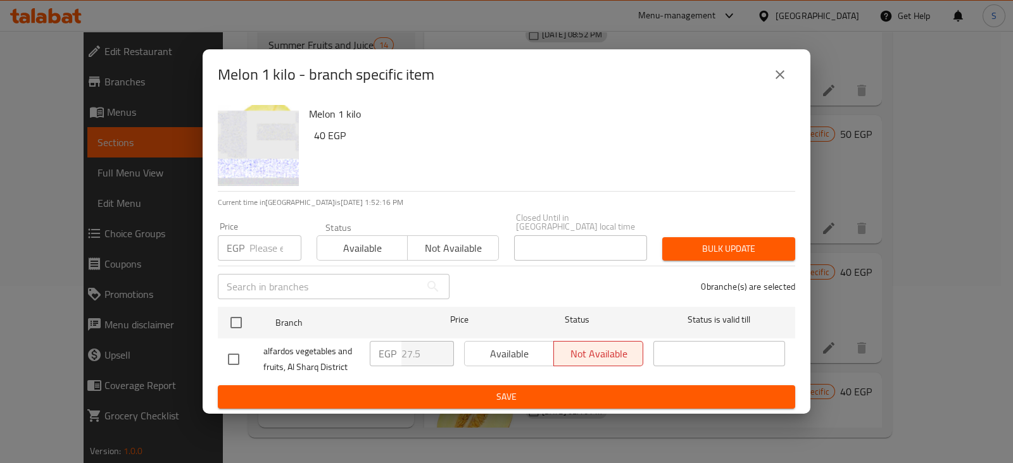
click at [277, 251] on input "number" at bounding box center [275, 247] width 52 height 25
type input "5"
type input "53"
click at [349, 248] on span "Available" at bounding box center [362, 248] width 80 height 18
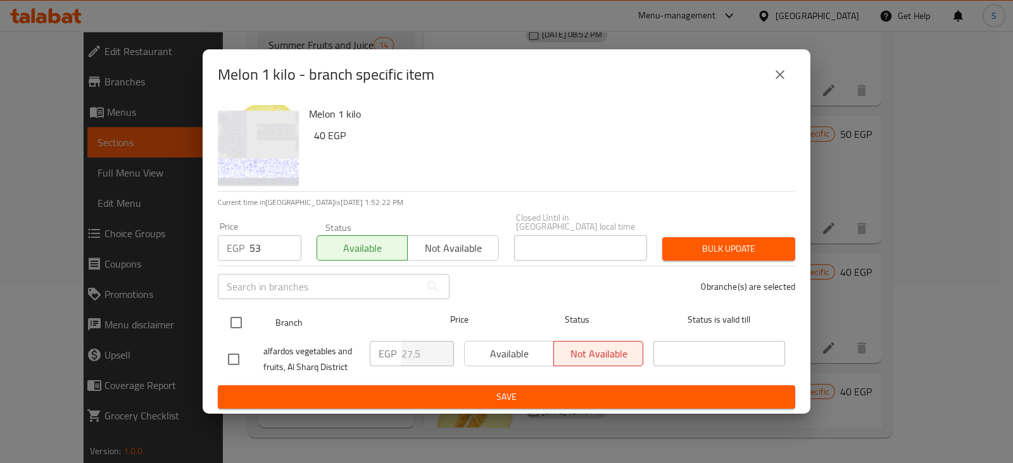
click at [235, 321] on input "checkbox" at bounding box center [236, 322] width 27 height 27
checkbox input "true"
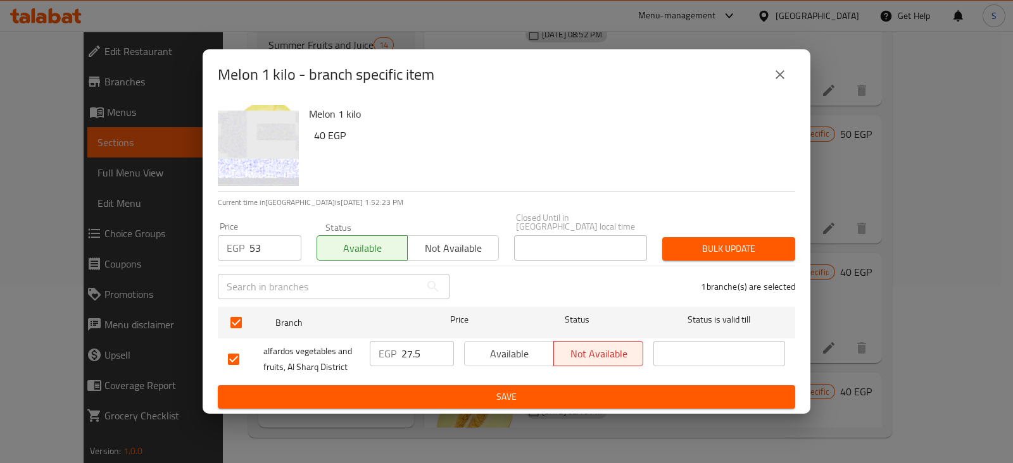
click at [722, 242] on span "Bulk update" at bounding box center [728, 249] width 113 height 16
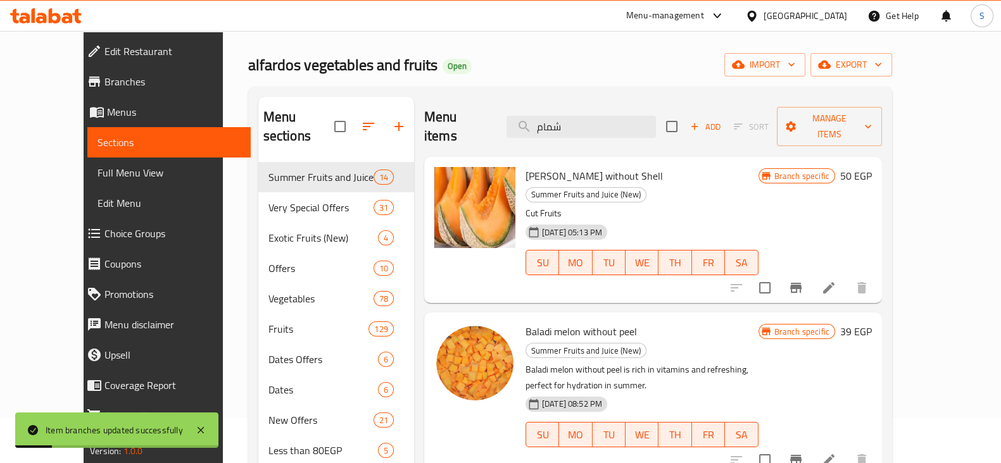
scroll to position [0, 0]
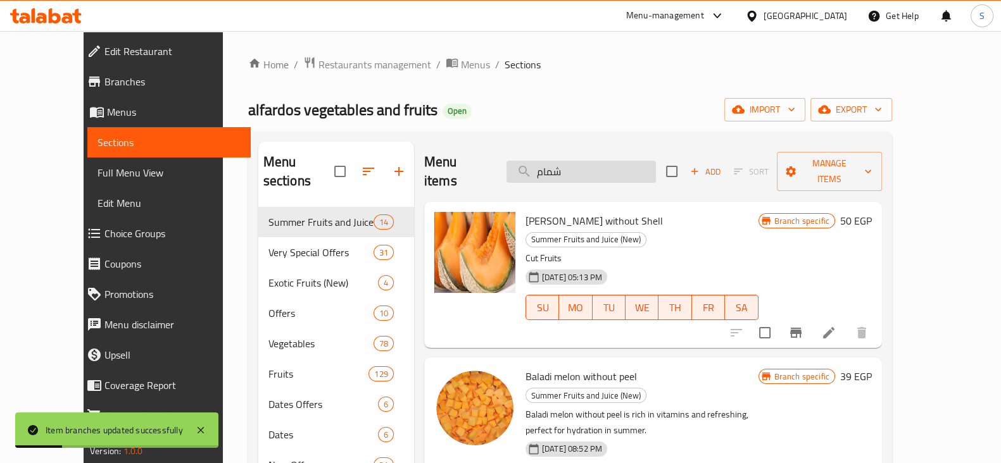
drag, startPoint x: 587, startPoint y: 163, endPoint x: 541, endPoint y: 164, distance: 46.2
click at [549, 165] on input "شمام" at bounding box center [580, 172] width 149 height 22
paste input "كمثرى"
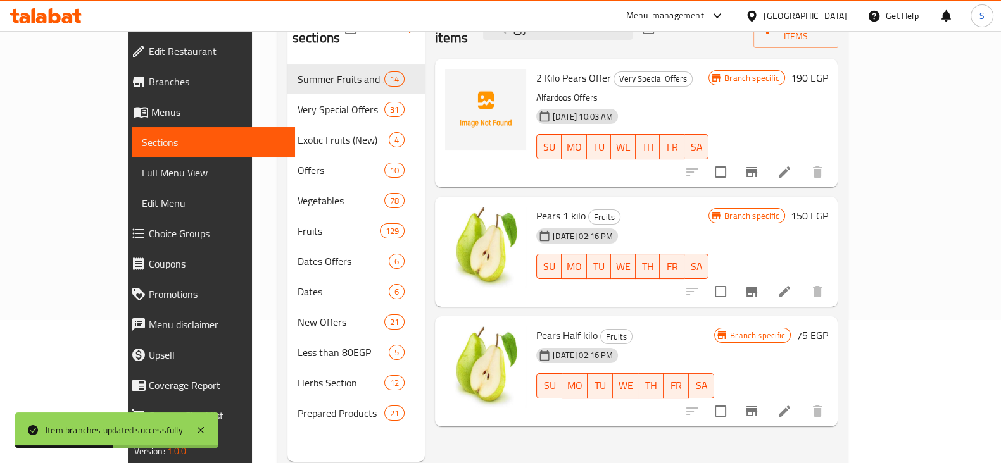
scroll to position [158, 0]
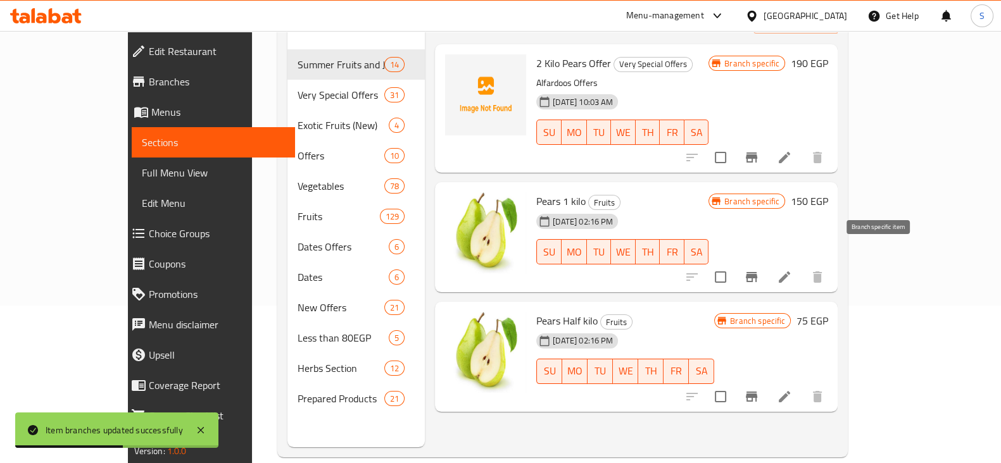
type input "كمثرى"
click at [757, 272] on icon "Branch-specific-item" at bounding box center [751, 277] width 11 height 10
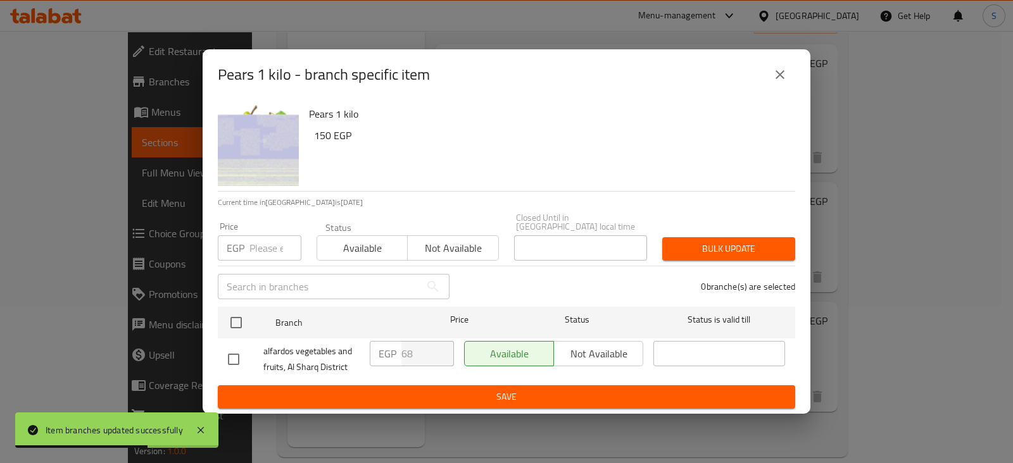
click at [264, 245] on input "number" at bounding box center [275, 247] width 52 height 25
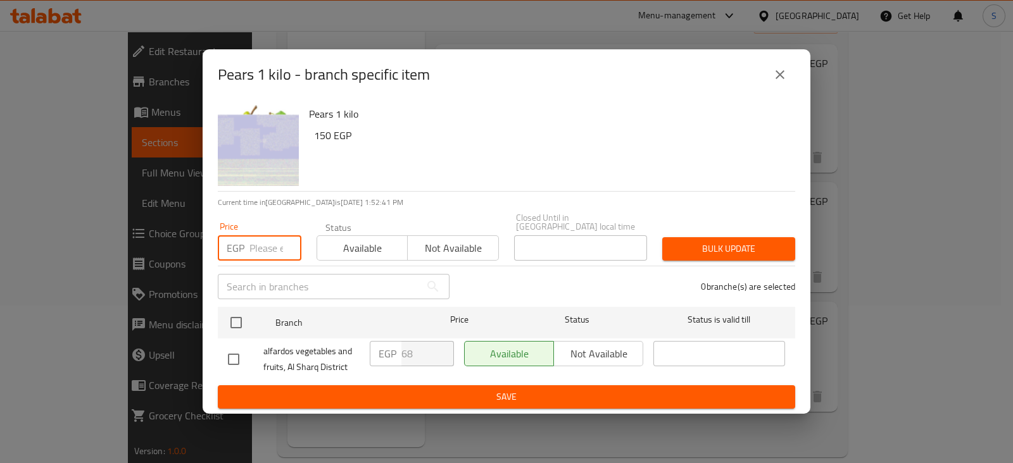
click at [276, 249] on input "number" at bounding box center [275, 247] width 52 height 25
click at [265, 239] on input "number" at bounding box center [275, 247] width 52 height 25
type input "75"
click at [370, 242] on span "Available" at bounding box center [362, 248] width 80 height 18
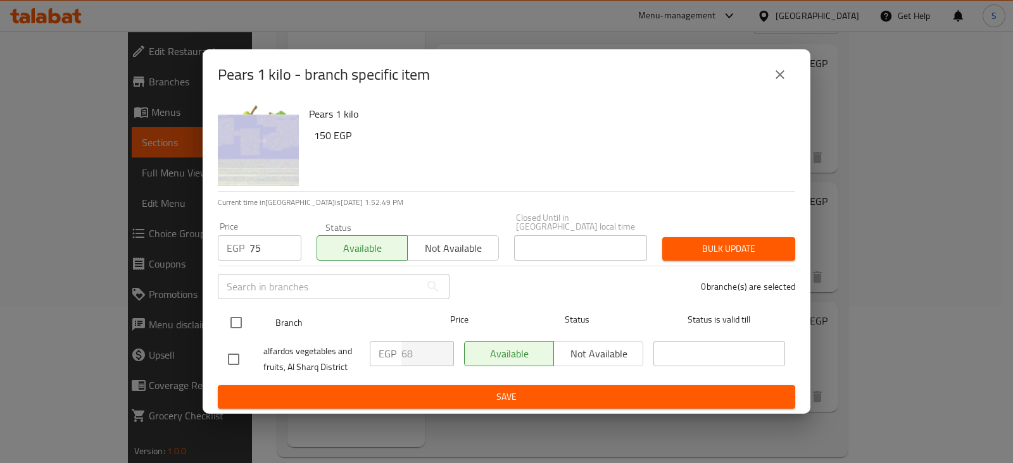
click at [232, 317] on input "checkbox" at bounding box center [236, 322] width 27 height 27
checkbox input "true"
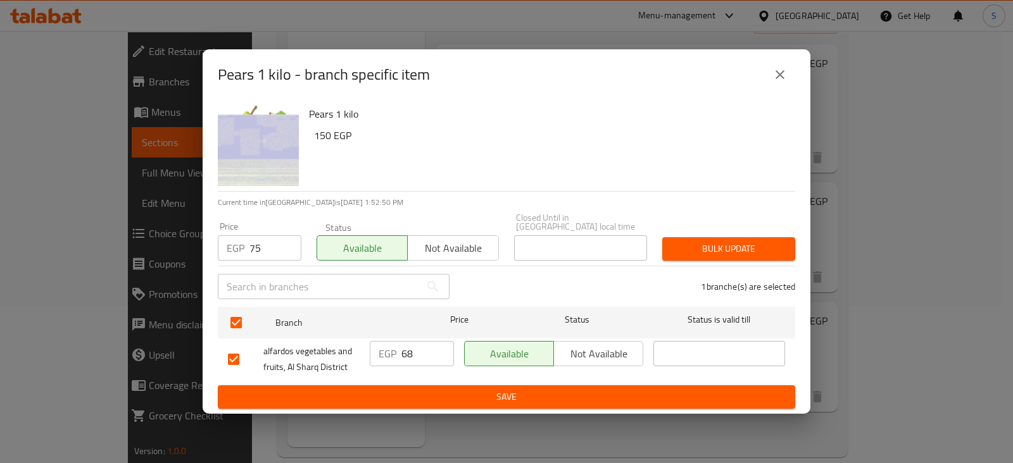
click at [704, 241] on span "Bulk update" at bounding box center [728, 249] width 113 height 16
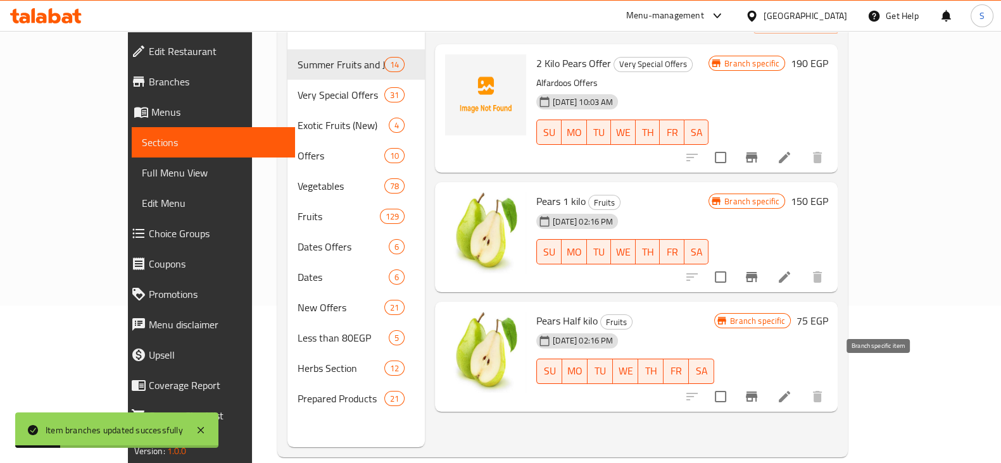
click at [757, 392] on icon "Branch-specific-item" at bounding box center [751, 397] width 11 height 10
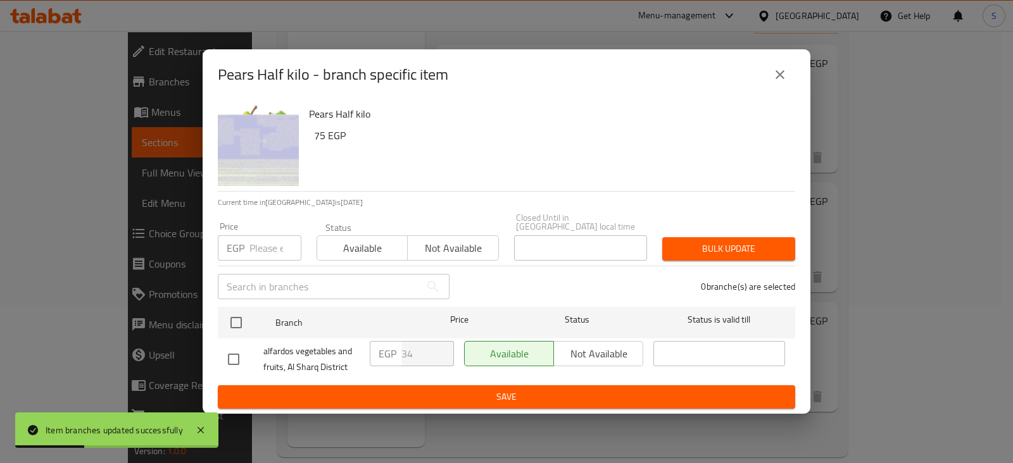
click at [272, 250] on input "number" at bounding box center [275, 247] width 52 height 25
click at [253, 244] on input "number" at bounding box center [275, 247] width 52 height 25
click at [256, 246] on input "number" at bounding box center [275, 247] width 52 height 25
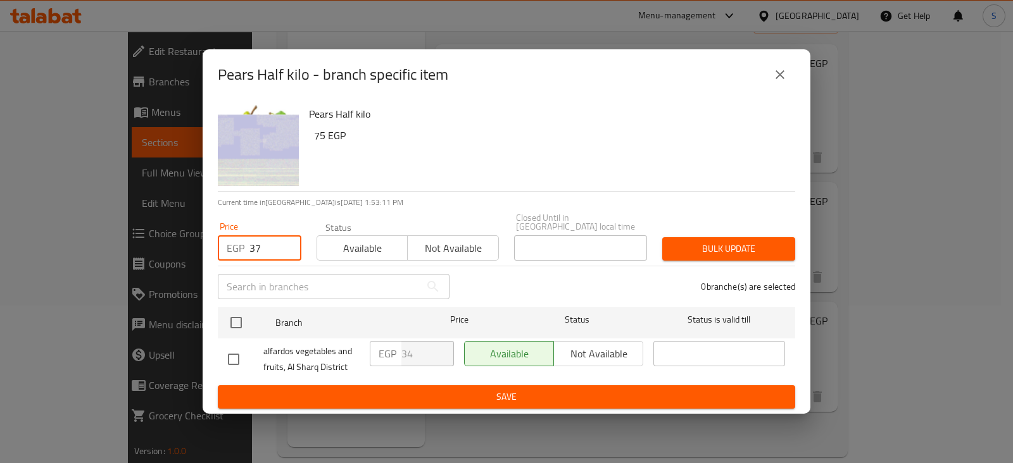
type input "37"
click at [364, 235] on button "Available" at bounding box center [361, 247] width 91 height 25
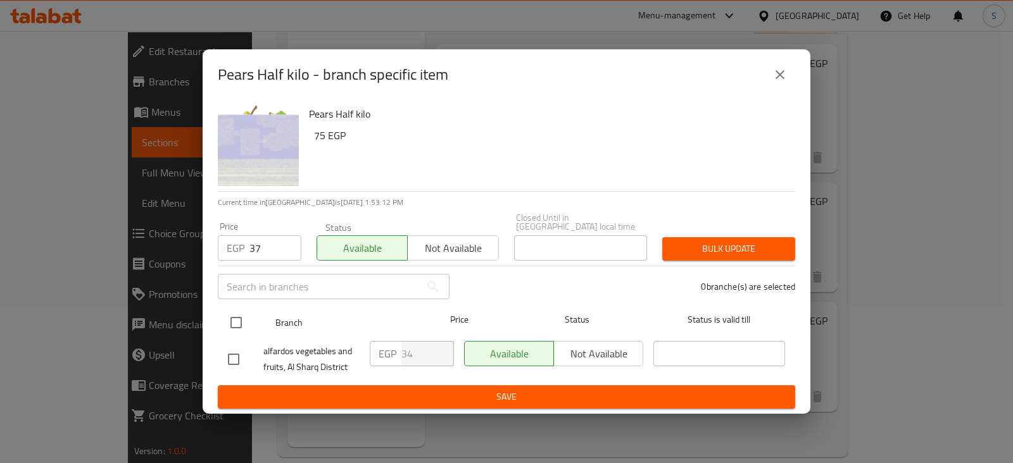
click at [240, 316] on input "checkbox" at bounding box center [236, 322] width 27 height 27
checkbox input "true"
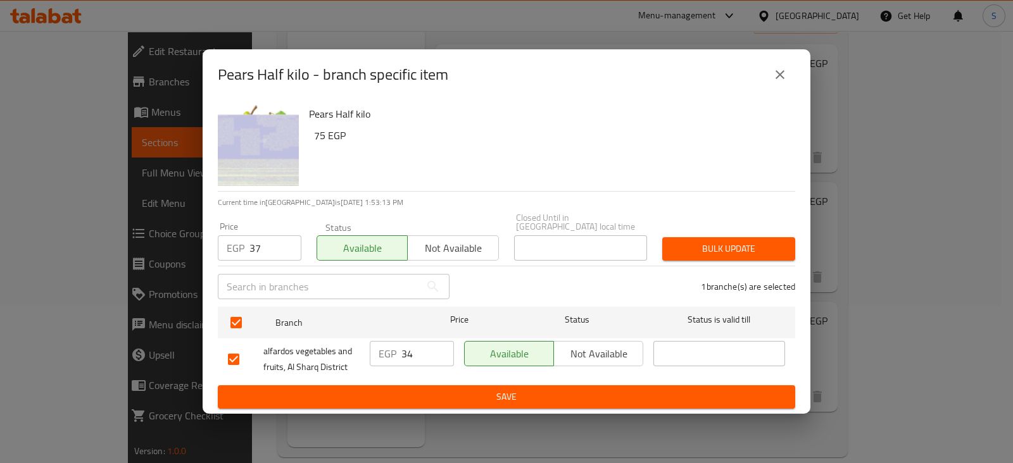
click at [696, 241] on span "Bulk update" at bounding box center [728, 249] width 113 height 16
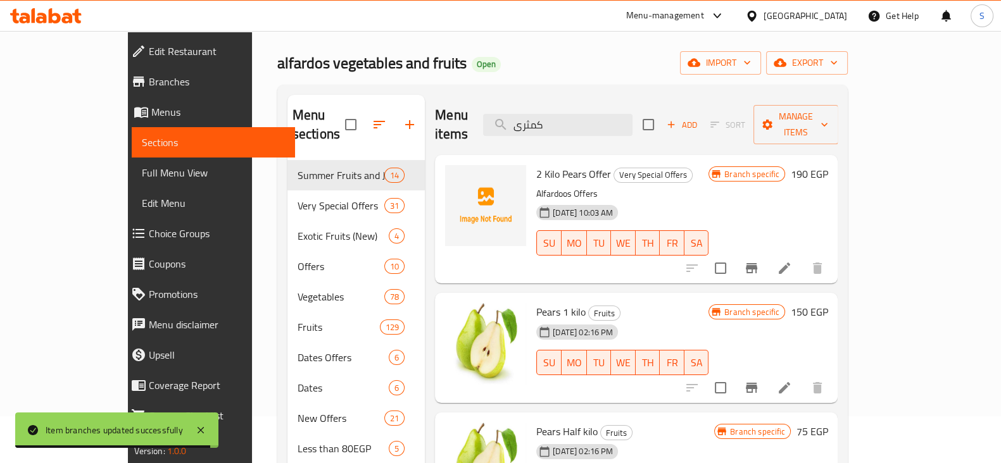
scroll to position [0, 0]
